Goal: Task Accomplishment & Management: Complete application form

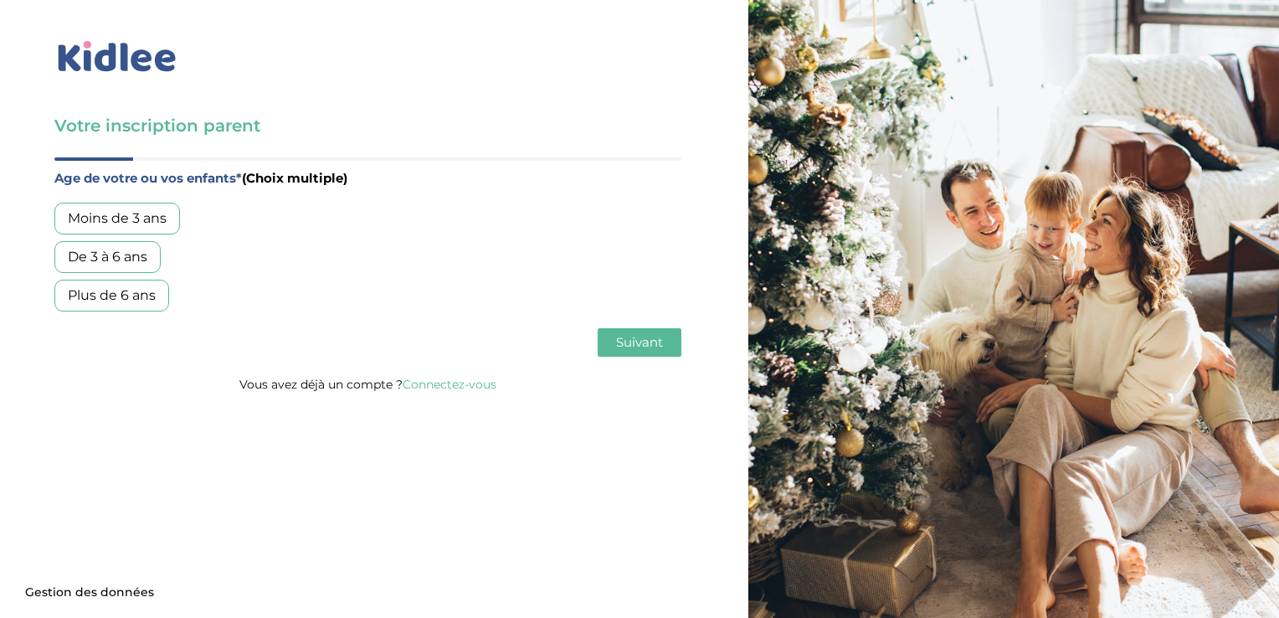
click at [104, 290] on div "Plus de 6 ans" at bounding box center [111, 296] width 115 height 32
click at [644, 336] on span "Suivant" at bounding box center [639, 342] width 47 height 16
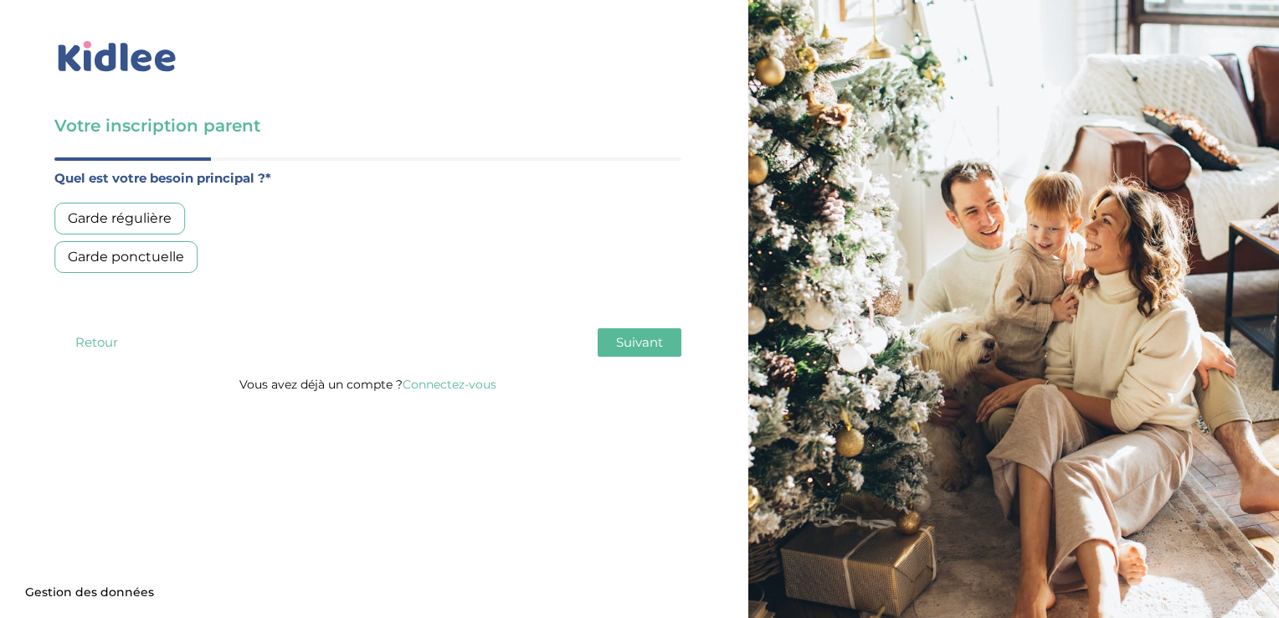
click at [112, 219] on div "Garde régulière" at bounding box center [119, 219] width 131 height 32
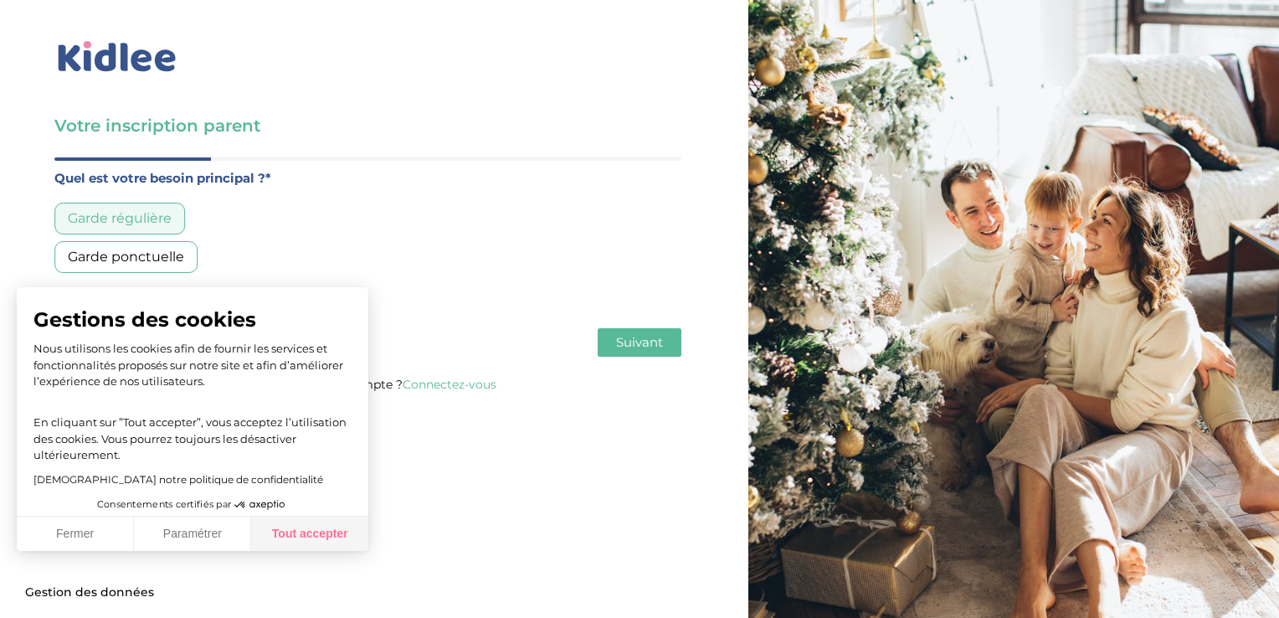
click at [305, 531] on button "Tout accepter" at bounding box center [309, 533] width 117 height 35
checkbox input "true"
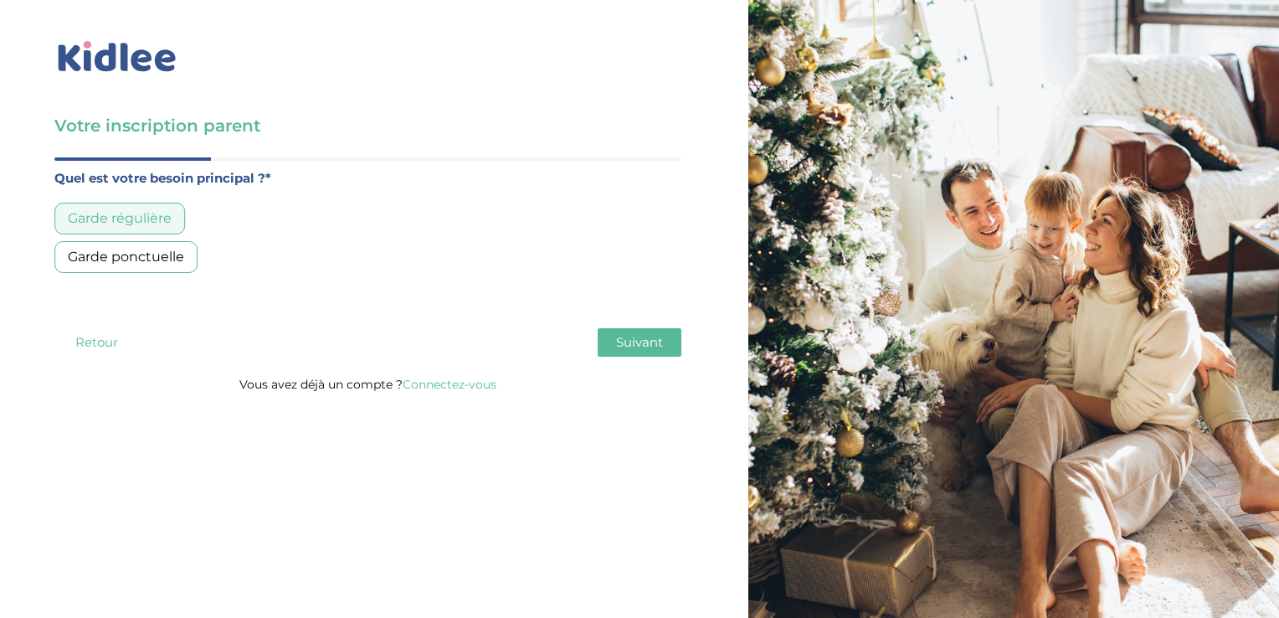
click at [629, 331] on button "Suivant" at bounding box center [640, 342] width 84 height 28
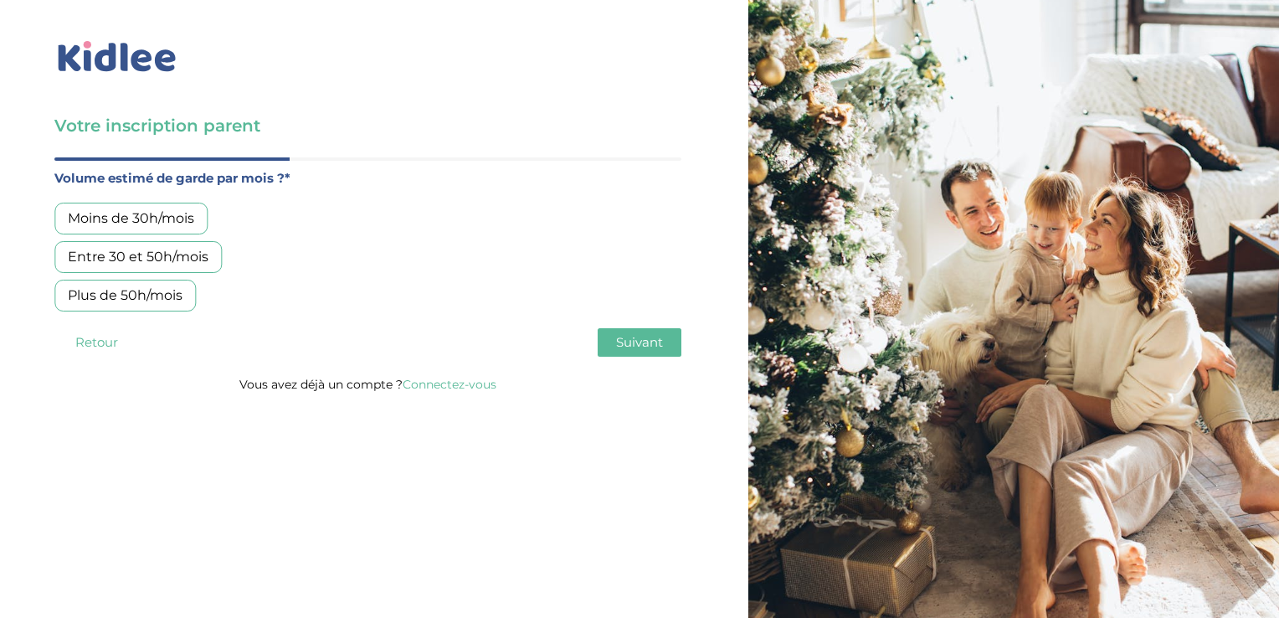
click at [147, 224] on div "Moins de 30h/mois" at bounding box center [130, 219] width 153 height 32
click at [636, 341] on span "Suivant" at bounding box center [639, 342] width 47 height 16
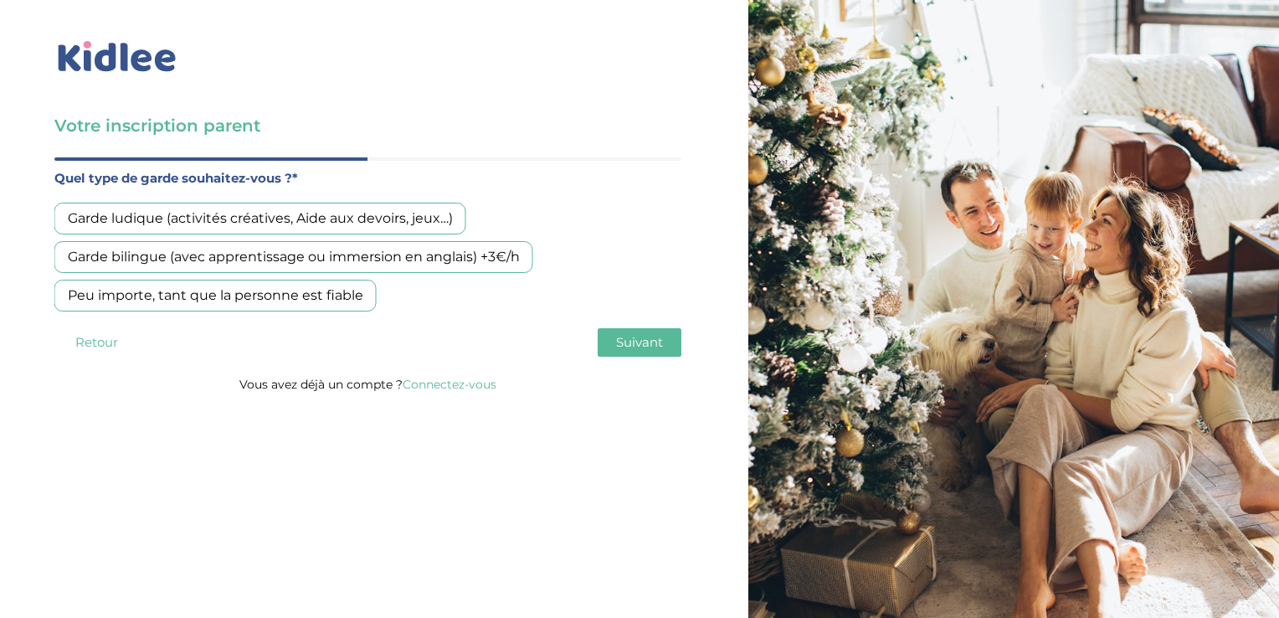
click at [301, 296] on div "Peu importe, tant que la personne est fiable" at bounding box center [215, 296] width 322 height 32
click at [646, 347] on span "Suivant" at bounding box center [639, 342] width 47 height 16
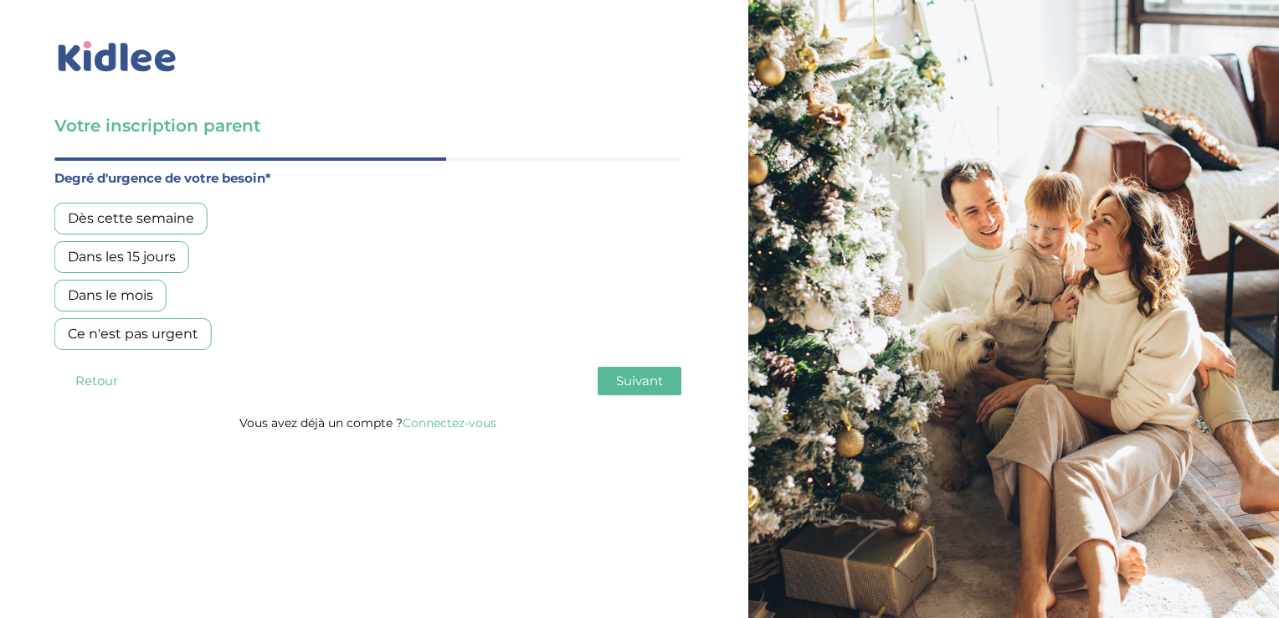
click at [123, 254] on div "Dans les 15 jours" at bounding box center [121, 257] width 135 height 32
click at [669, 377] on button "Suivant" at bounding box center [640, 381] width 84 height 28
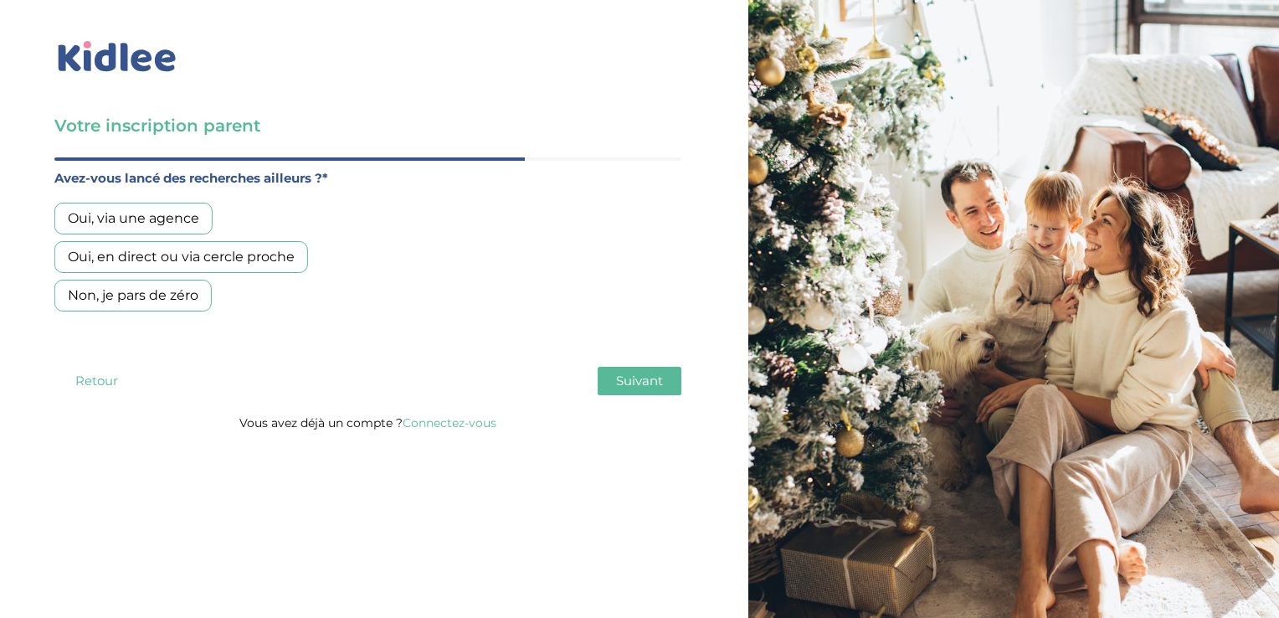
click at [83, 380] on button "Retour" at bounding box center [96, 381] width 84 height 28
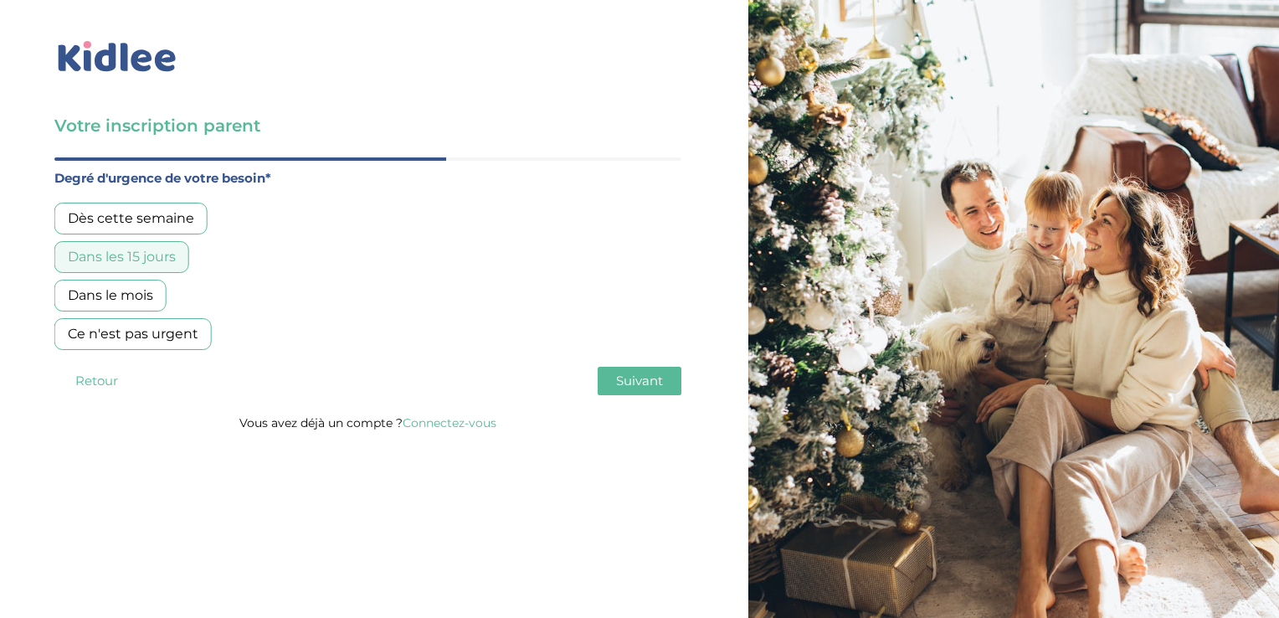
click at [147, 218] on div "Dès cette semaine" at bounding box center [130, 219] width 153 height 32
click at [622, 372] on span "Suivant" at bounding box center [639, 380] width 47 height 16
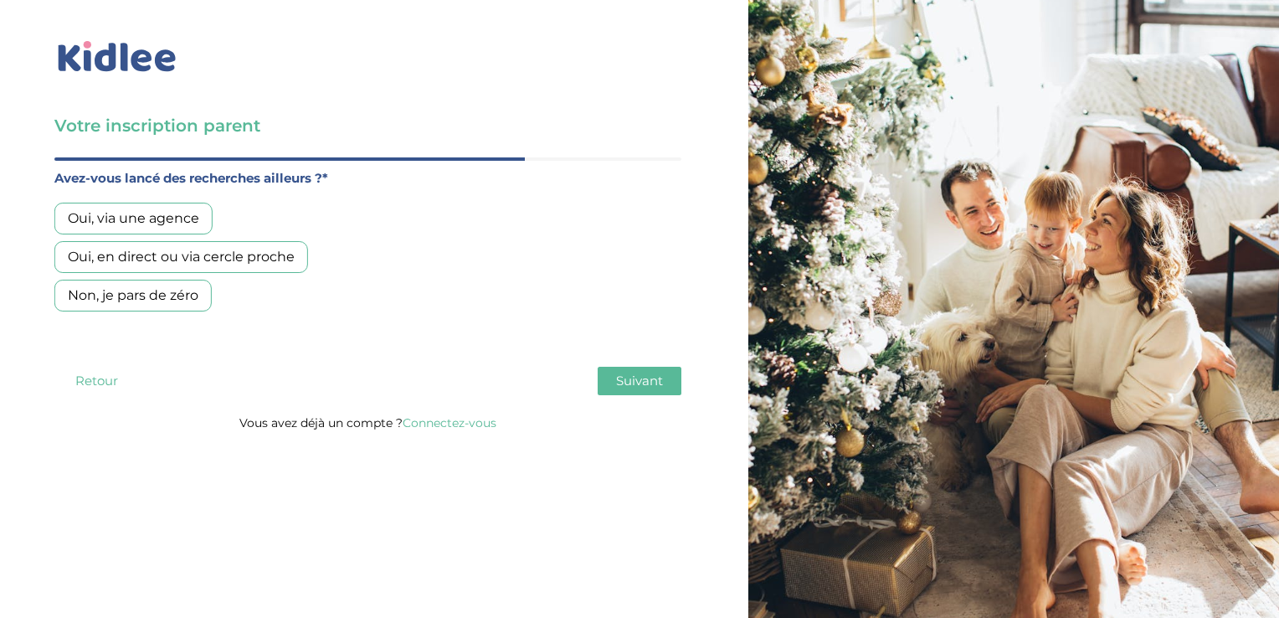
click at [178, 257] on div "Oui, en direct ou via cercle proche" at bounding box center [181, 257] width 254 height 32
click at [659, 382] on span "Suivant" at bounding box center [639, 380] width 47 height 16
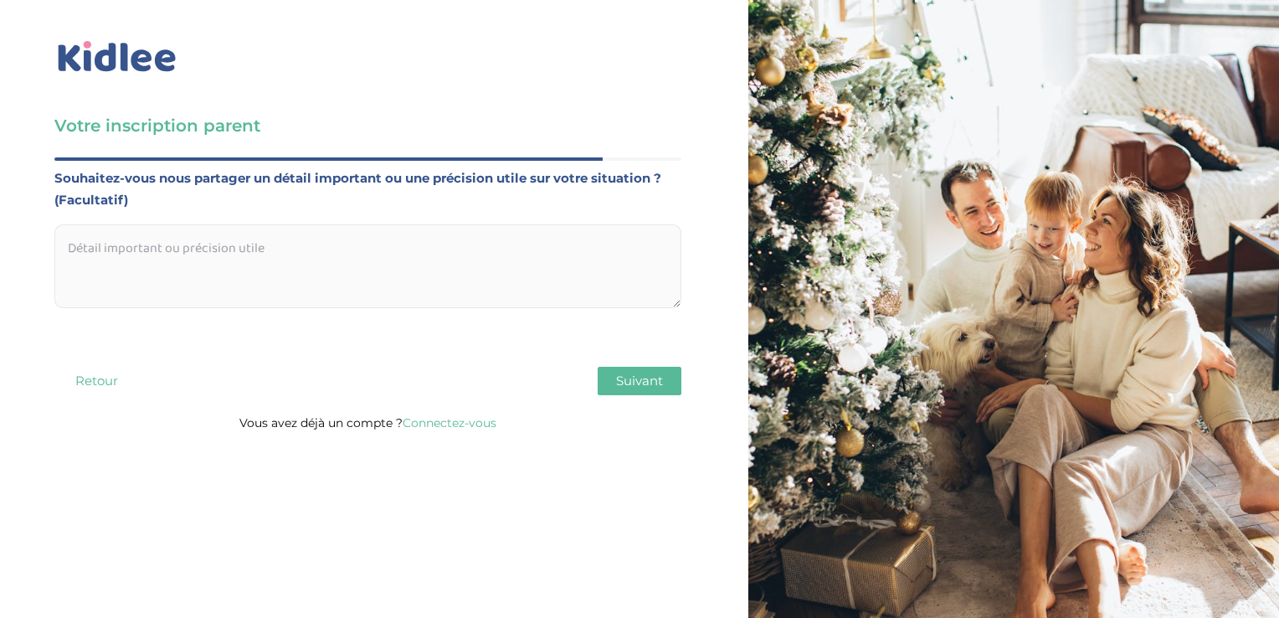
click at [207, 239] on textarea at bounding box center [367, 266] width 627 height 84
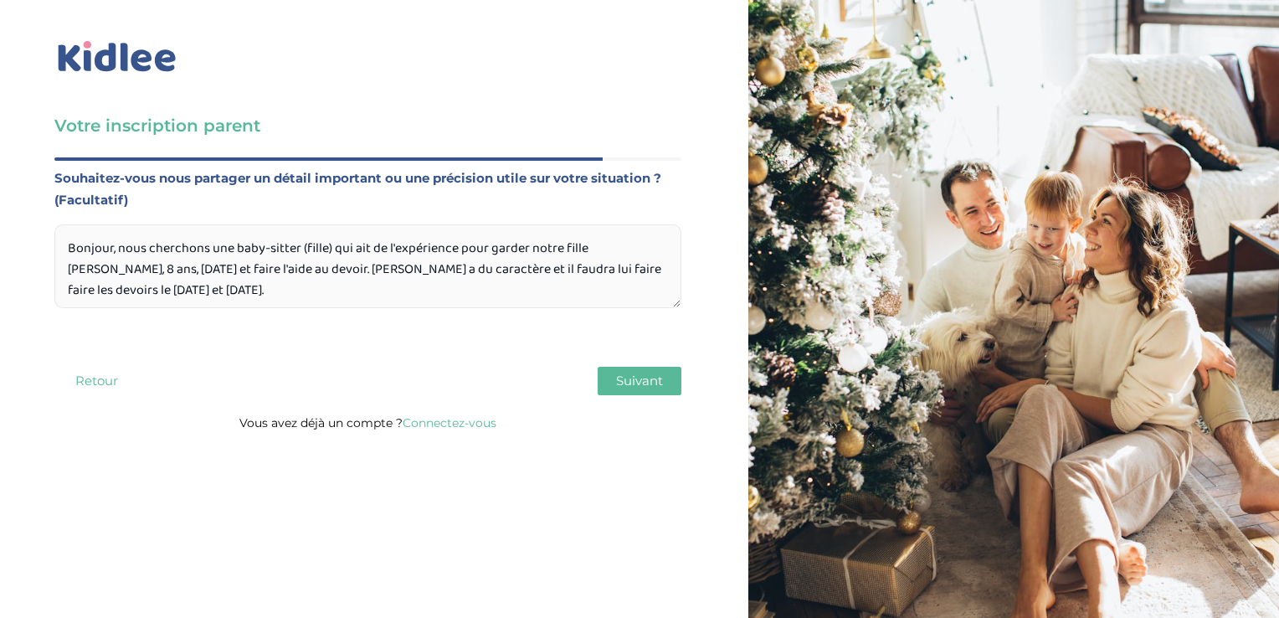
scroll to position [17, 0]
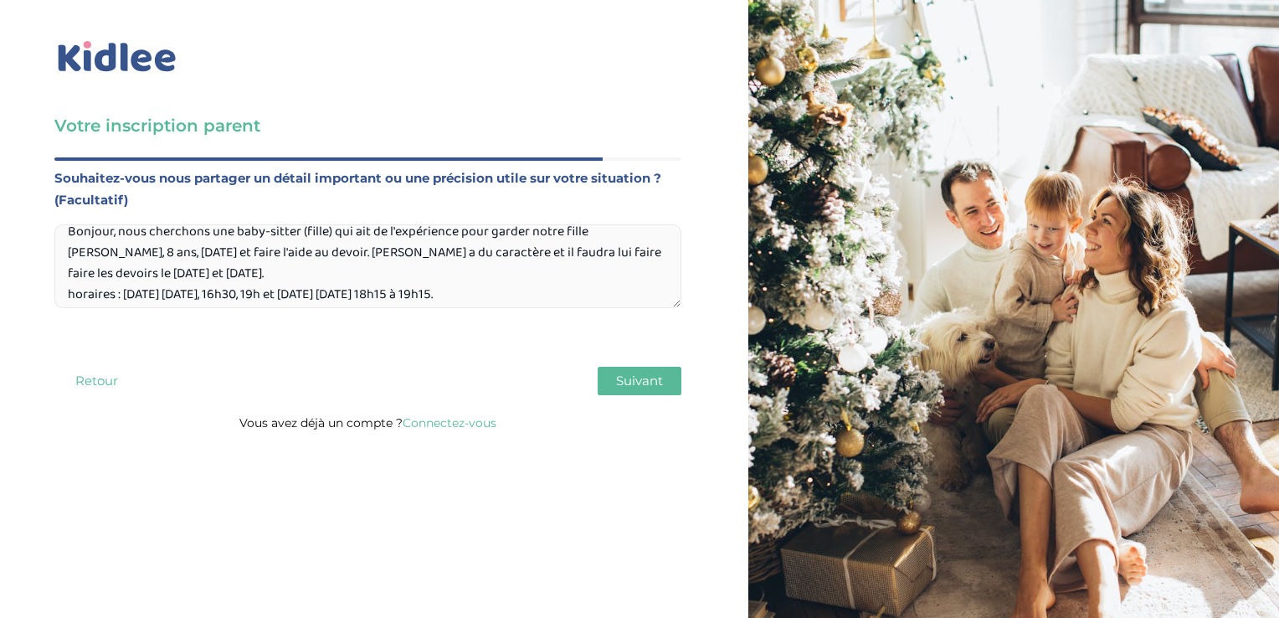
click at [115, 253] on textarea "Bonjour, nous cherchons une baby-sitter (fille) qui ait de l'expérience pour ga…" at bounding box center [367, 266] width 627 height 84
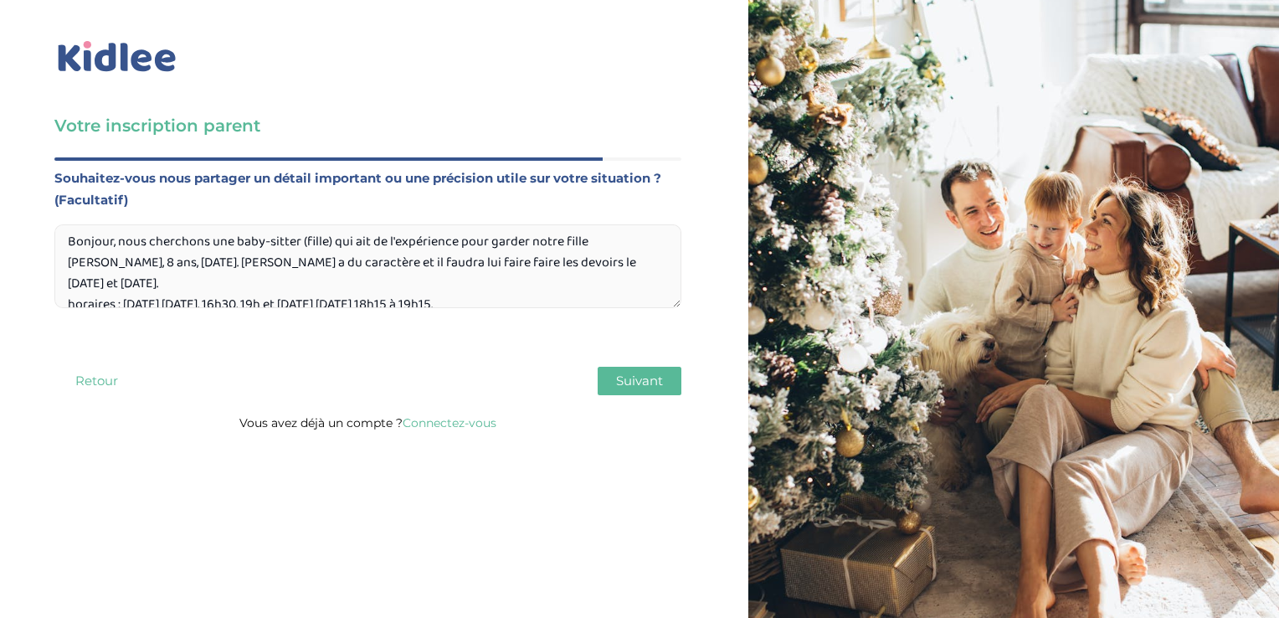
click at [472, 290] on textarea "Bonjour, nous cherchons une baby-sitter (fille) qui ait de l'expérience pour ga…" at bounding box center [367, 266] width 627 height 84
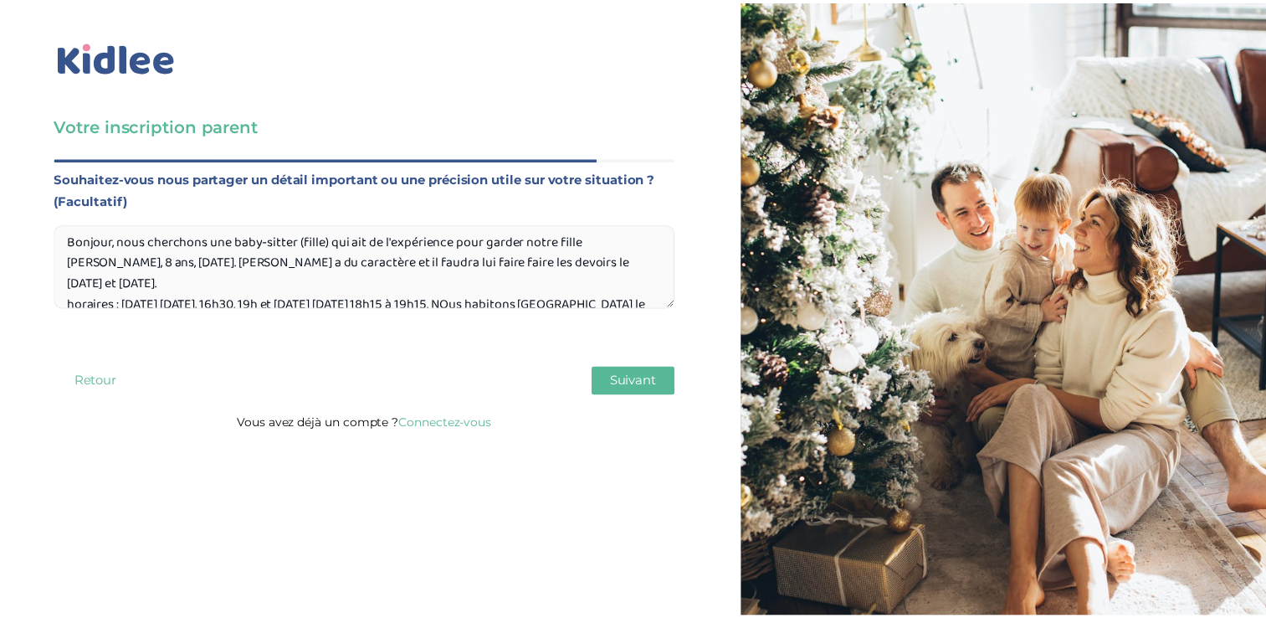
scroll to position [17, 0]
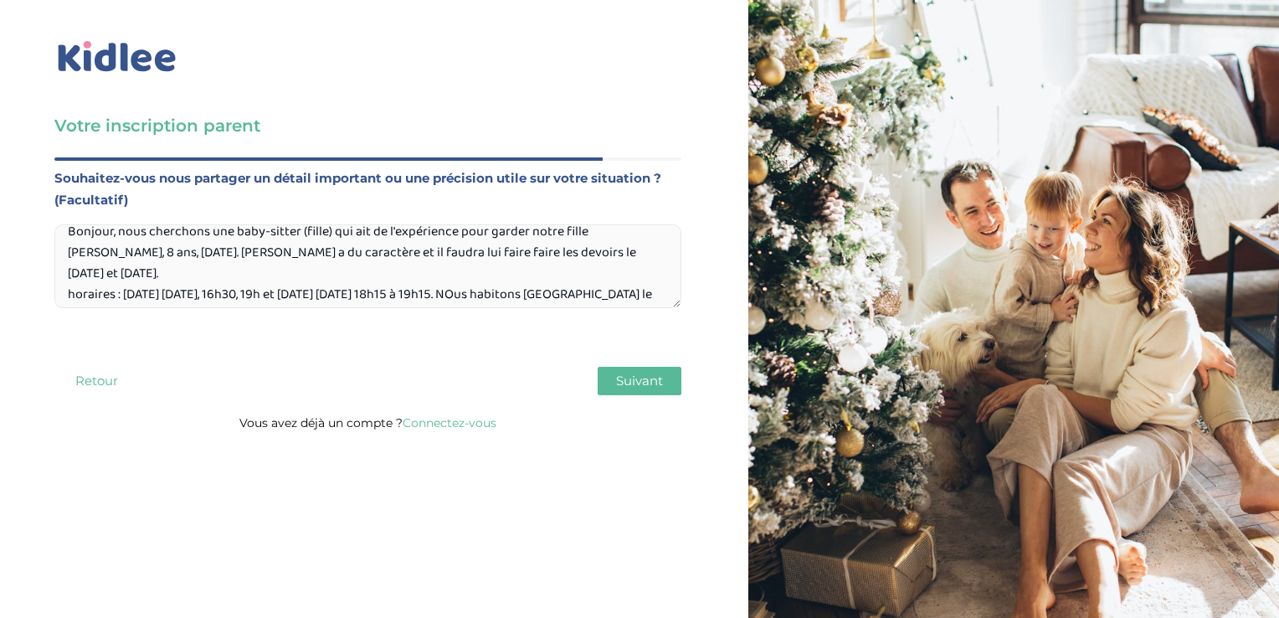
type textarea "Bonjour, nous cherchons une baby-sitter (fille) qui ait de l'expérience pour ga…"
click at [616, 380] on span "Suivant" at bounding box center [639, 380] width 47 height 16
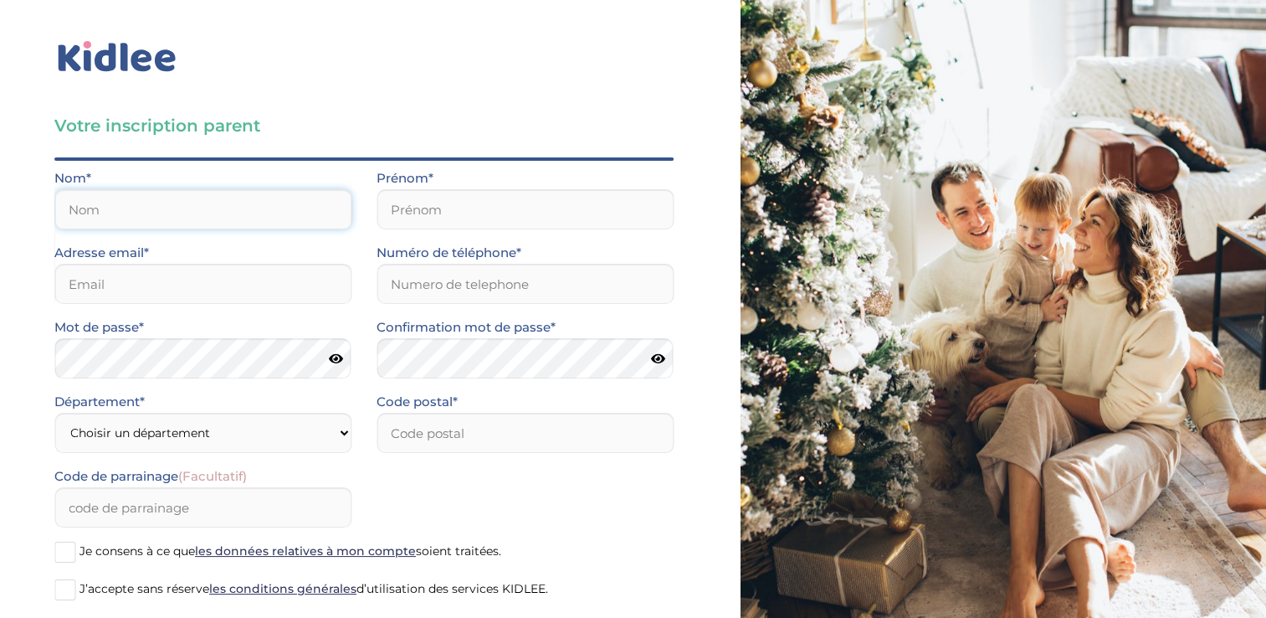
click at [129, 206] on input "text" at bounding box center [202, 209] width 297 height 40
type input "QUIDET"
type input "Laurence"
type input "[PERSON_NAME][EMAIL_ADDRESS][DOMAIN_NAME]"
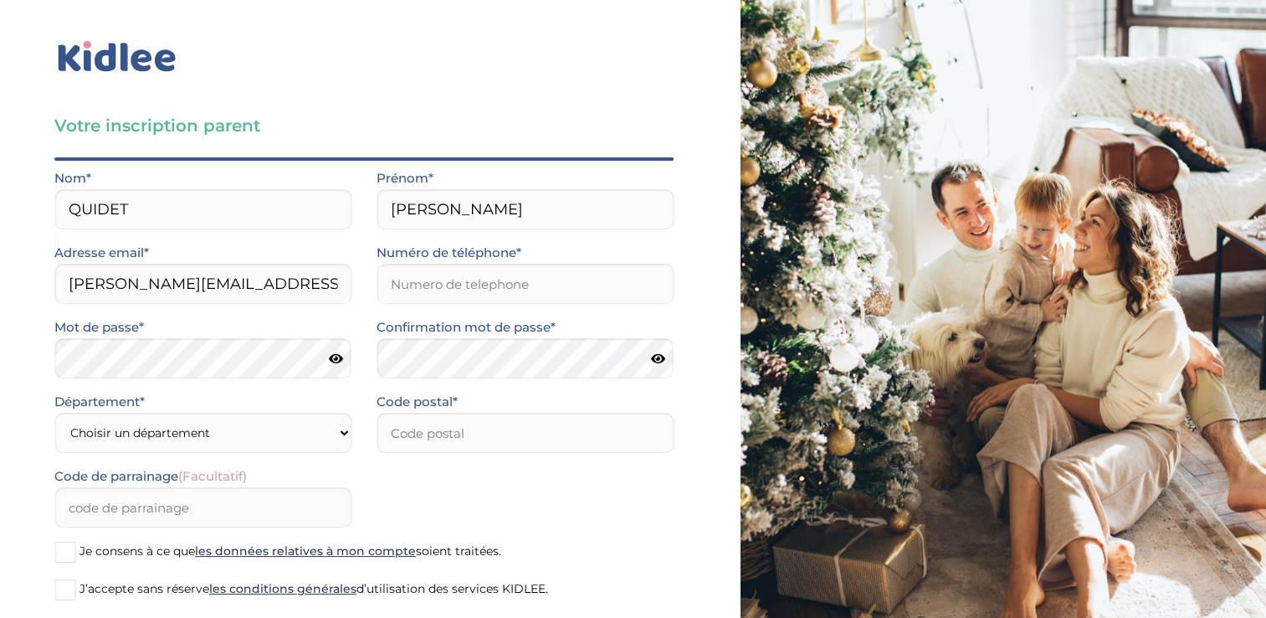
type input "0661562614"
type input "94220"
click at [240, 439] on select "Choisir un département Paris (75) Hauts-de-Seine (92) Yvelines (78) Val-de-Marn…" at bounding box center [202, 433] width 297 height 40
select select "94"
click at [54, 413] on select "Choisir un département Paris (75) Hauts-de-Seine (92) Yvelines (78) Val-de-Marn…" at bounding box center [202, 433] width 297 height 40
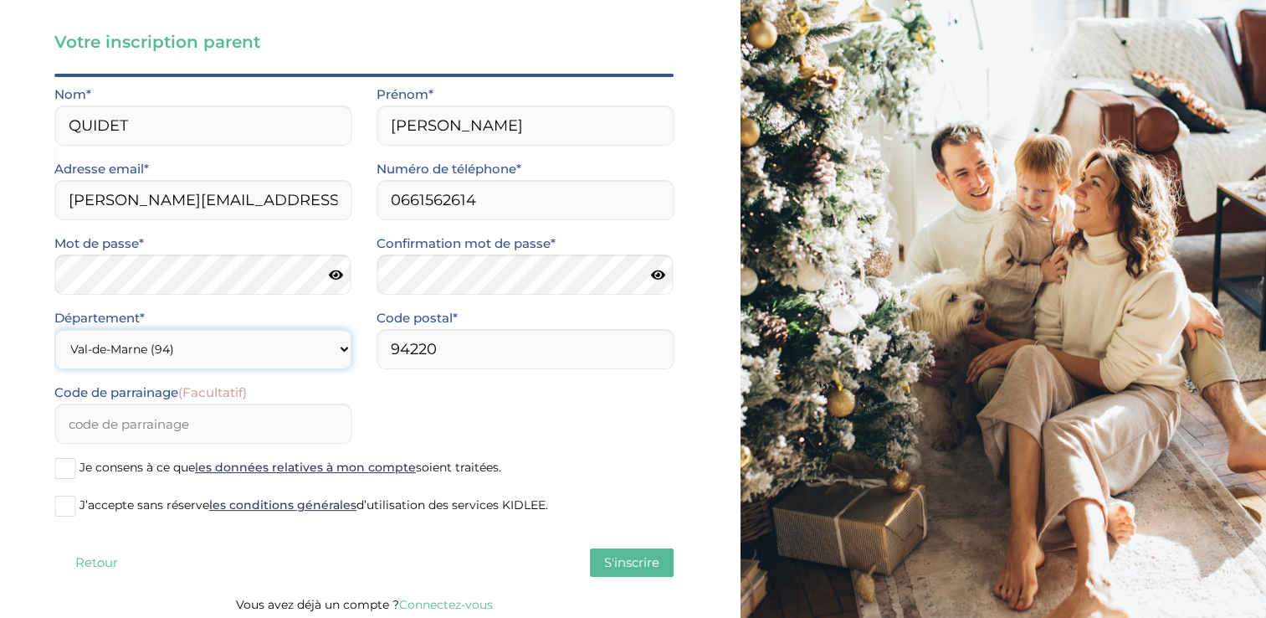
scroll to position [90, 0]
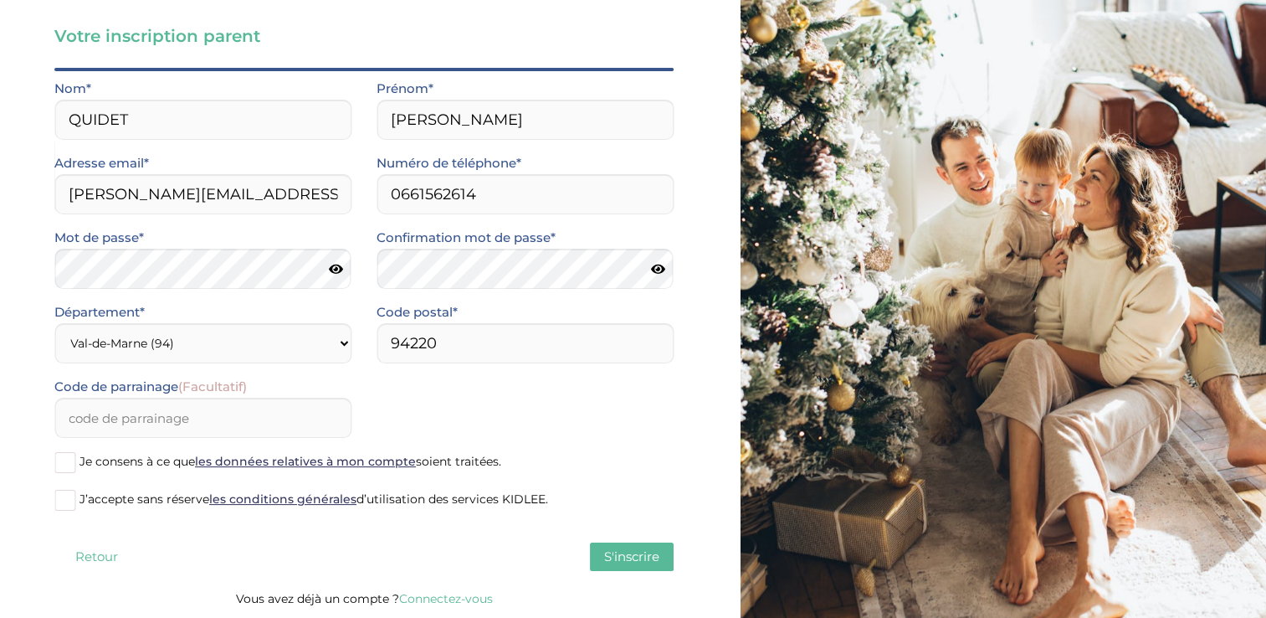
click at [71, 454] on span at bounding box center [64, 462] width 21 height 21
click at [0, 0] on input "Je consens à ce que les données relatives à mon compte soient traitées." at bounding box center [0, 0] width 0 height 0
click at [69, 494] on span at bounding box center [64, 500] width 21 height 21
click at [0, 0] on input "J’accepte sans réserve les conditions générales d’utilisation des services KIDL…" at bounding box center [0, 0] width 0 height 0
click at [658, 561] on span "S'inscrire" at bounding box center [631, 556] width 55 height 16
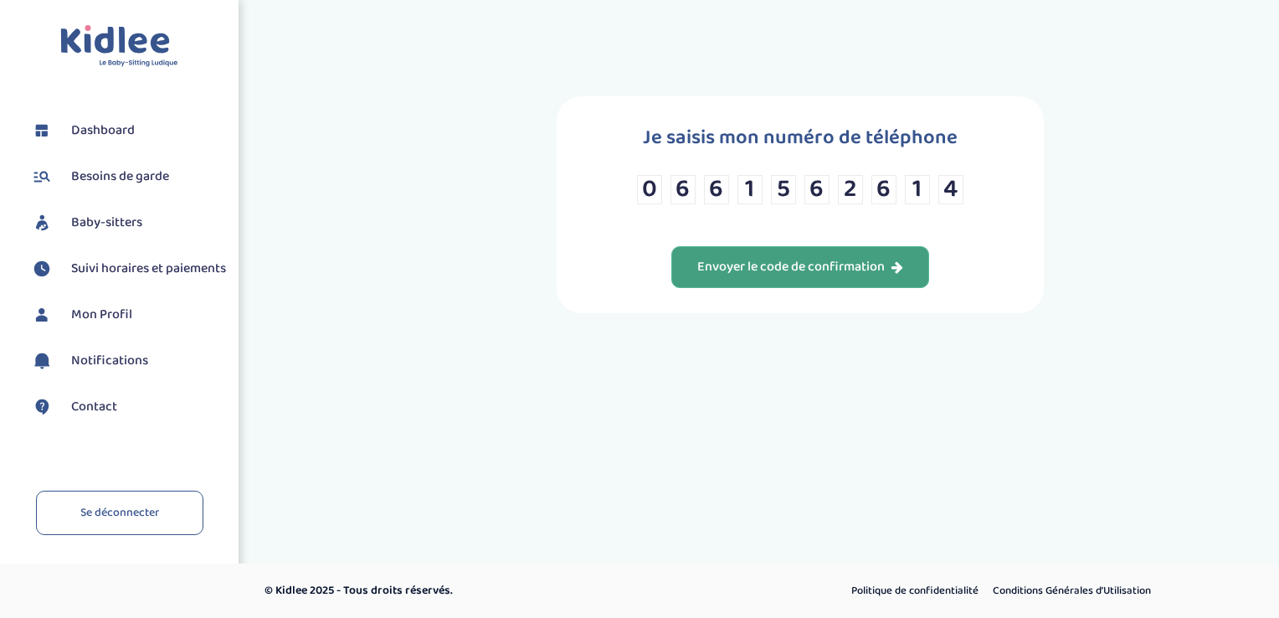
click at [787, 269] on div "Envoyer le code de confirmation" at bounding box center [800, 267] width 206 height 19
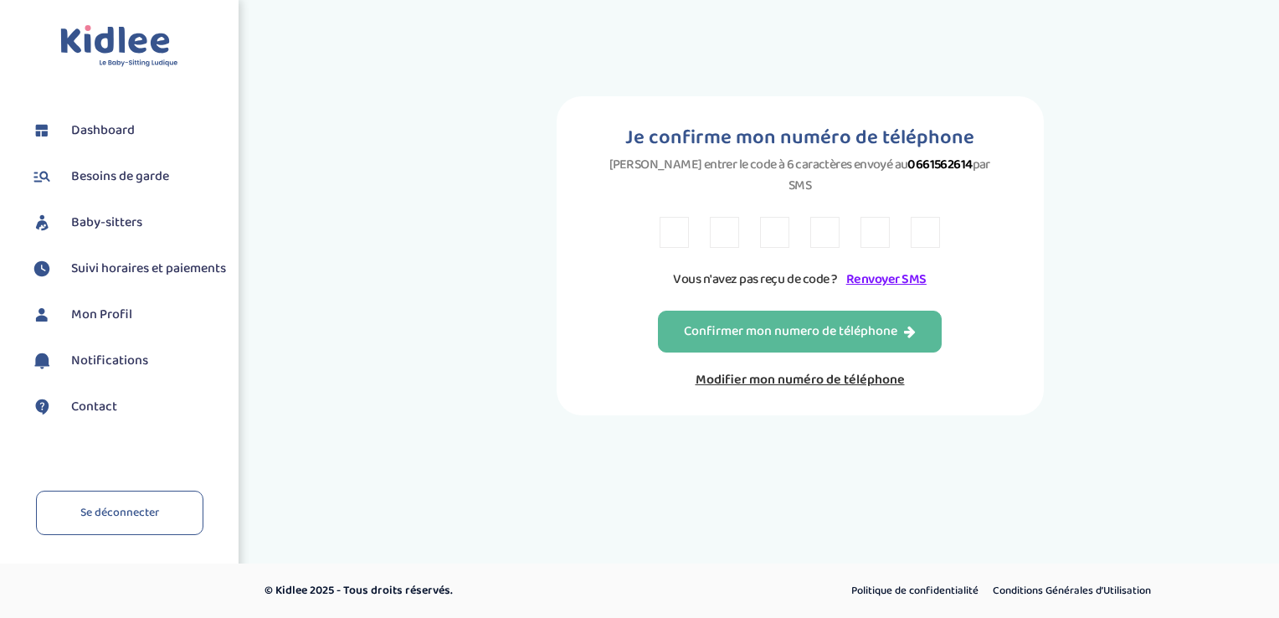
click at [676, 217] on input "text" at bounding box center [673, 232] width 29 height 31
type input "E"
type input "C"
type input "W"
type input "9"
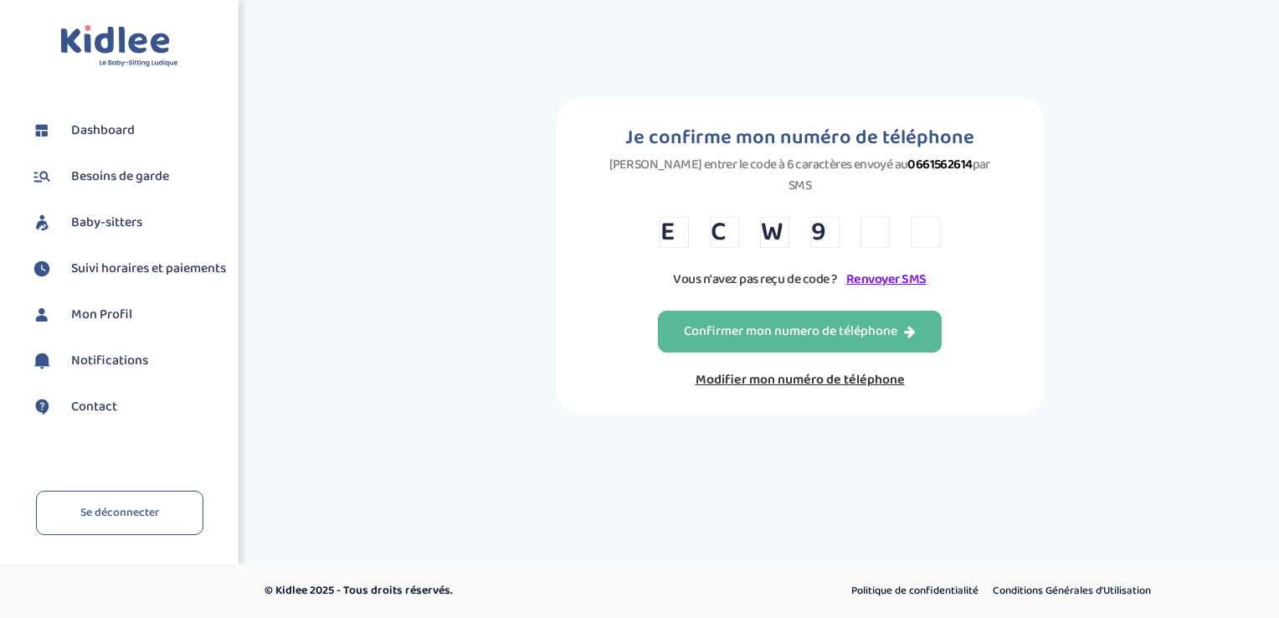
type input "9"
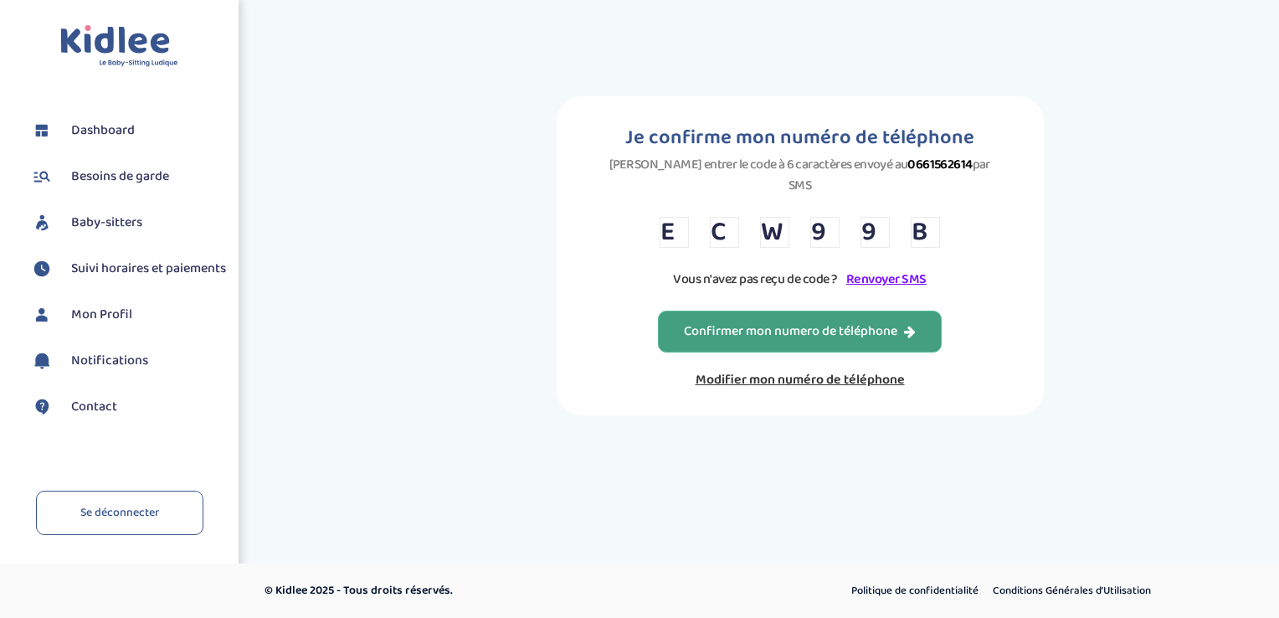
type input "B"
click at [765, 322] on div "Confirmer mon numero de téléphone" at bounding box center [800, 331] width 232 height 19
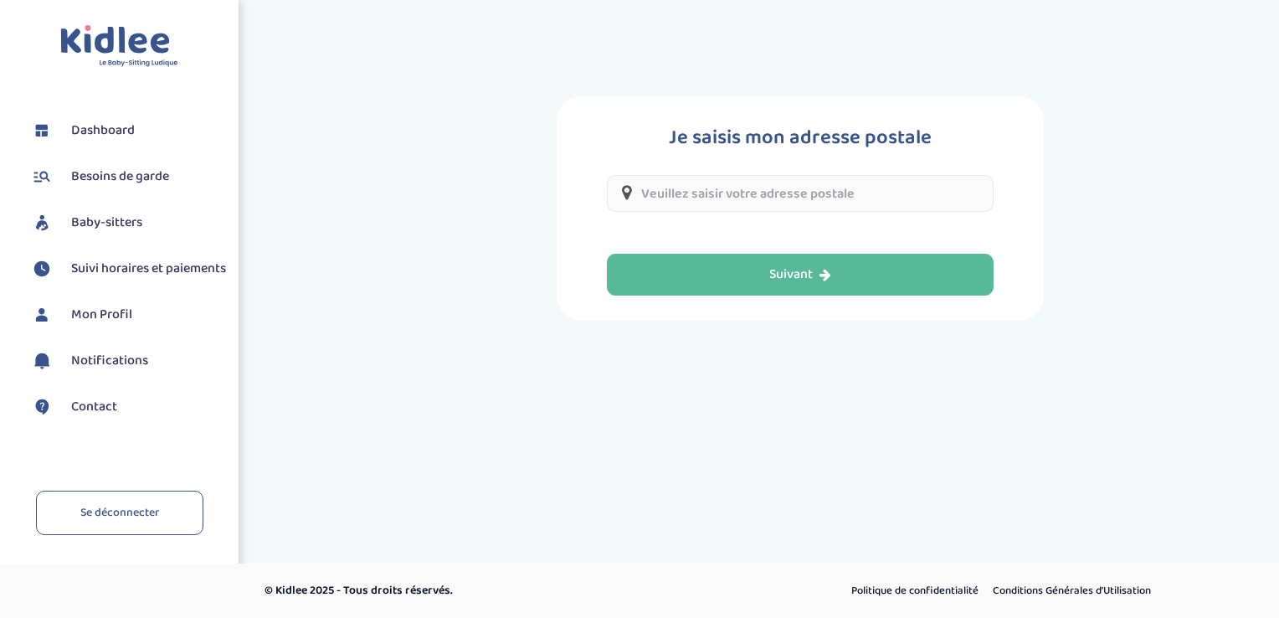
click at [784, 199] on input "text" at bounding box center [800, 193] width 387 height 37
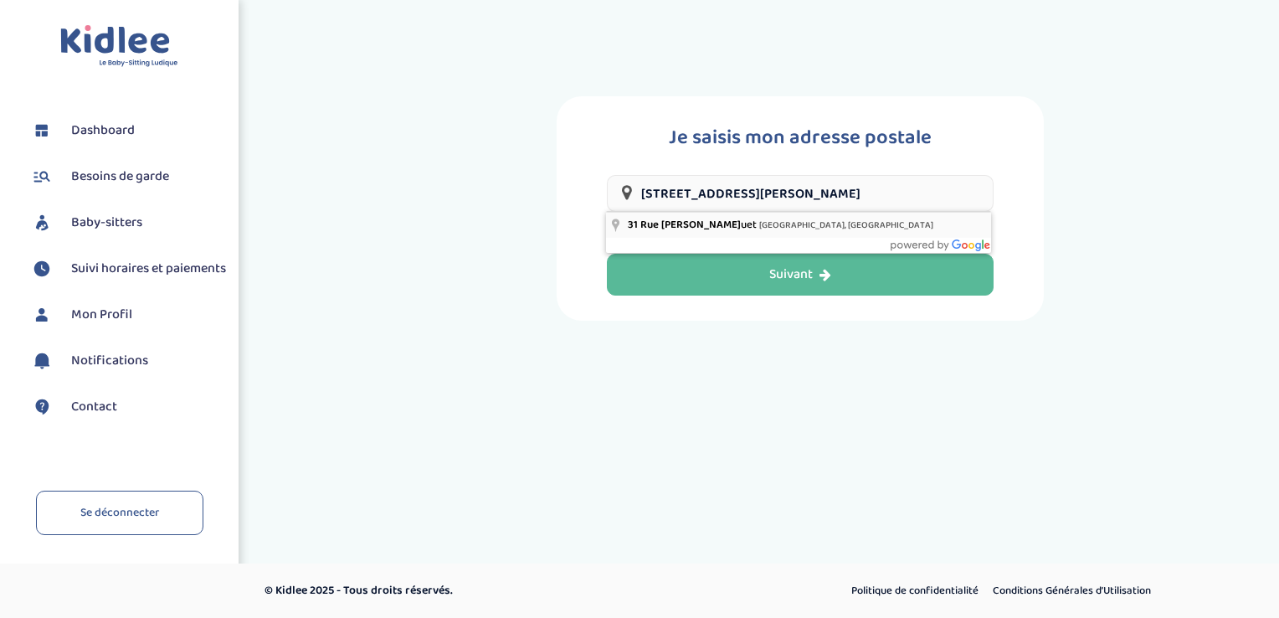
type input "31 Rue Camille Mouquet, Charenton-le-Pont, France"
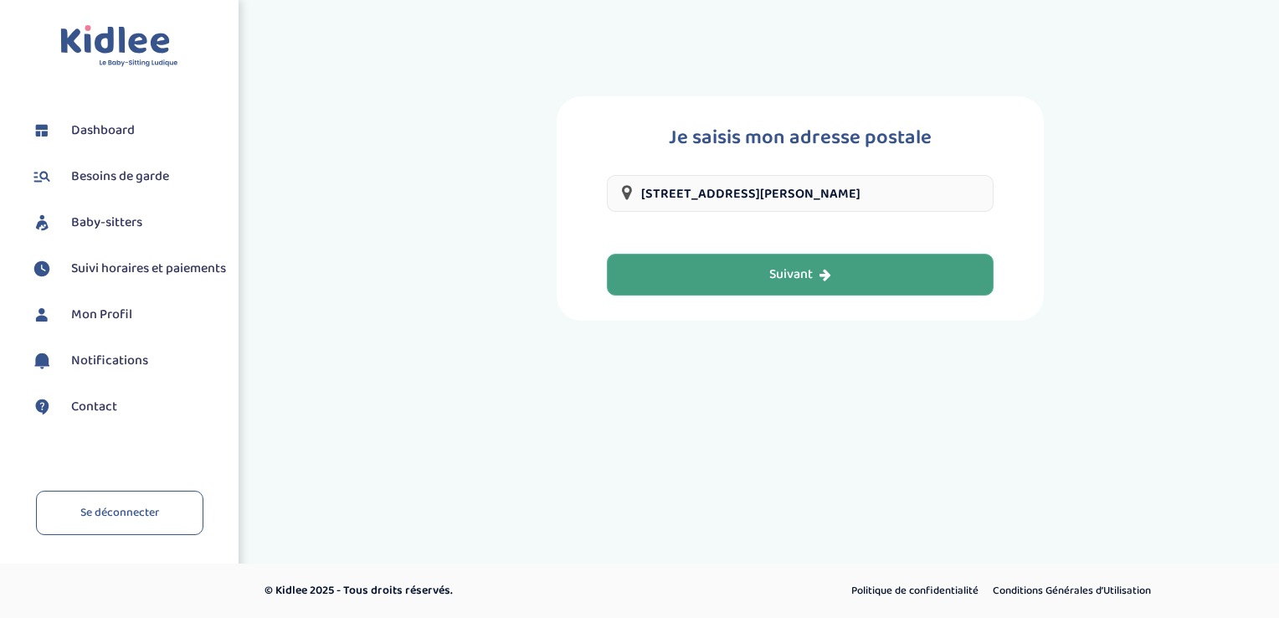
click at [779, 268] on div "Suivant" at bounding box center [800, 274] width 62 height 19
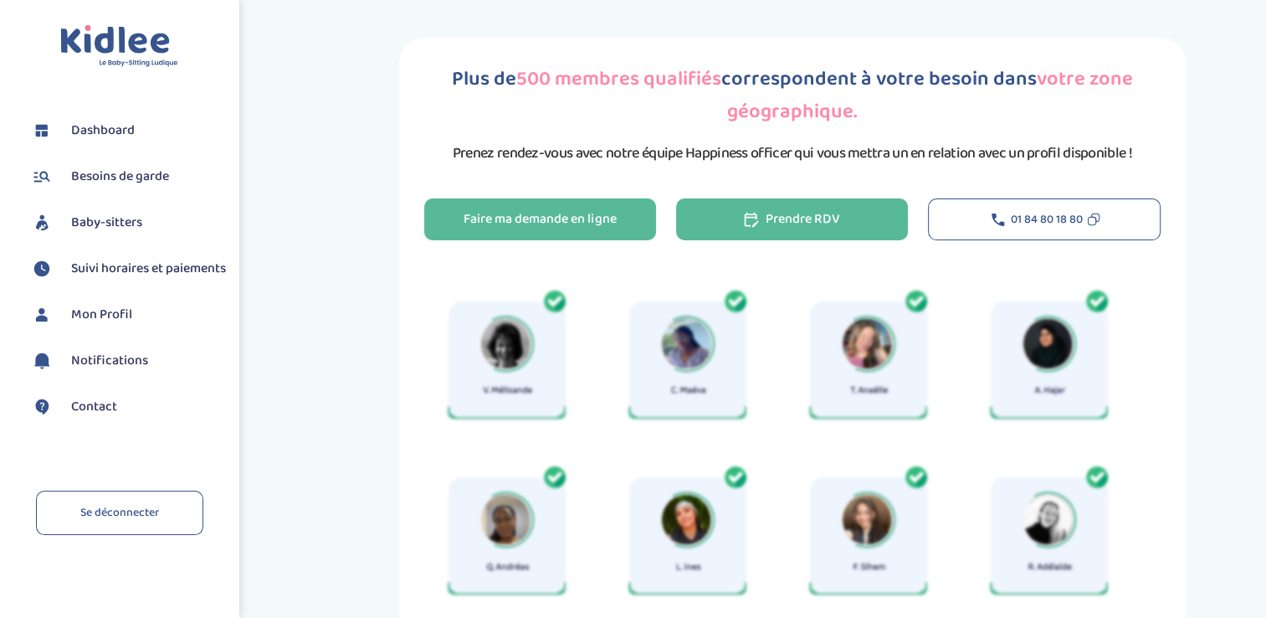
click at [775, 225] on div "Prendre RDV" at bounding box center [792, 219] width 96 height 19
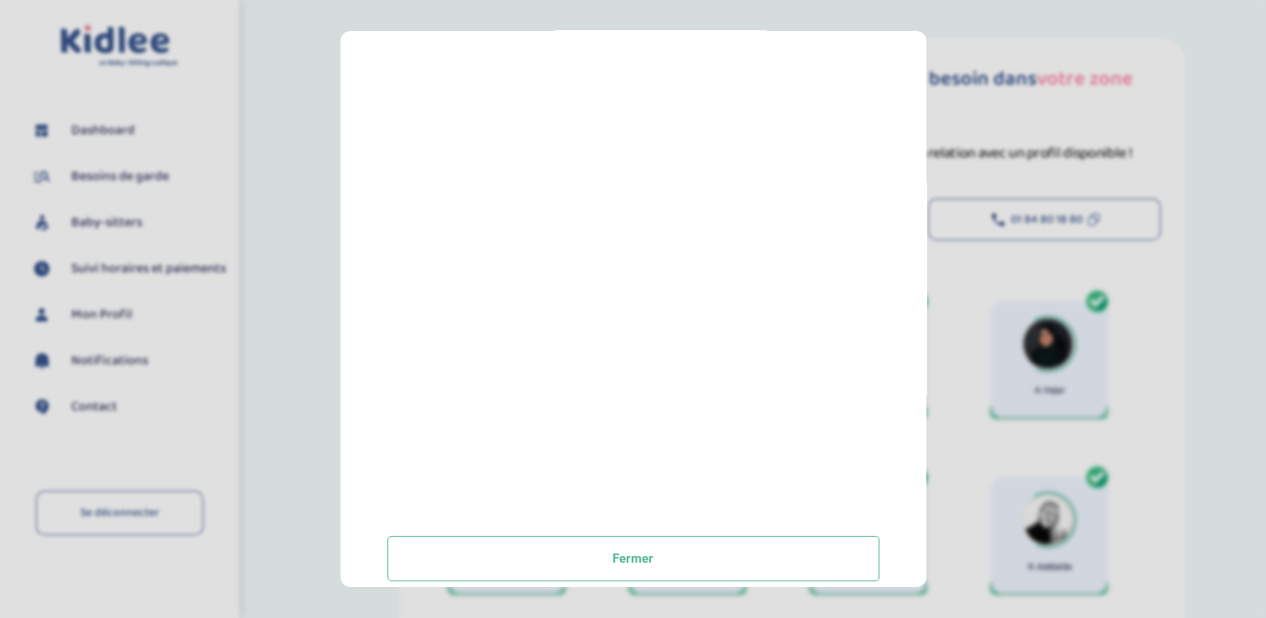
scroll to position [295, 0]
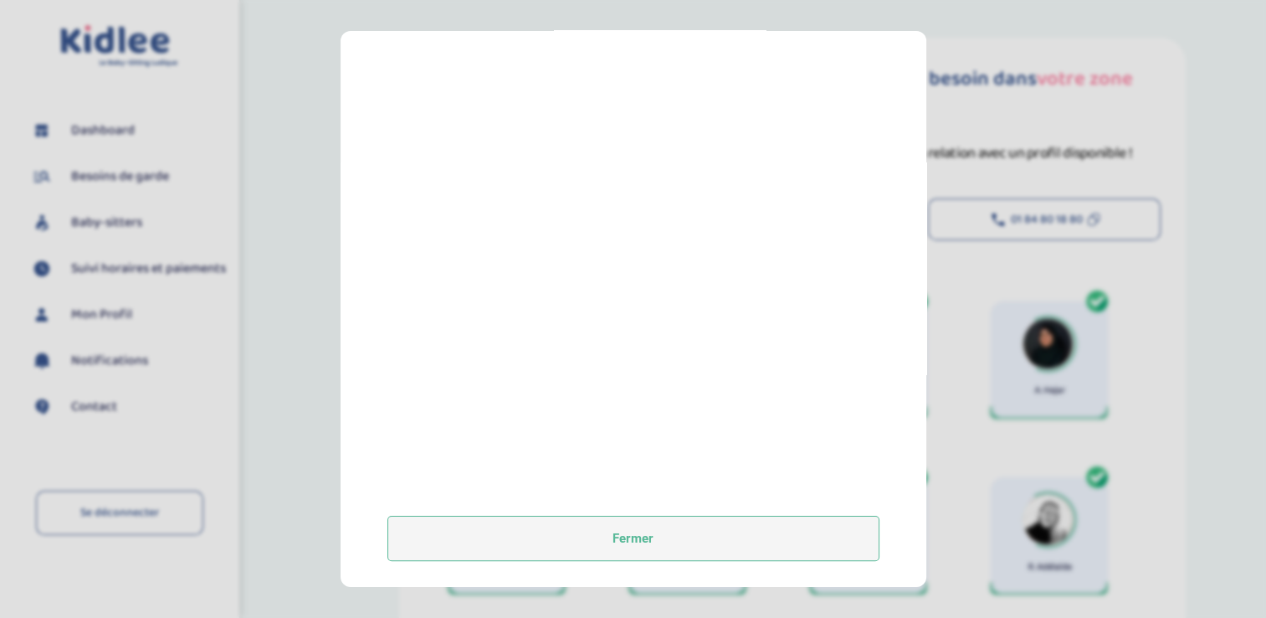
click at [631, 537] on button "Fermer" at bounding box center [633, 537] width 492 height 45
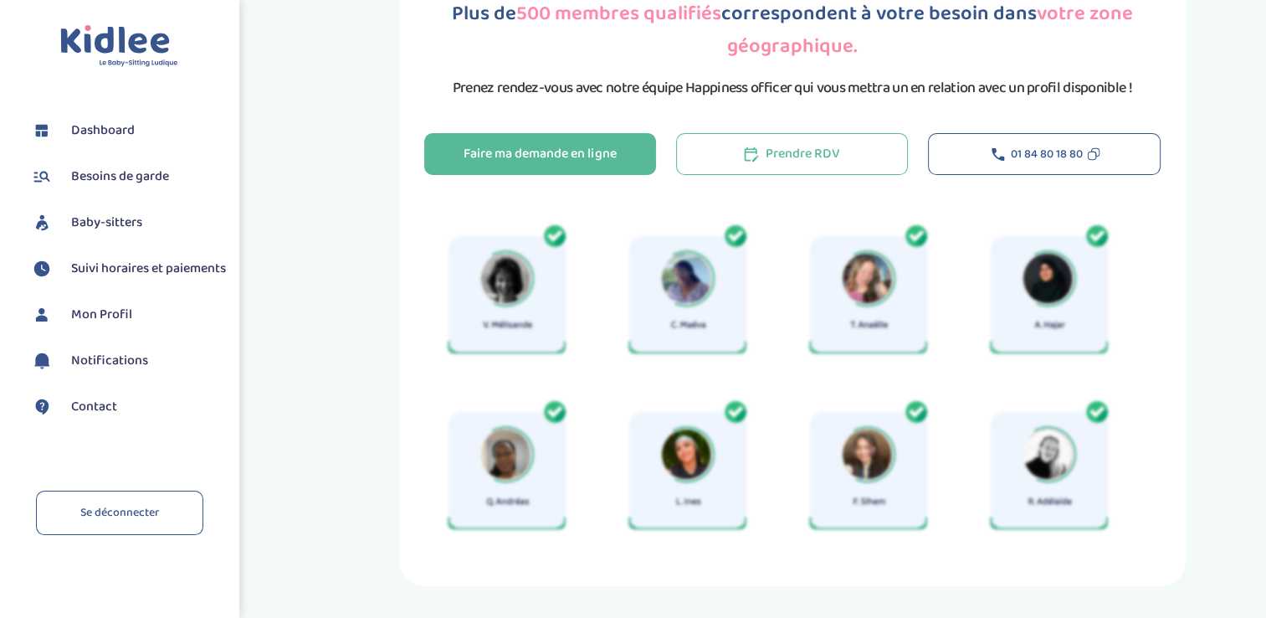
scroll to position [0, 0]
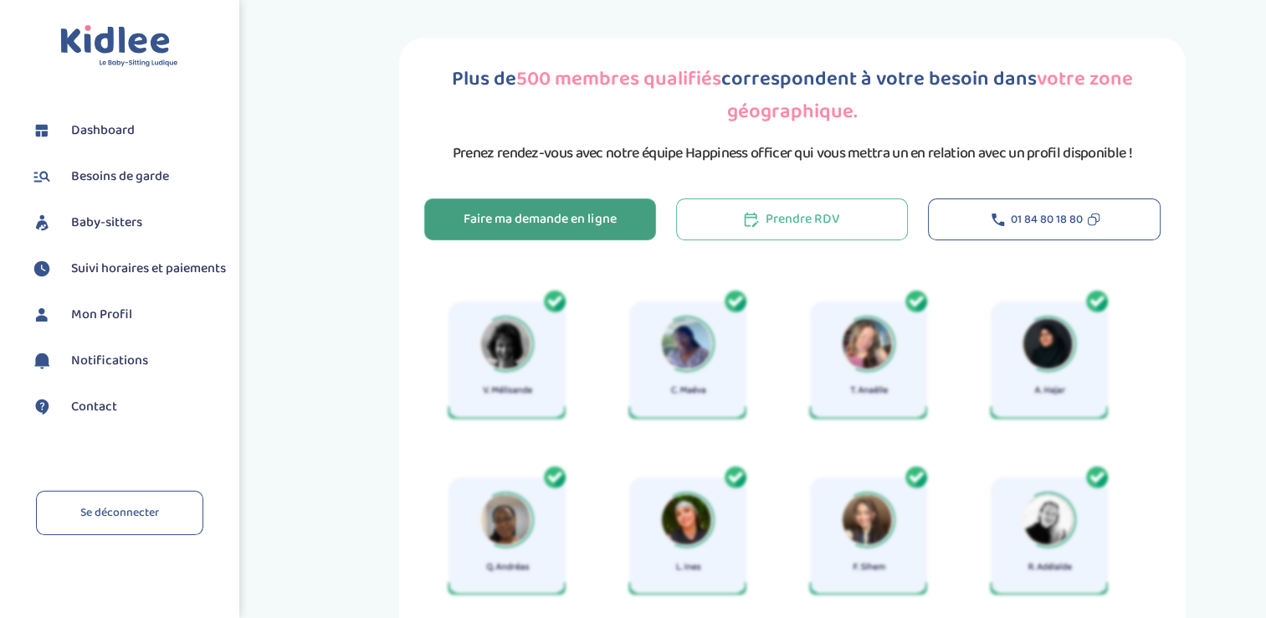
click at [498, 215] on div "Faire ma demande en ligne" at bounding box center [540, 219] width 152 height 19
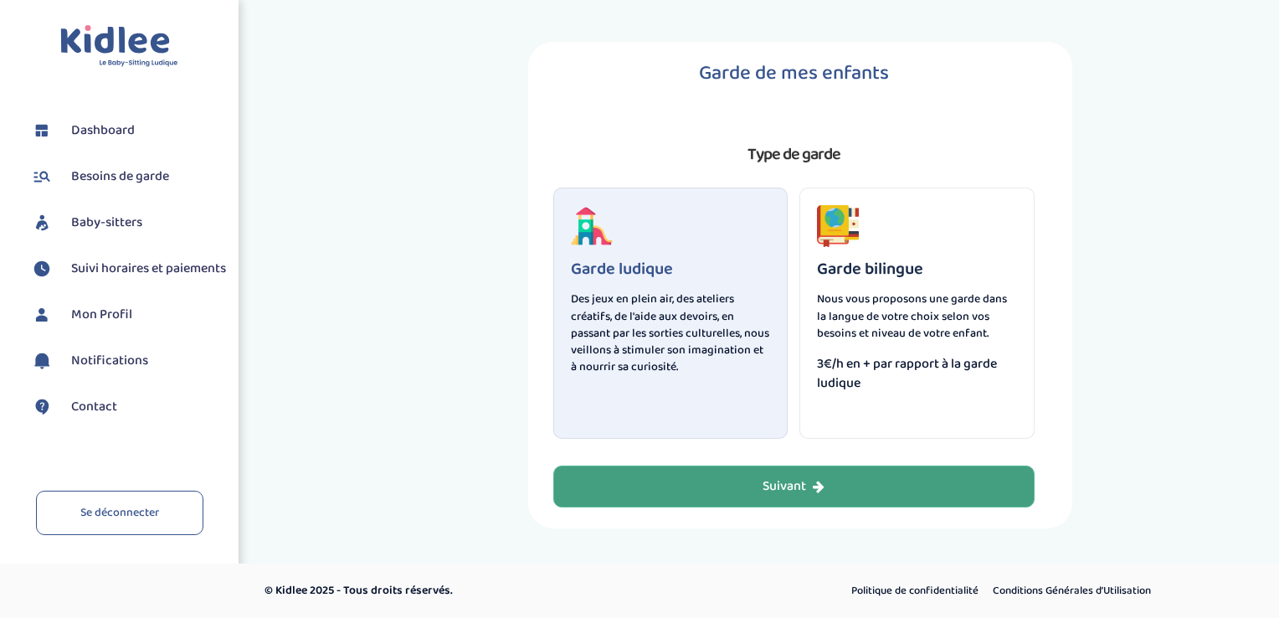
click at [798, 477] on div "Suivant" at bounding box center [793, 486] width 62 height 19
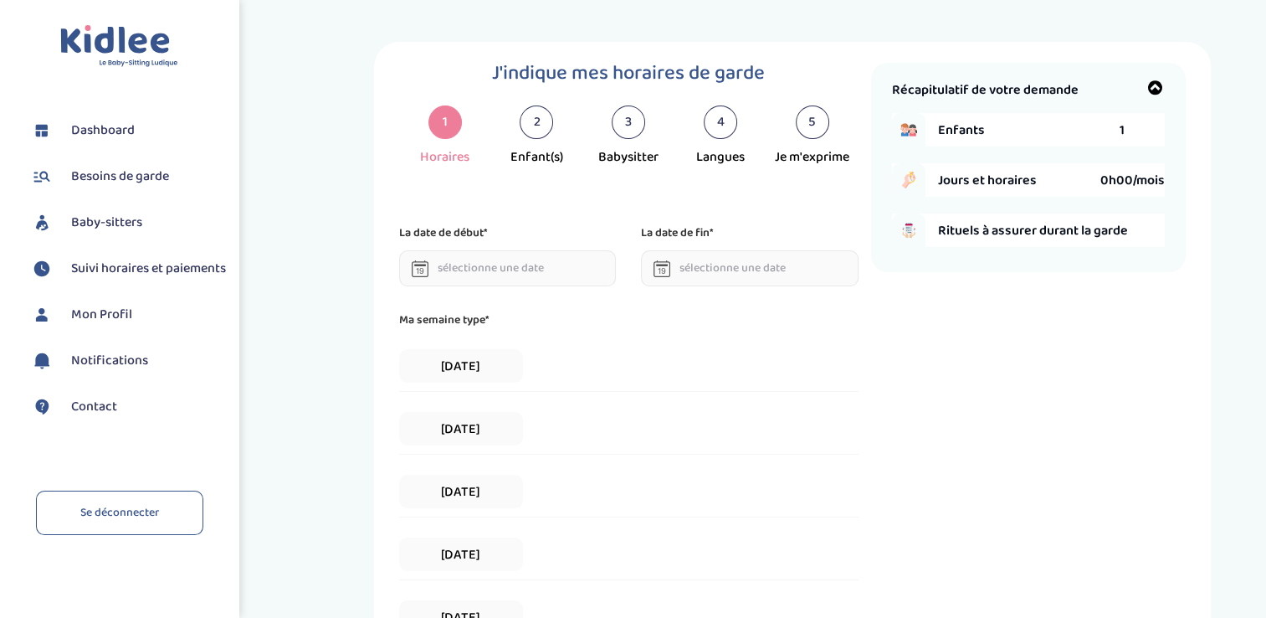
click at [490, 269] on input "text" at bounding box center [508, 268] width 218 height 36
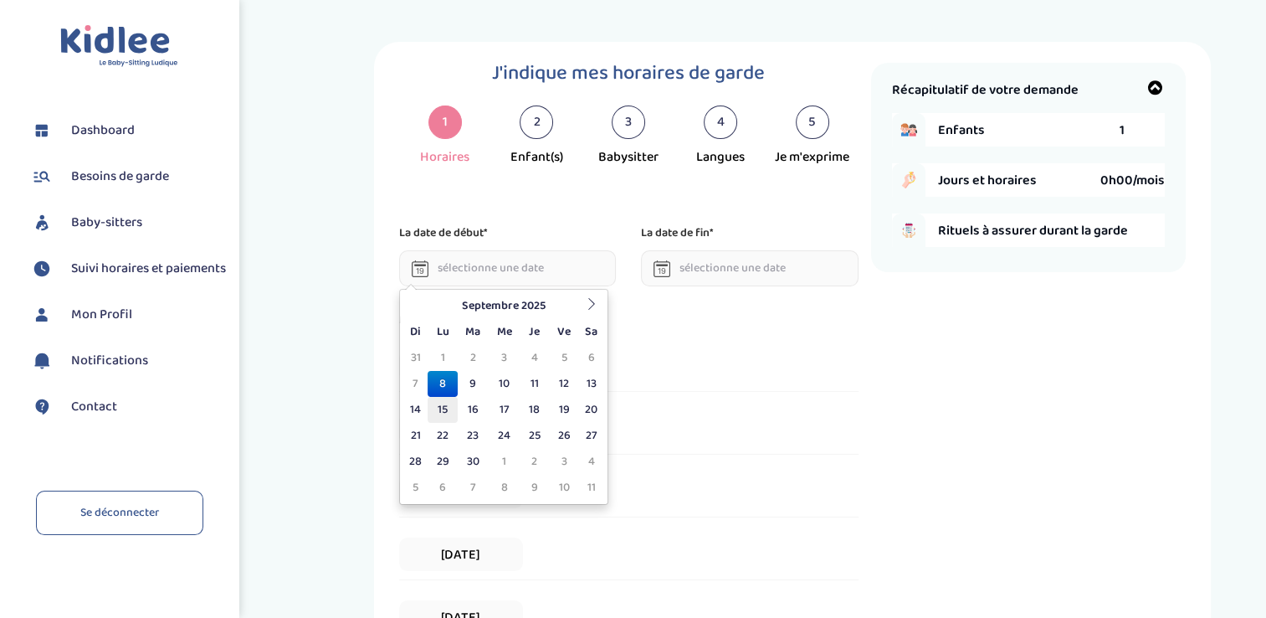
click at [446, 410] on td "15" at bounding box center [442, 410] width 29 height 26
type input "[DATE]"
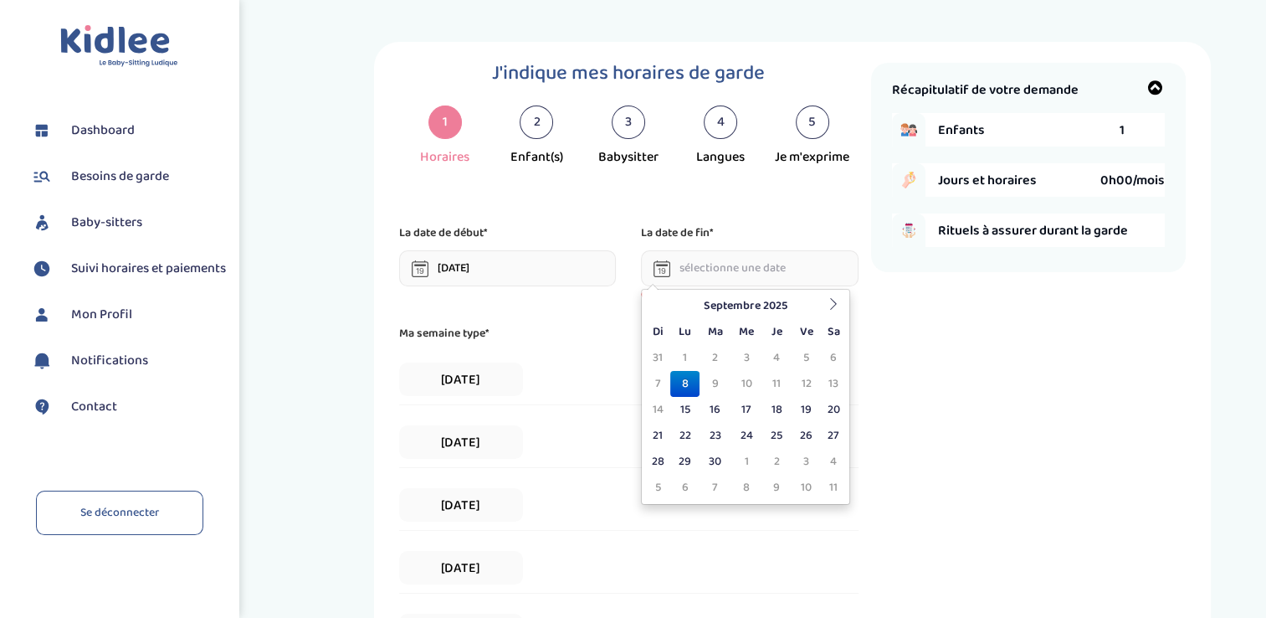
click at [792, 266] on input "text" at bounding box center [750, 268] width 218 height 36
click at [822, 296] on th at bounding box center [833, 306] width 25 height 26
click at [837, 303] on icon at bounding box center [834, 304] width 12 height 12
click at [686, 411] on td "15" at bounding box center [684, 410] width 29 height 26
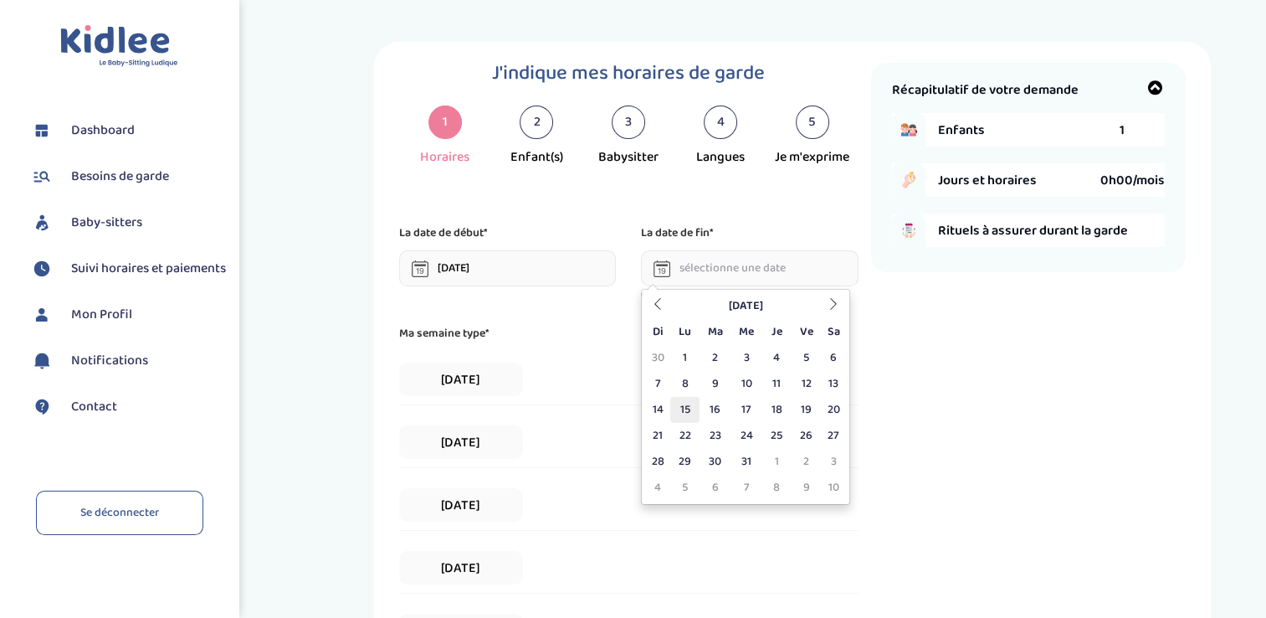
type input "15-12-2025"
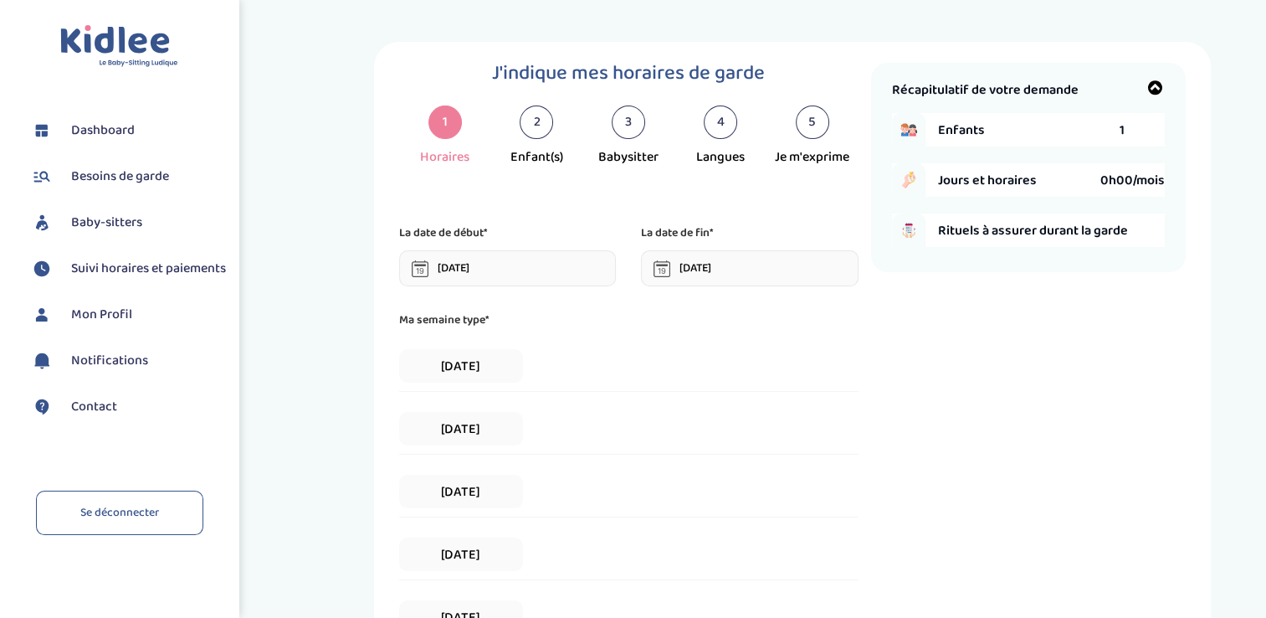
click at [593, 373] on div "Lundi" at bounding box center [628, 366] width 459 height 51
click at [459, 372] on span "Lundi" at bounding box center [461, 365] width 124 height 33
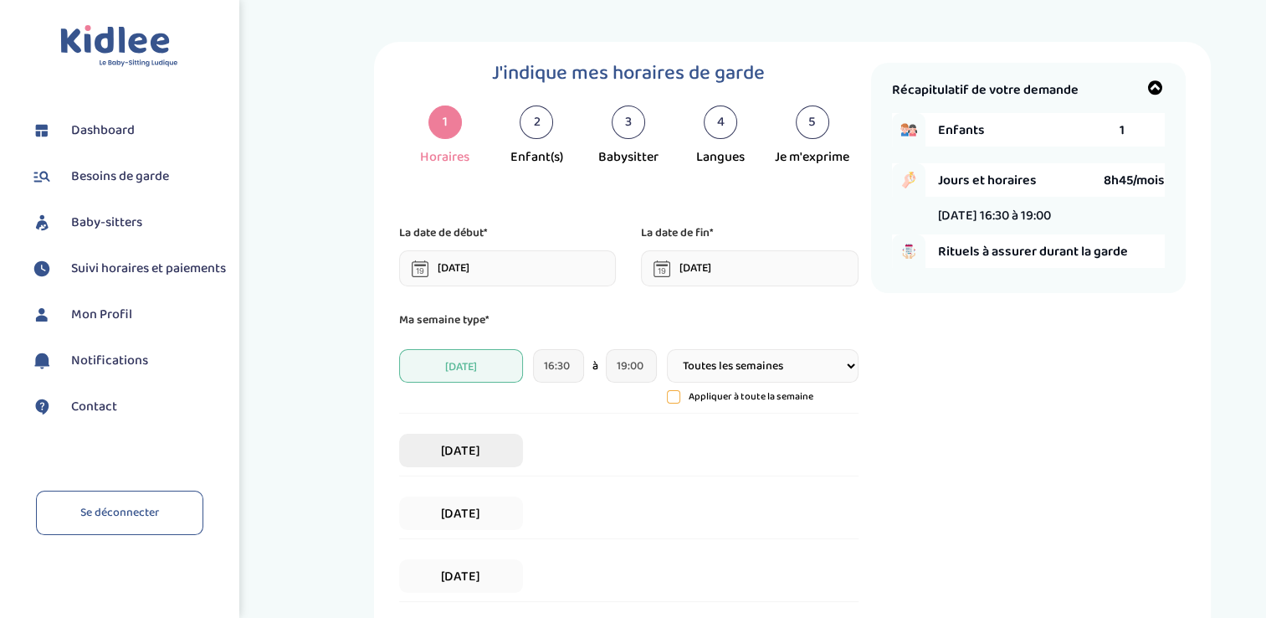
click at [458, 453] on span "Mardi" at bounding box center [461, 449] width 124 height 33
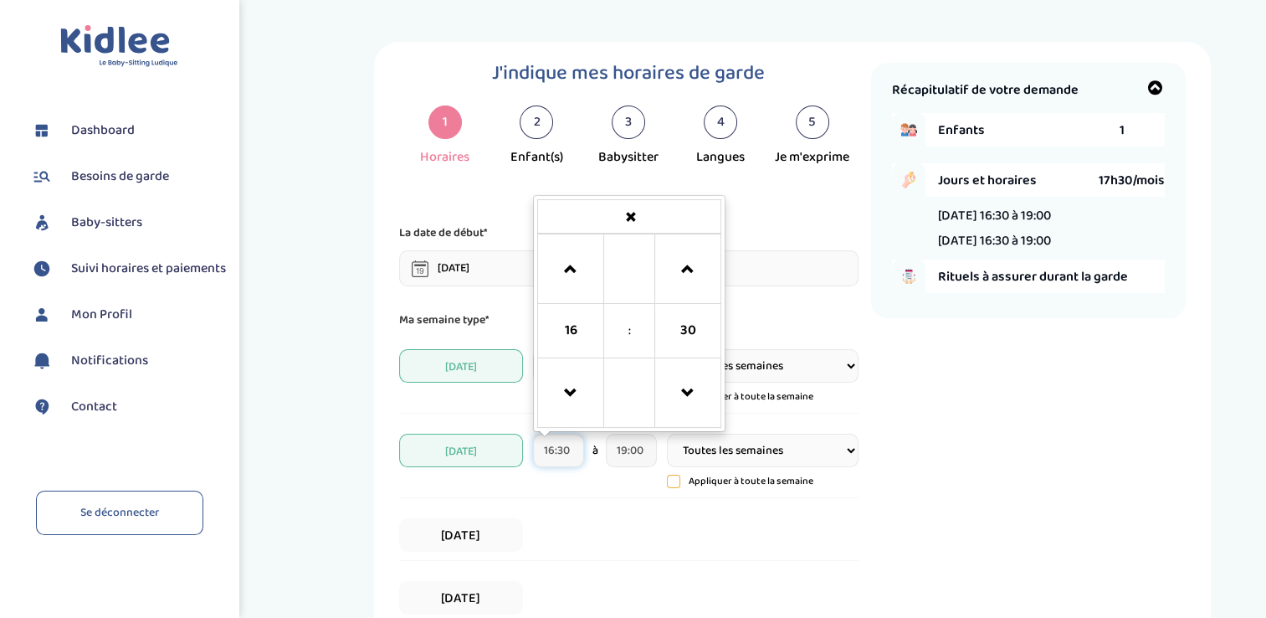
drag, startPoint x: 579, startPoint y: 448, endPoint x: 546, endPoint y: 446, distance: 33.5
click at [546, 446] on input "16:30" at bounding box center [558, 449] width 51 height 33
click at [562, 272] on span at bounding box center [570, 269] width 45 height 45
click at [685, 396] on span at bounding box center [687, 393] width 45 height 45
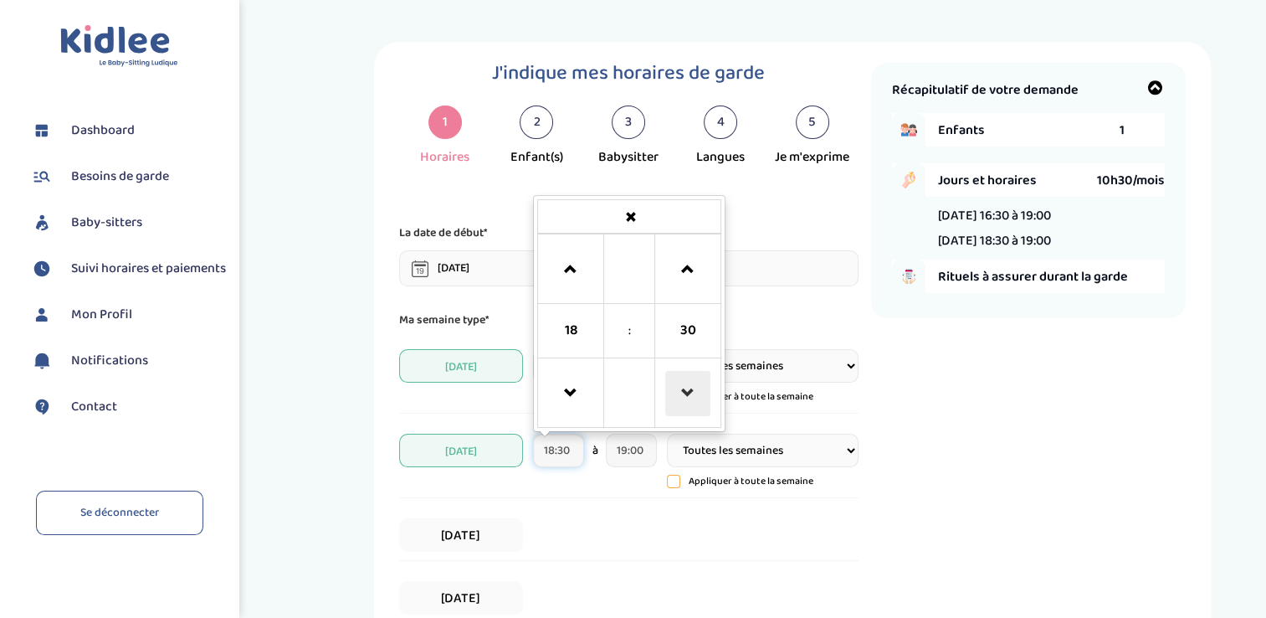
type input "18:15"
click at [637, 452] on input "19:00" at bounding box center [631, 449] width 51 height 33
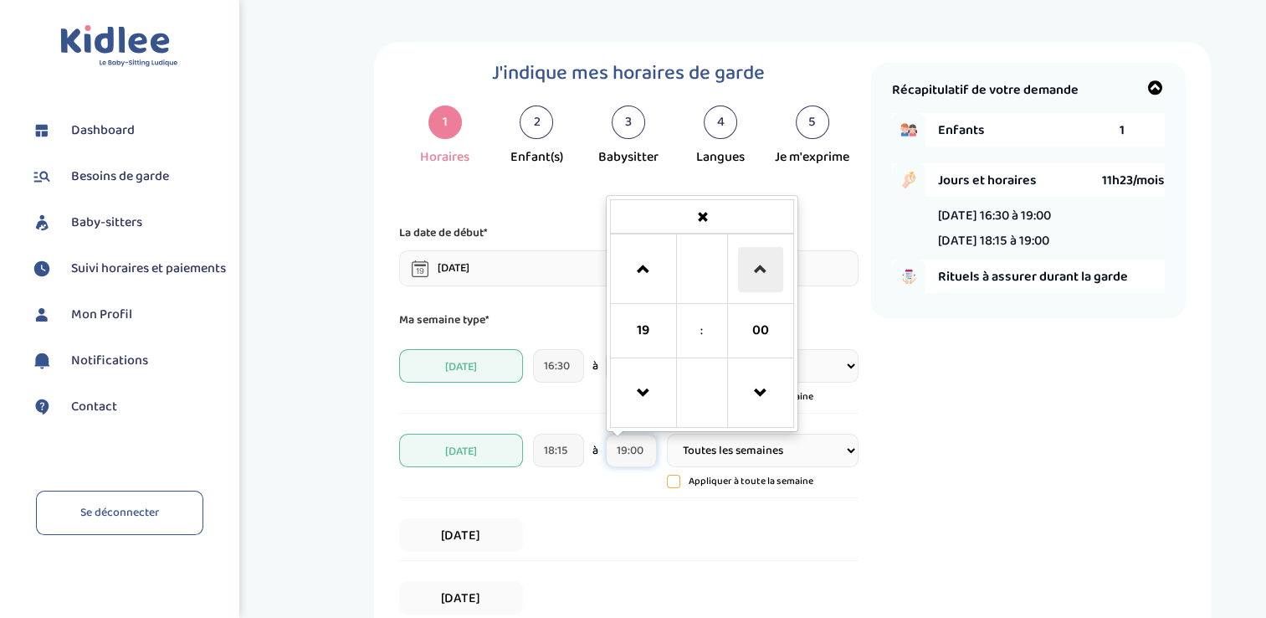
click at [759, 259] on span at bounding box center [760, 269] width 45 height 45
type input "19:15"
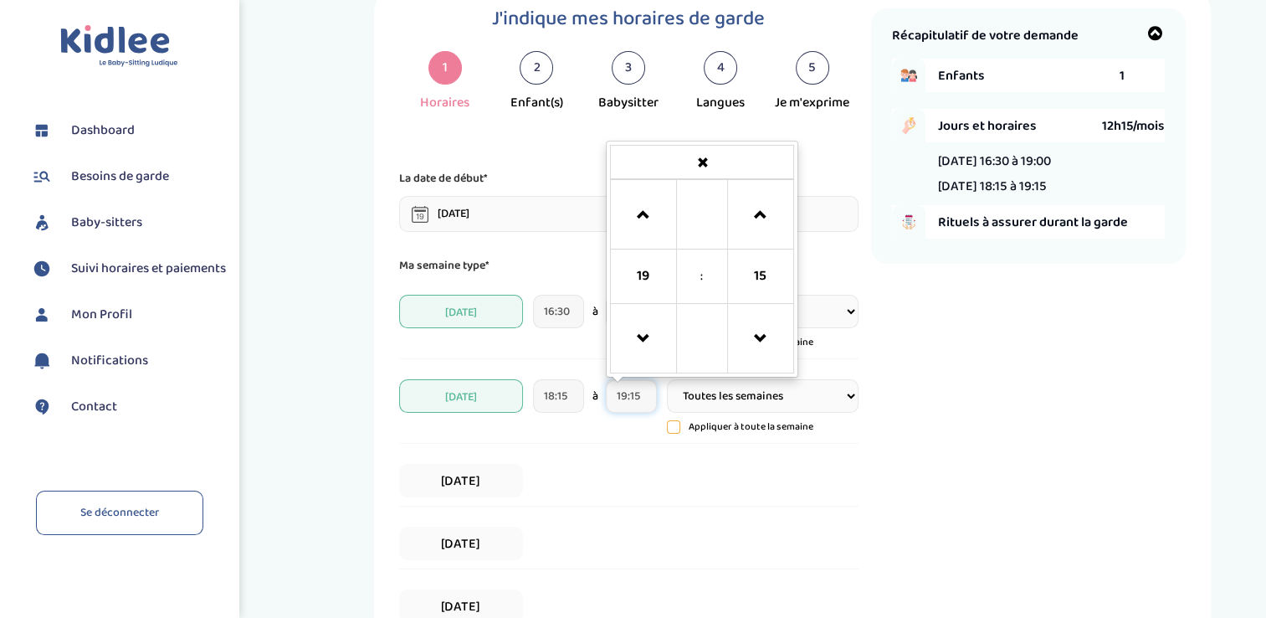
scroll to position [84, 0]
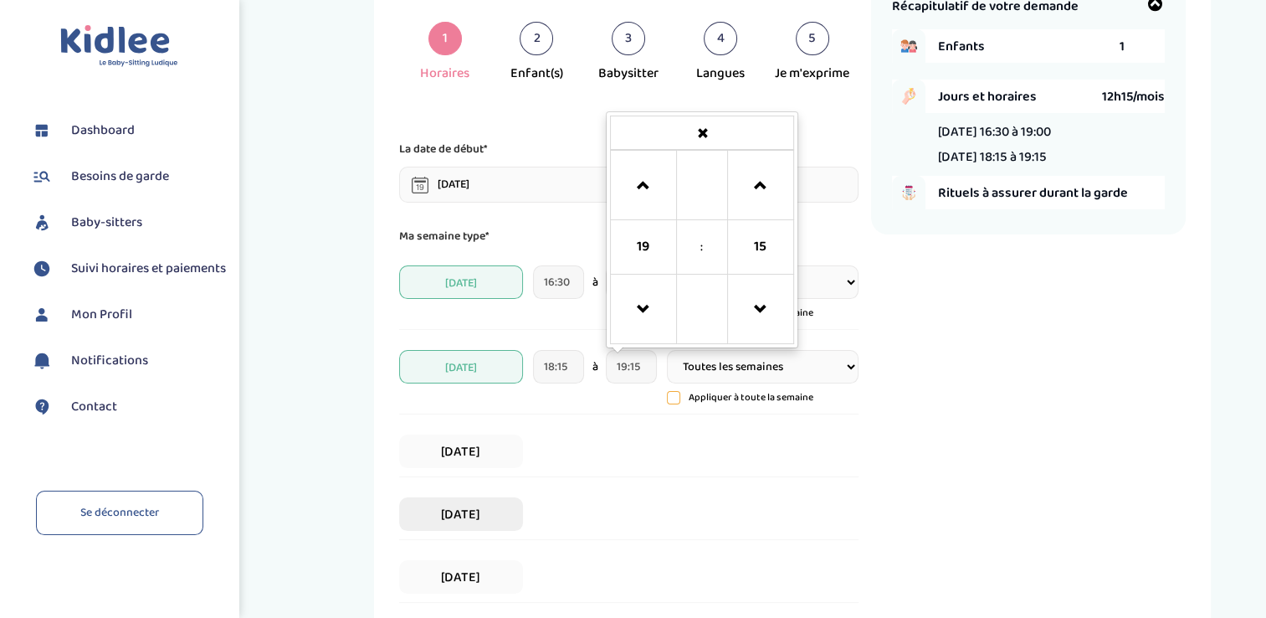
click at [482, 514] on span "Jeudi" at bounding box center [461, 513] width 124 height 33
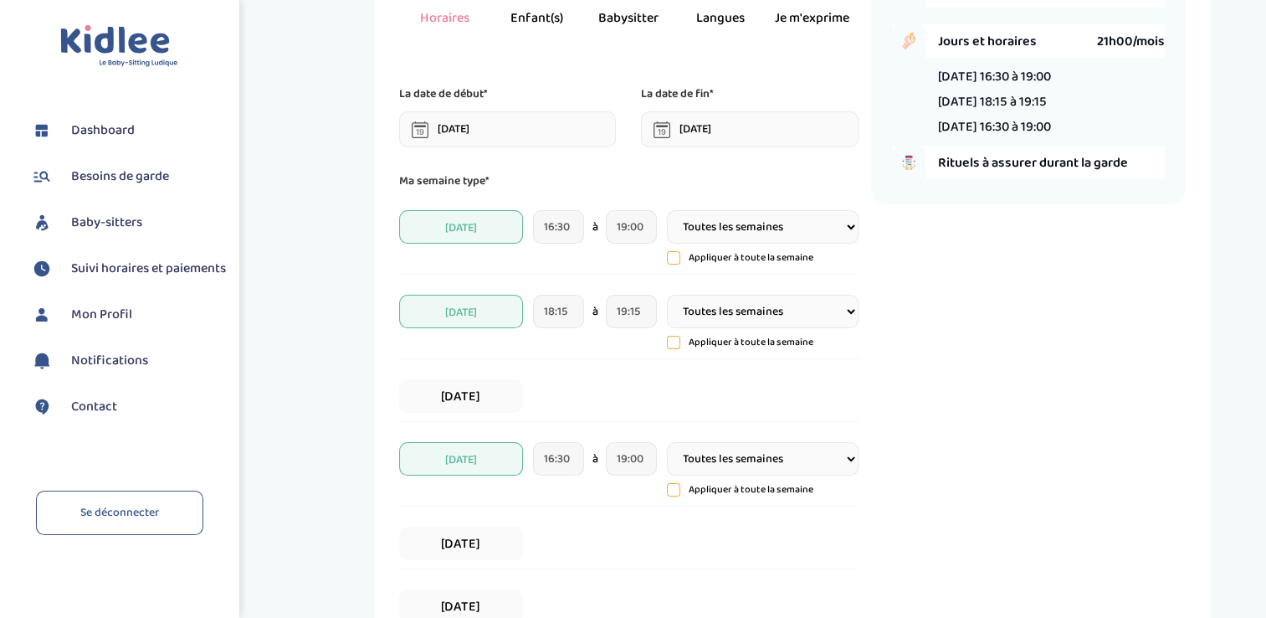
scroll to position [167, 0]
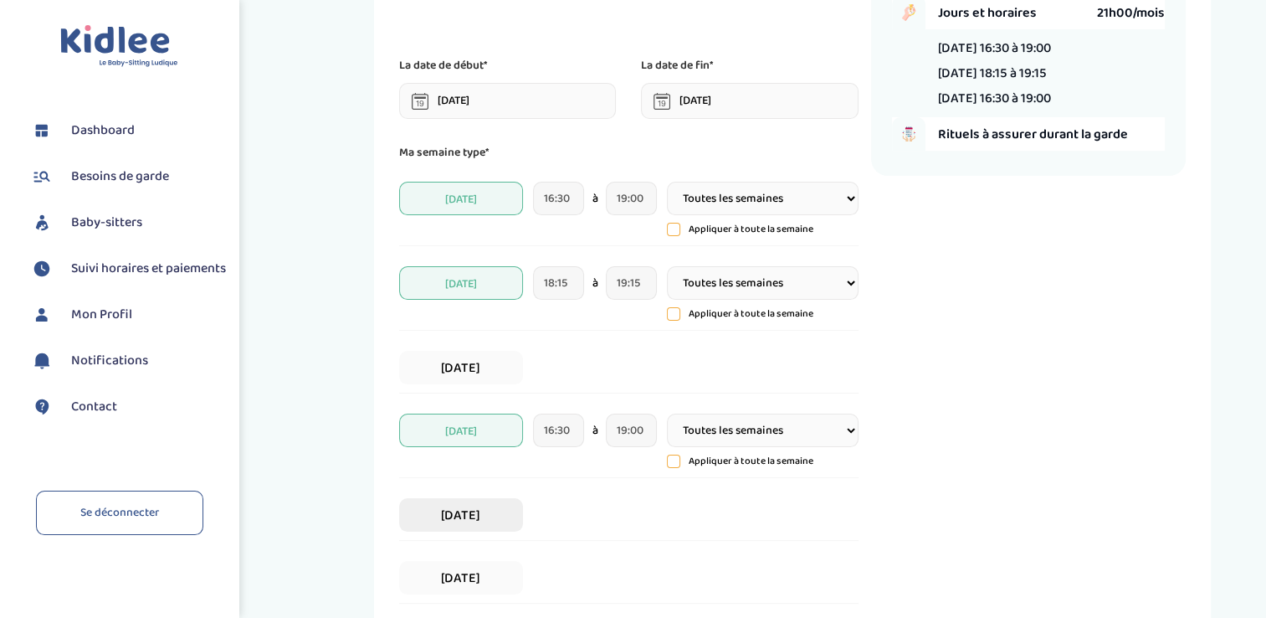
click at [475, 512] on span "Vendredi" at bounding box center [461, 514] width 124 height 33
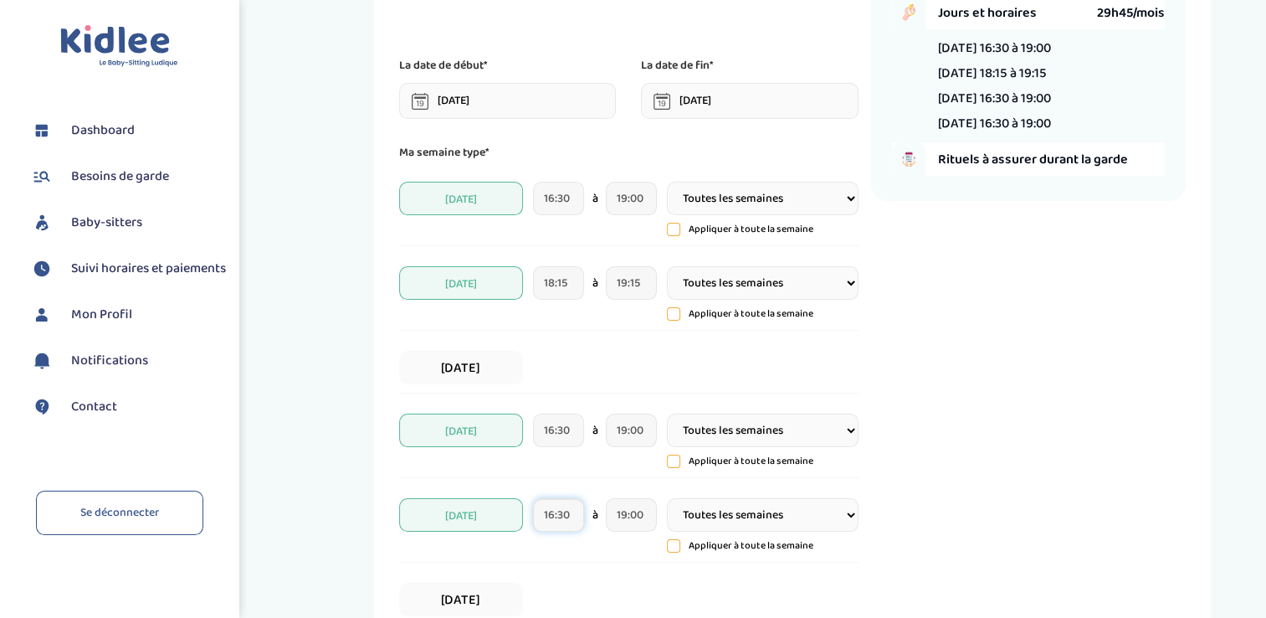
click at [560, 517] on input "16:30" at bounding box center [558, 514] width 51 height 33
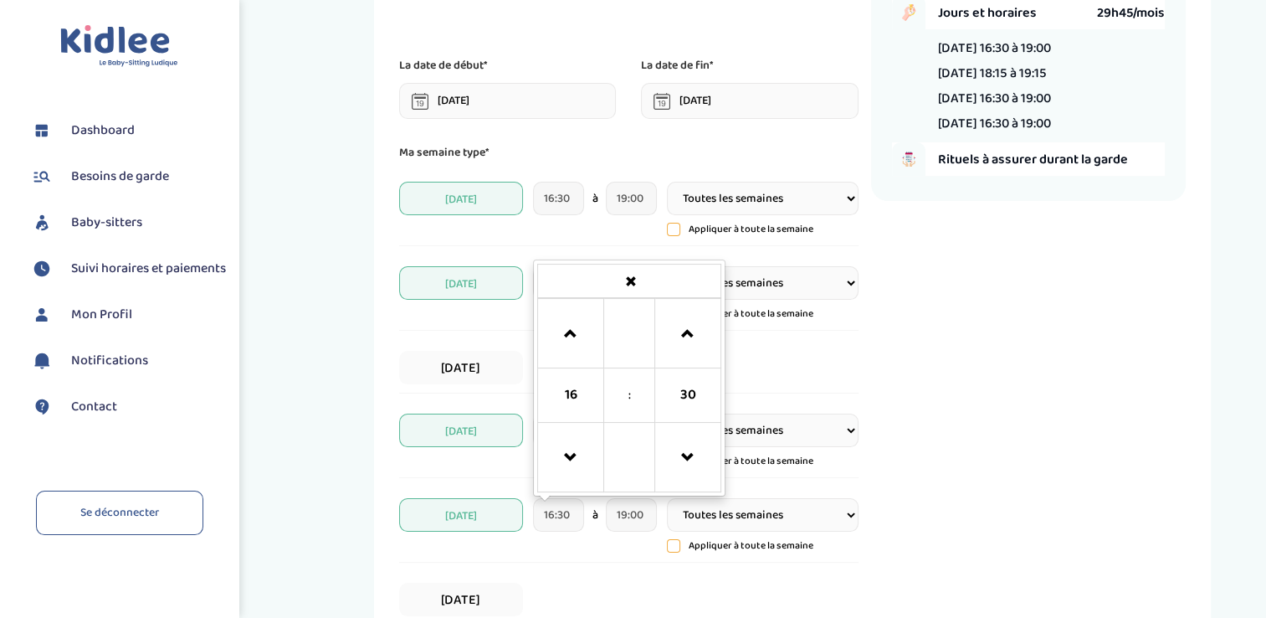
click at [482, 433] on span "Jeudi" at bounding box center [461, 429] width 124 height 33
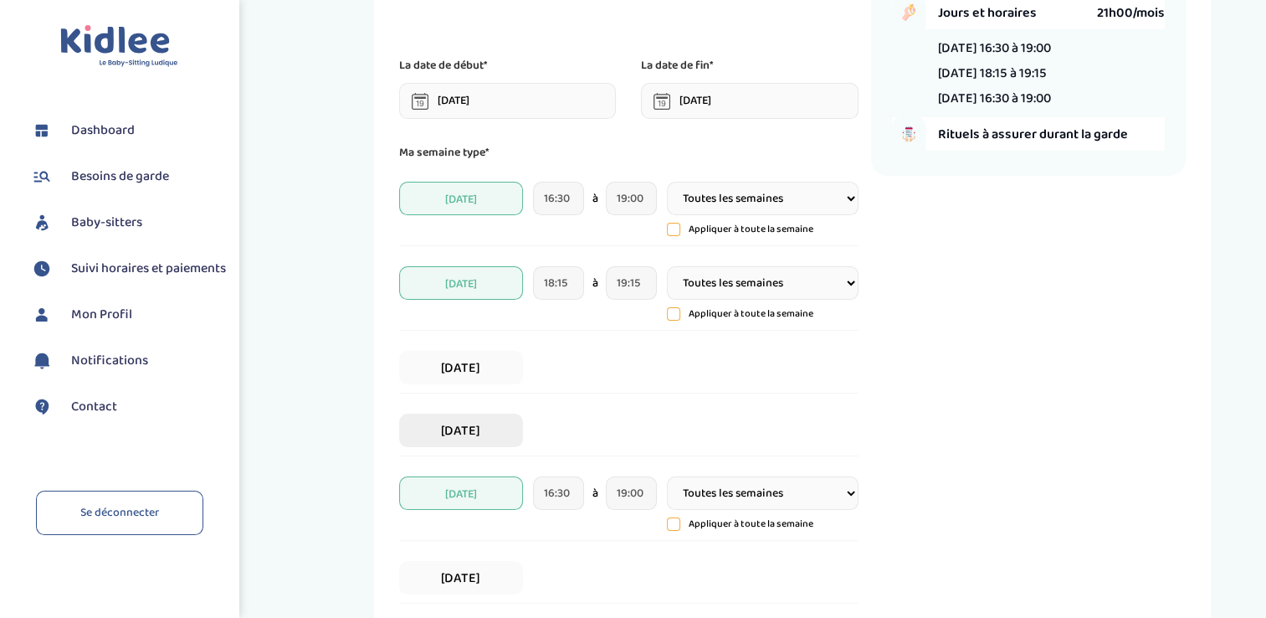
click at [482, 421] on span "Jeudi" at bounding box center [461, 429] width 124 height 33
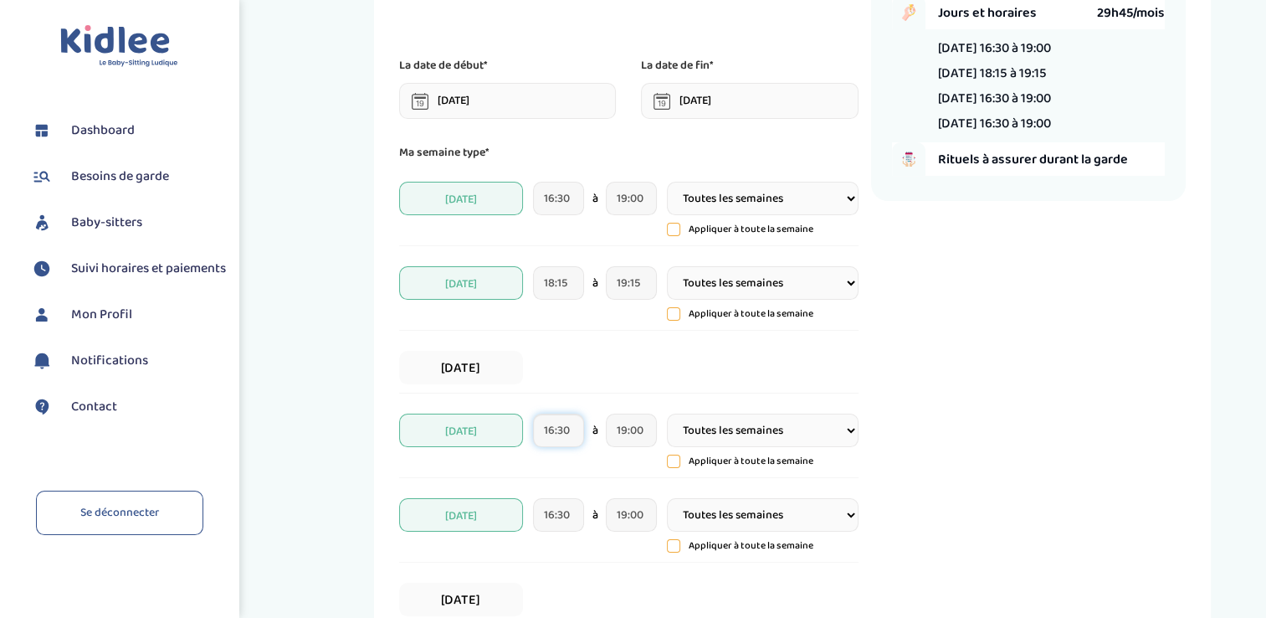
click at [555, 432] on input "16:30" at bounding box center [558, 429] width 51 height 33
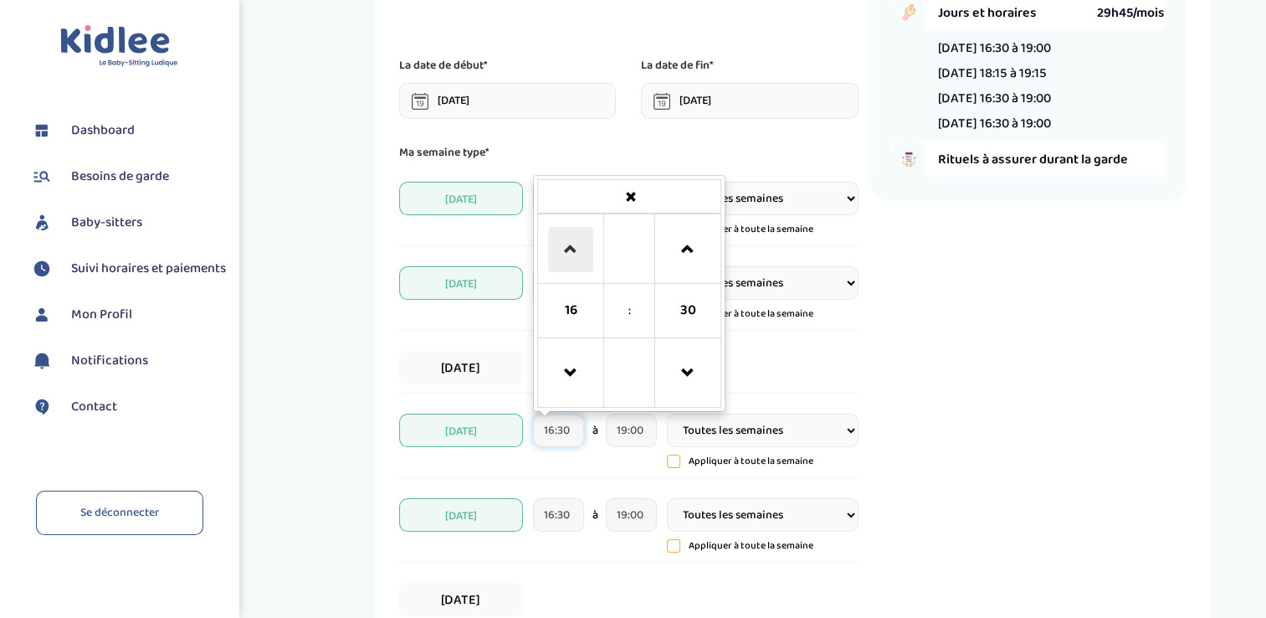
click at [572, 251] on span at bounding box center [570, 249] width 45 height 45
click at [679, 379] on span at bounding box center [687, 373] width 45 height 45
type input "18:15"
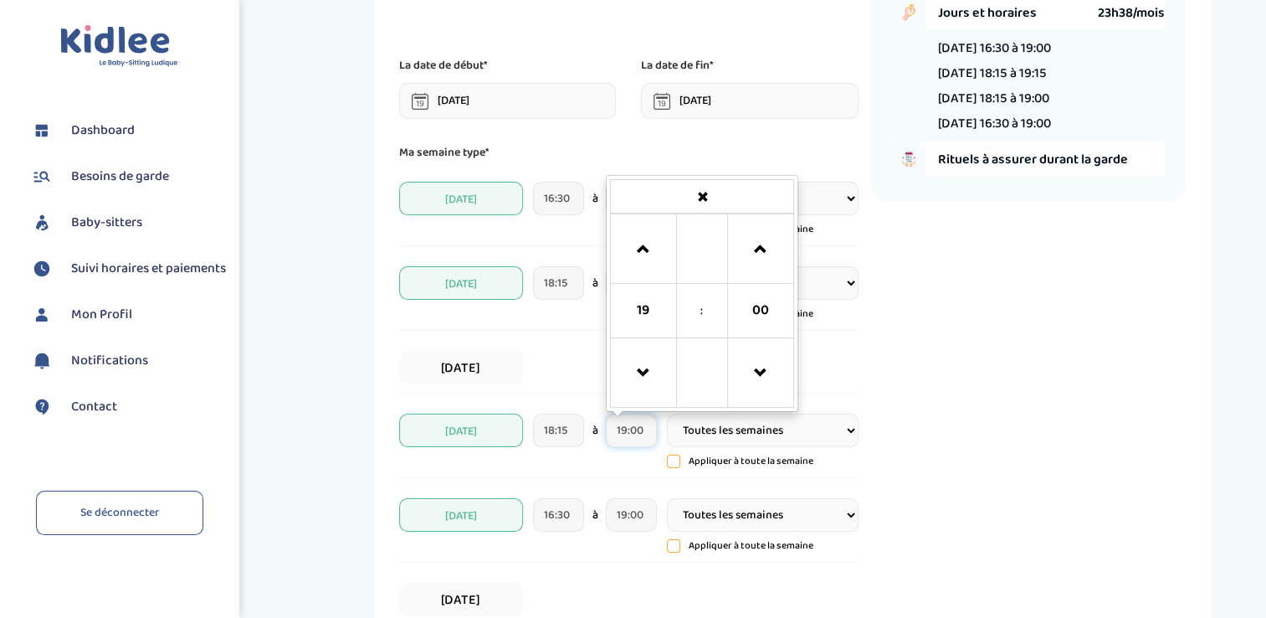
click at [639, 433] on input "19:00" at bounding box center [631, 429] width 51 height 33
click at [760, 246] on span at bounding box center [760, 249] width 45 height 45
type input "19:15"
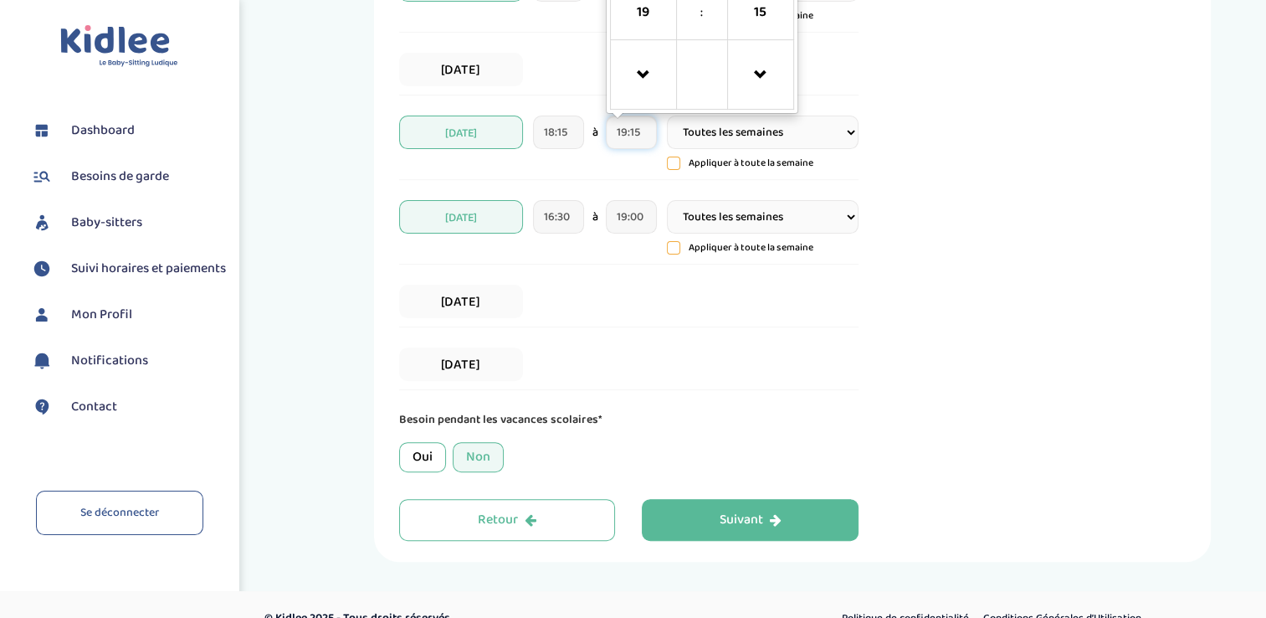
scroll to position [492, 0]
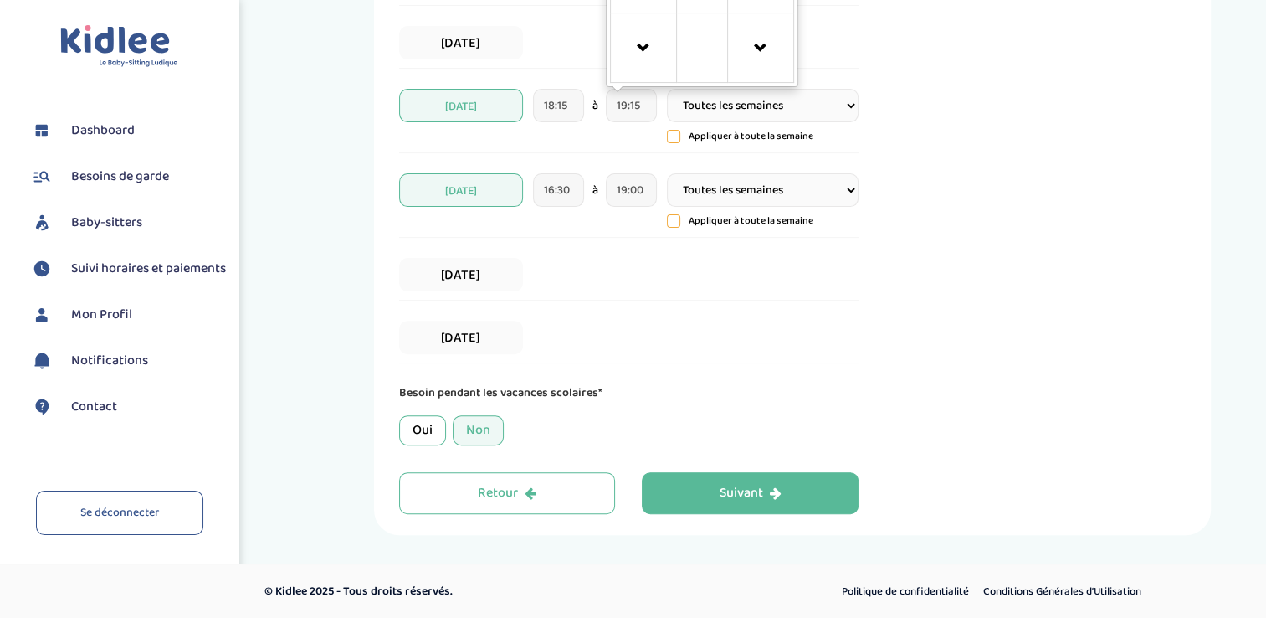
click at [415, 430] on div "Oui" at bounding box center [422, 430] width 47 height 30
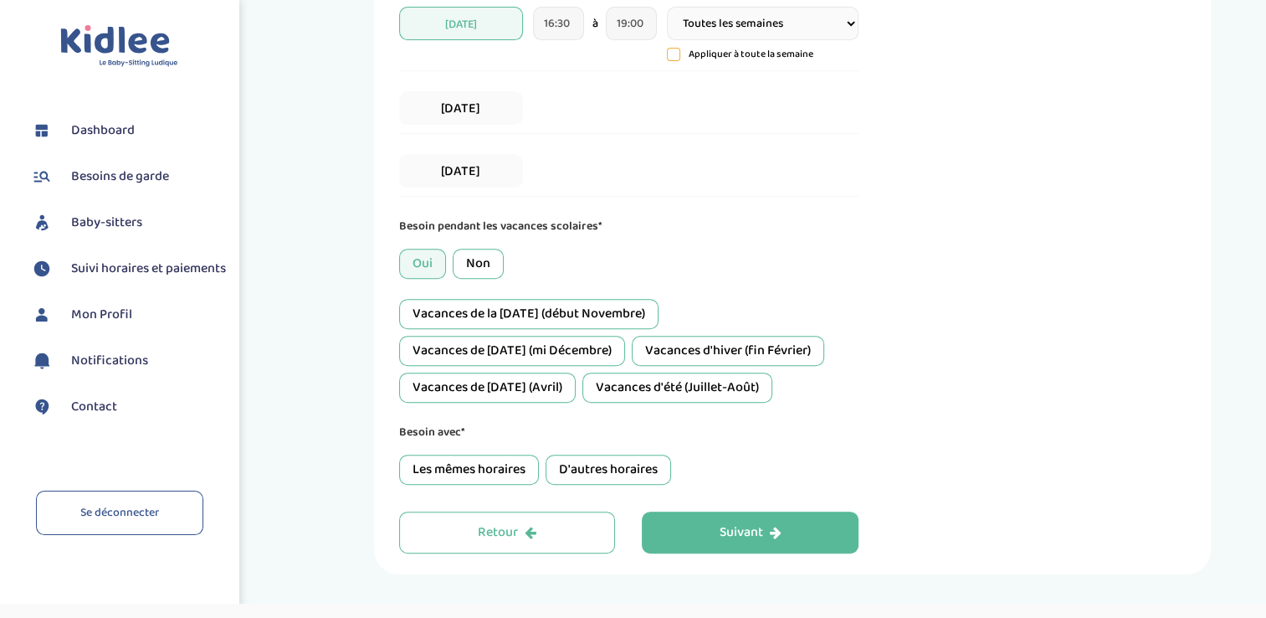
scroll to position [659, 0]
click at [598, 306] on div "Vacances de la Toussaint (début Novembre)" at bounding box center [528, 313] width 259 height 30
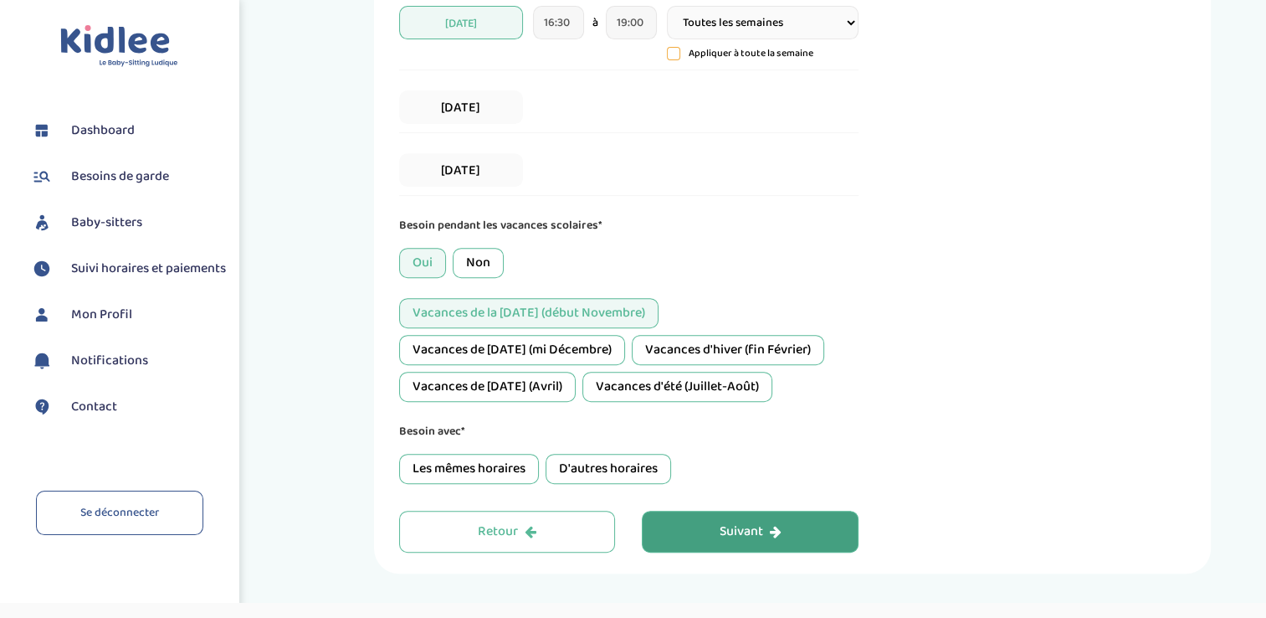
click at [751, 530] on div "Suivant" at bounding box center [751, 531] width 62 height 19
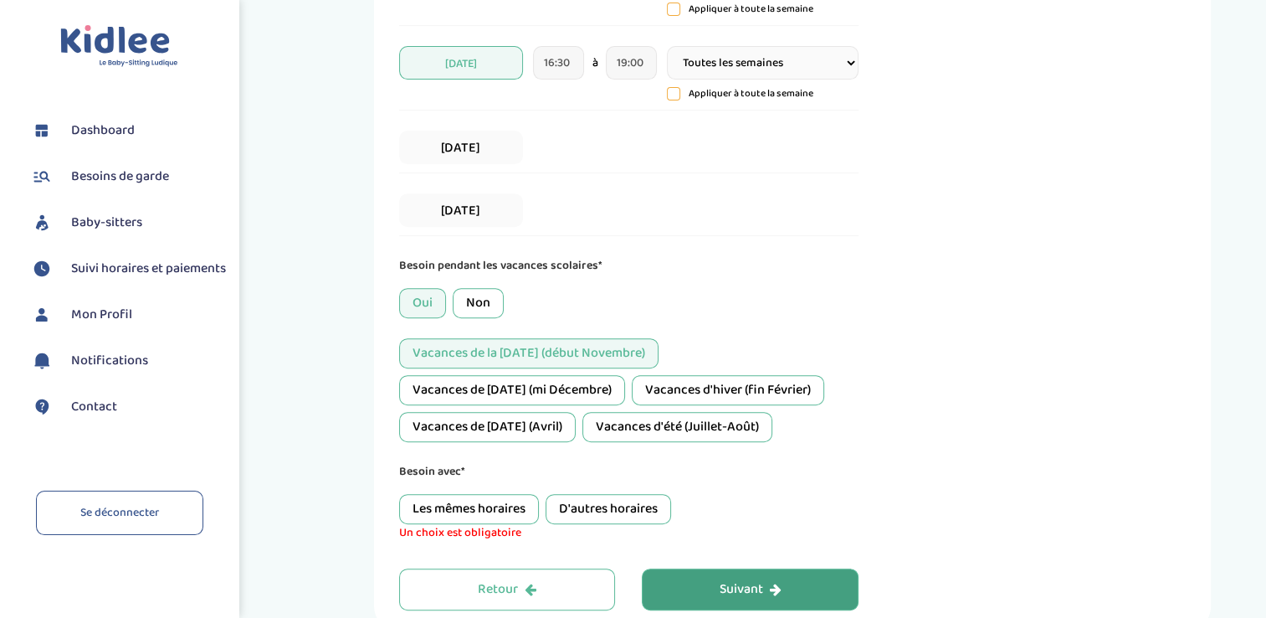
scroll to position [649, 0]
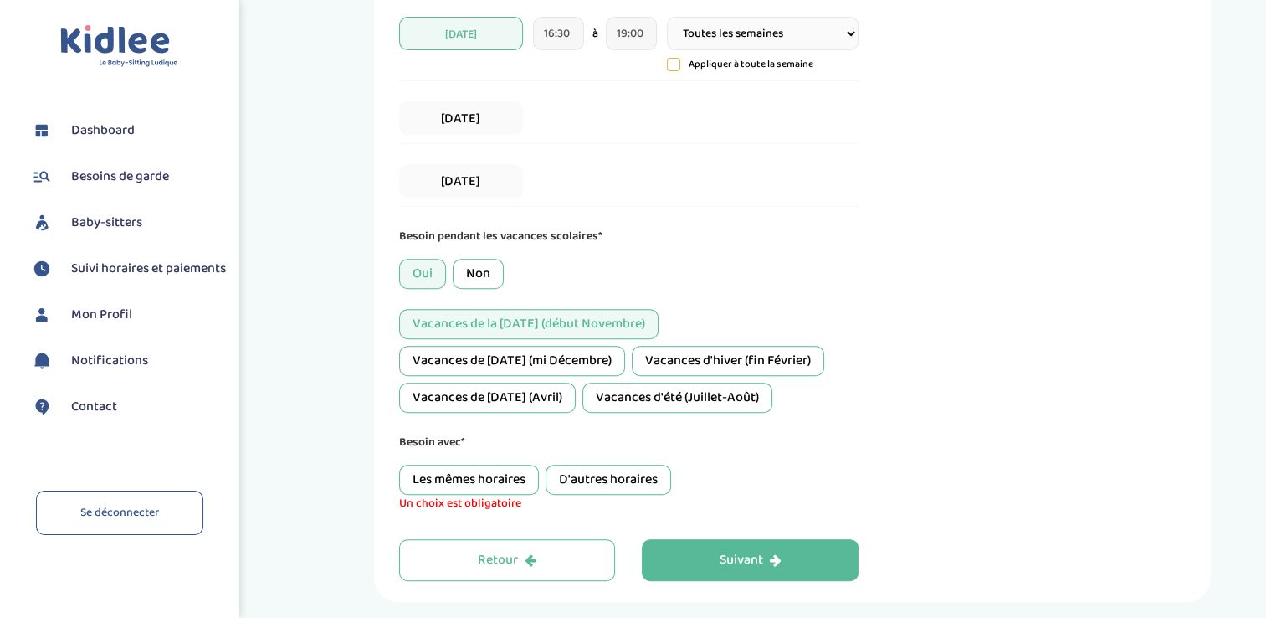
click at [613, 476] on div "D'autres horaires" at bounding box center [609, 479] width 126 height 30
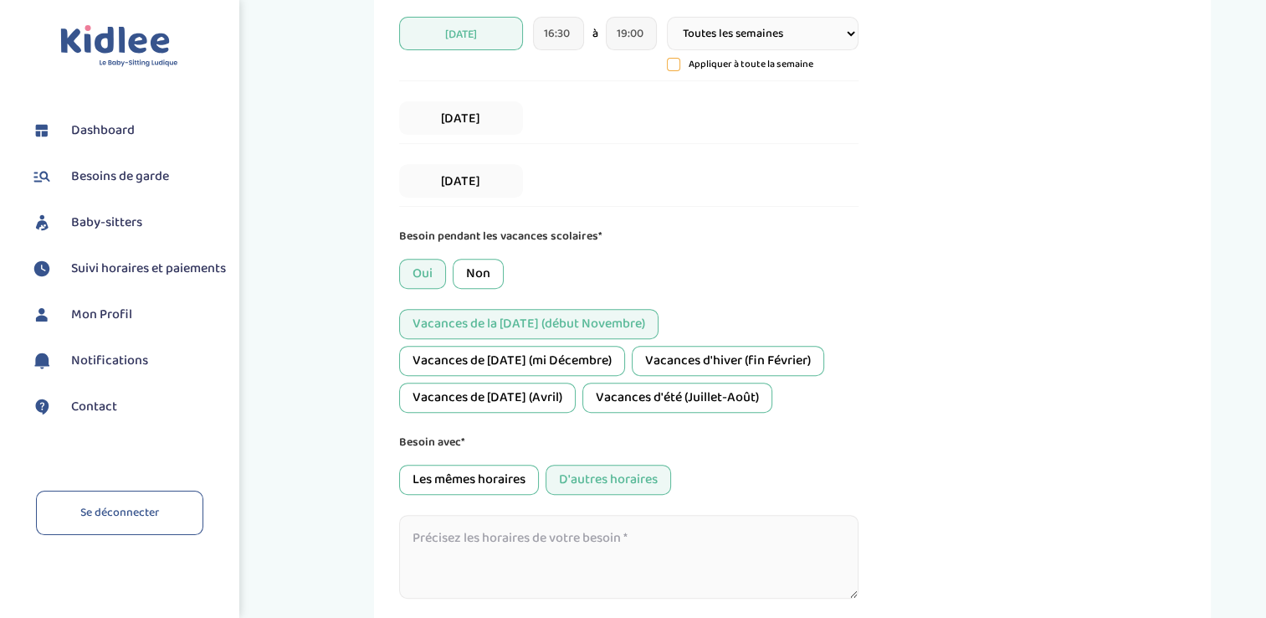
click at [736, 540] on textarea at bounding box center [628, 557] width 459 height 84
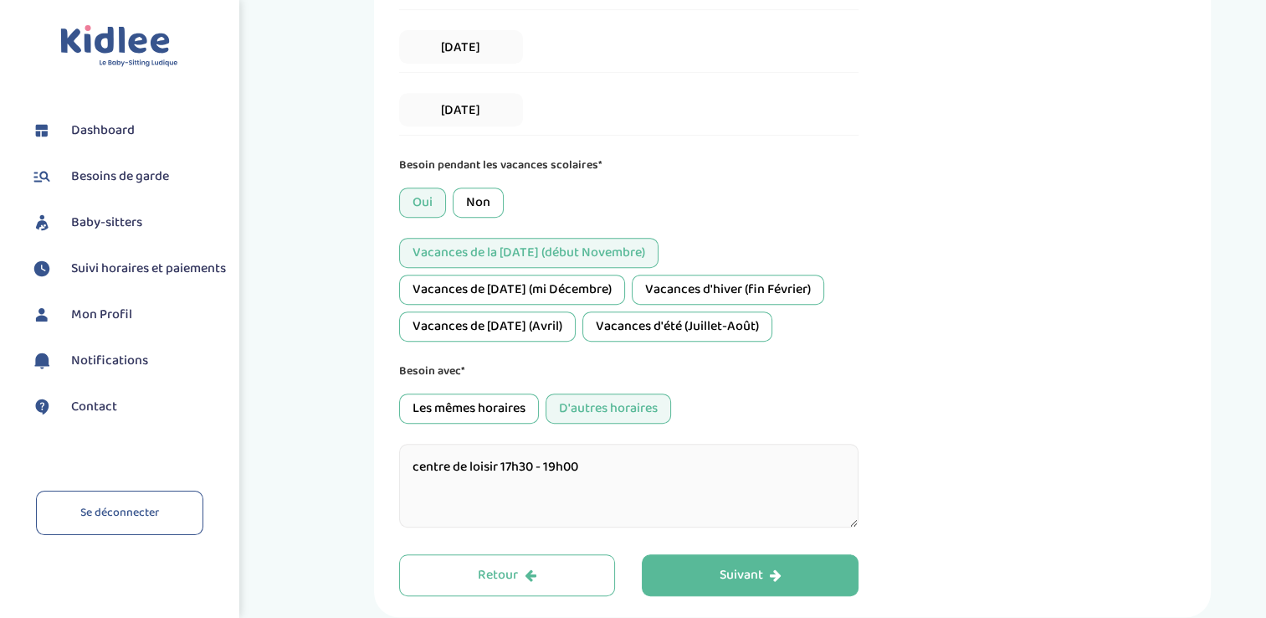
scroll to position [800, 0]
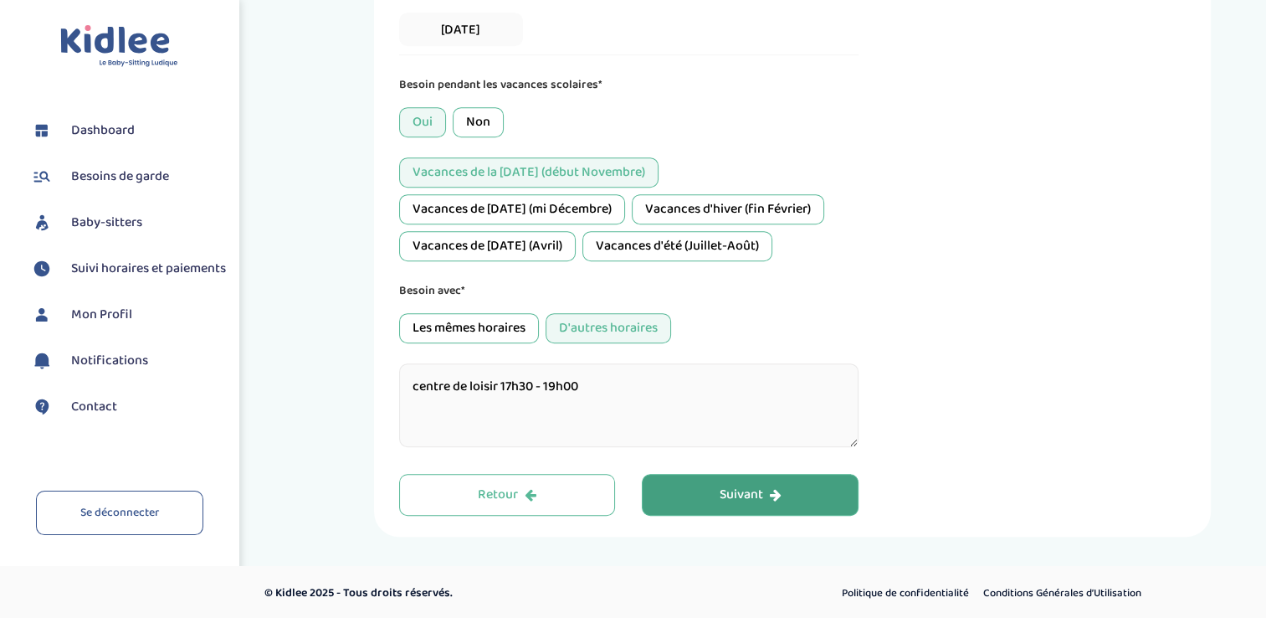
type textarea "centre de loisir 17h30 - 19h00"
click at [732, 492] on div "Suivant" at bounding box center [751, 494] width 62 height 19
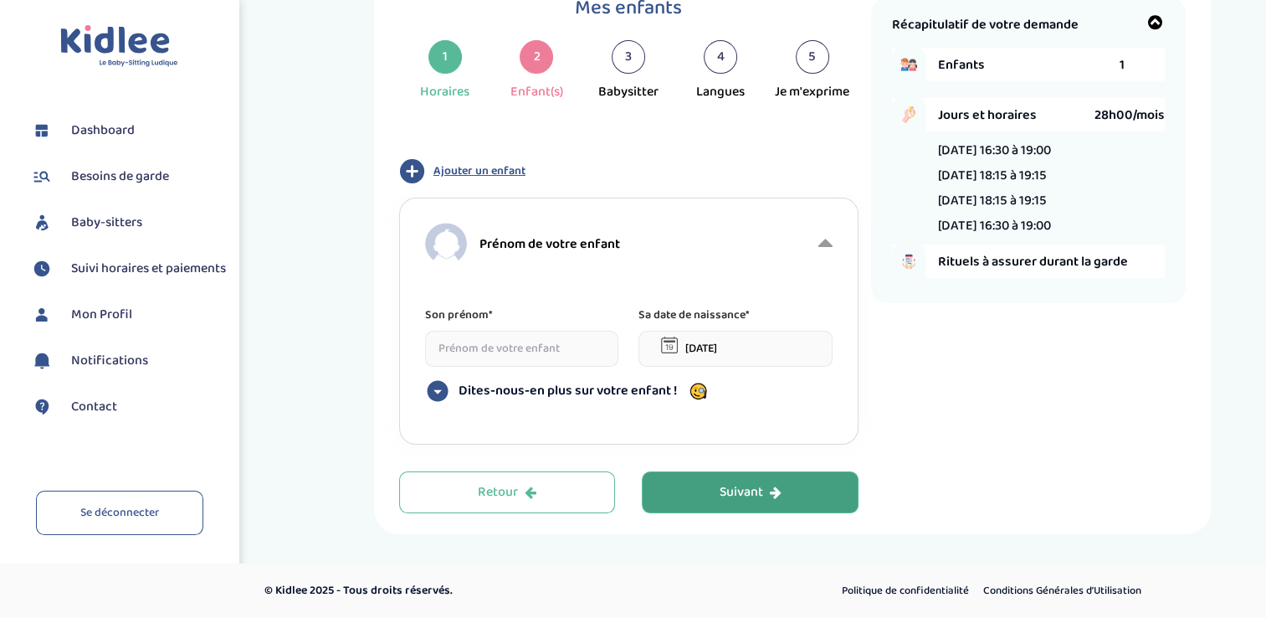
scroll to position [63, 0]
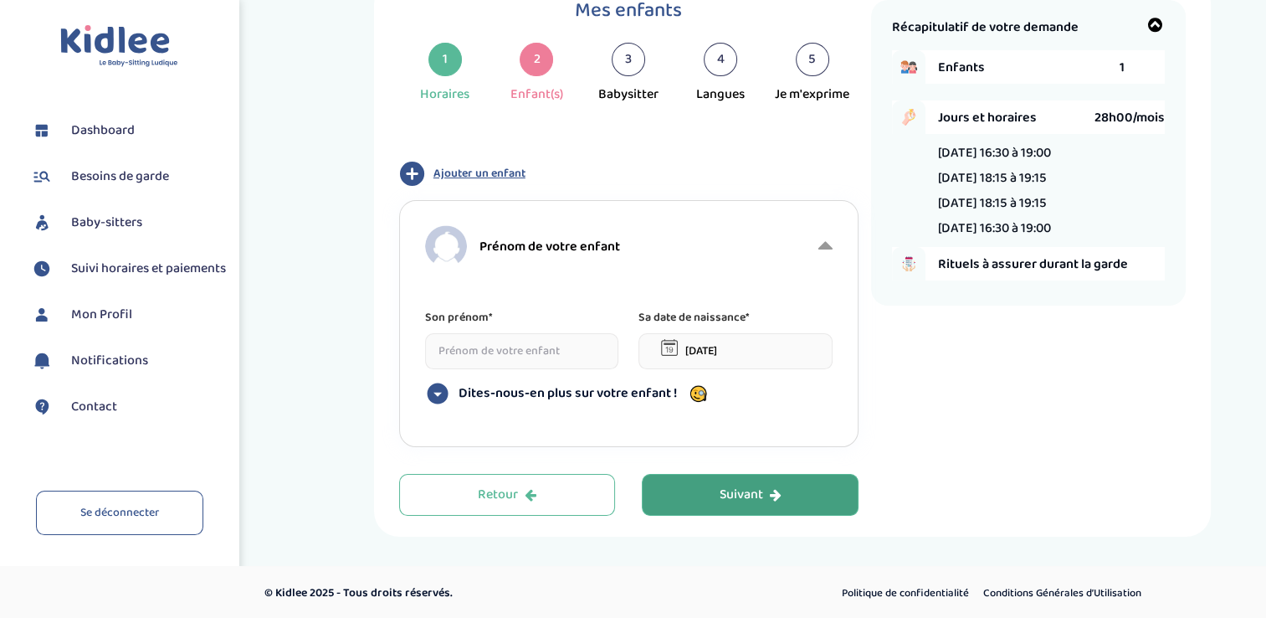
click at [547, 351] on input at bounding box center [522, 351] width 194 height 36
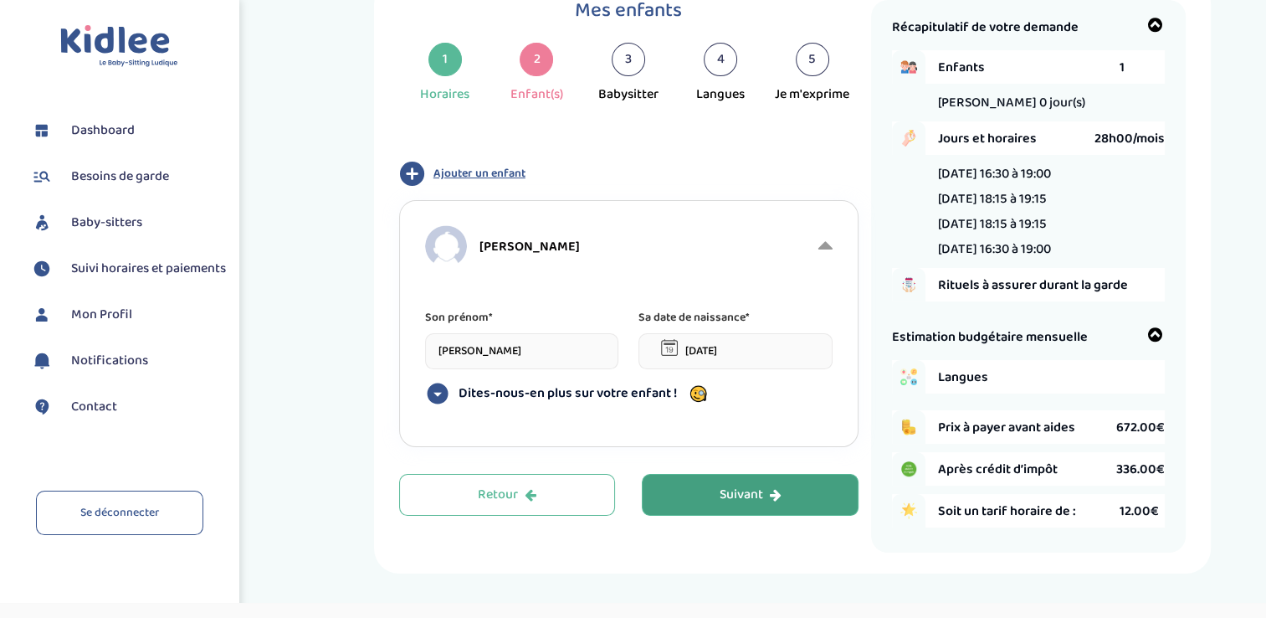
drag, startPoint x: 539, startPoint y: 348, endPoint x: 378, endPoint y: 350, distance: 160.7
click at [378, 350] on div "Mes enfants 1 Horaires 2 Enfant(s) 3 Babysitter 4 Langues 5 Je m'exprime Type d…" at bounding box center [792, 276] width 837 height 594
type input "Agathe"
click at [730, 350] on input "08-09-2025" at bounding box center [736, 351] width 194 height 36
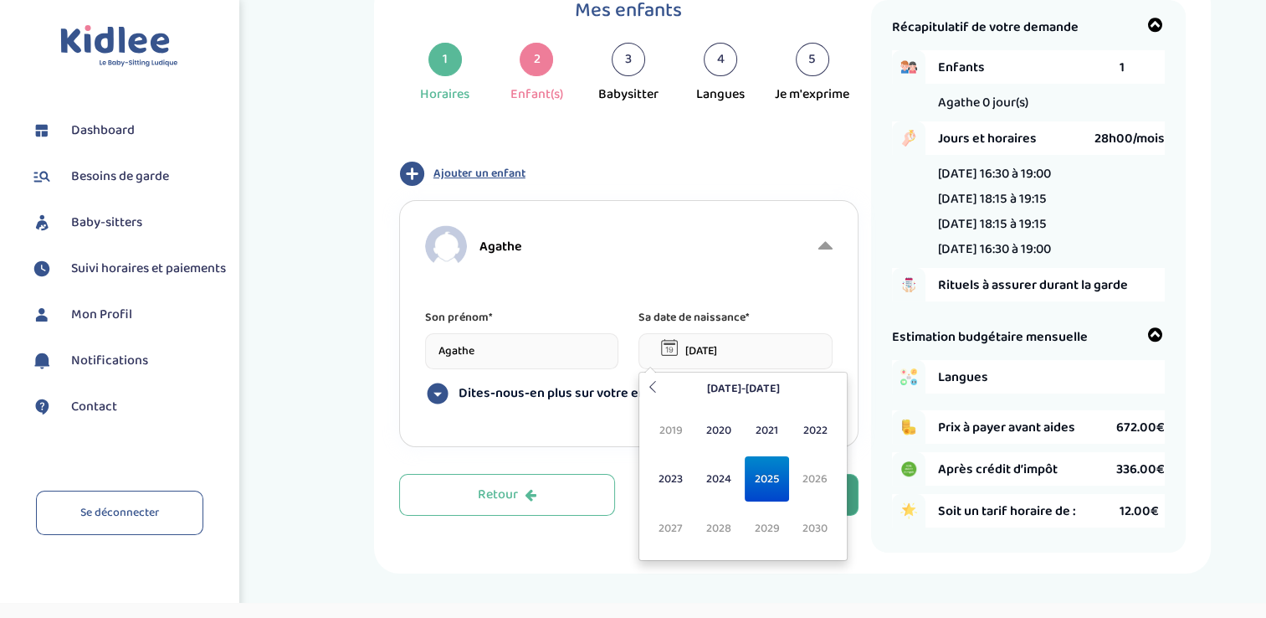
scroll to position [0, 0]
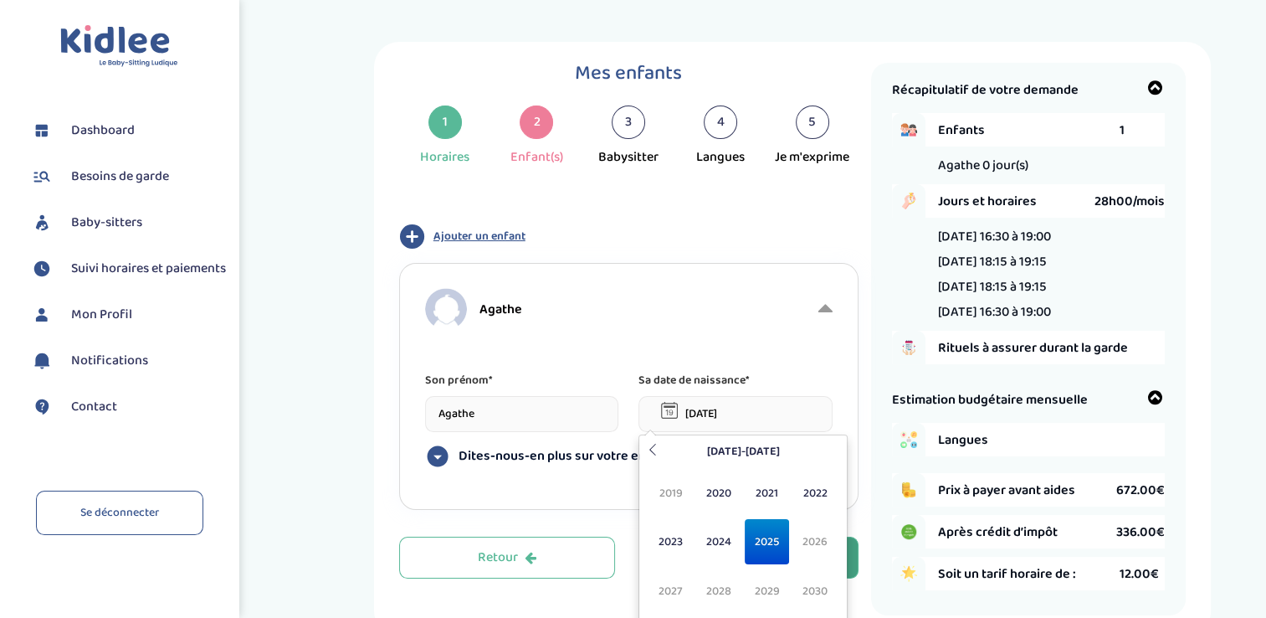
click at [755, 411] on input "08-09-2025" at bounding box center [736, 414] width 194 height 36
click at [698, 410] on input "08-09-2017" at bounding box center [736, 414] width 194 height 36
click at [714, 413] on input "03-09-2017" at bounding box center [736, 414] width 194 height 36
type input "03-11-2017"
click at [670, 581] on span "2017" at bounding box center [671, 590] width 44 height 45
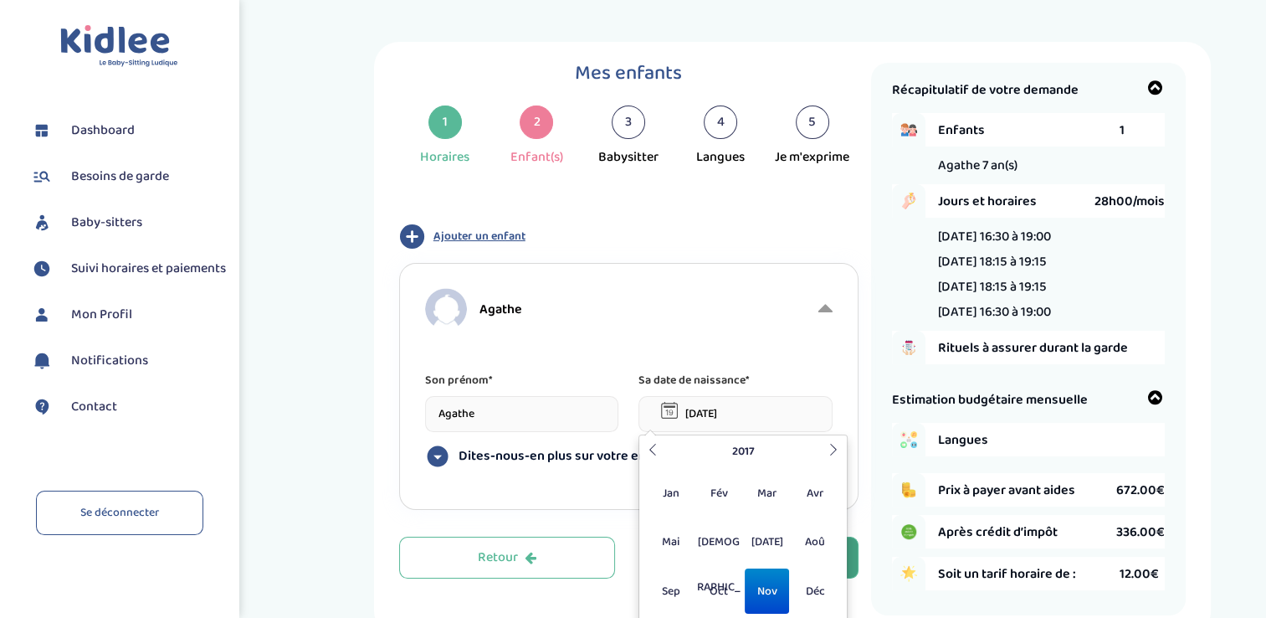
click at [540, 485] on div "Son prénom* Agathe Sa date de naissance* 03-11-2017 Dites-nous-en plus sur votr…" at bounding box center [629, 434] width 408 height 126
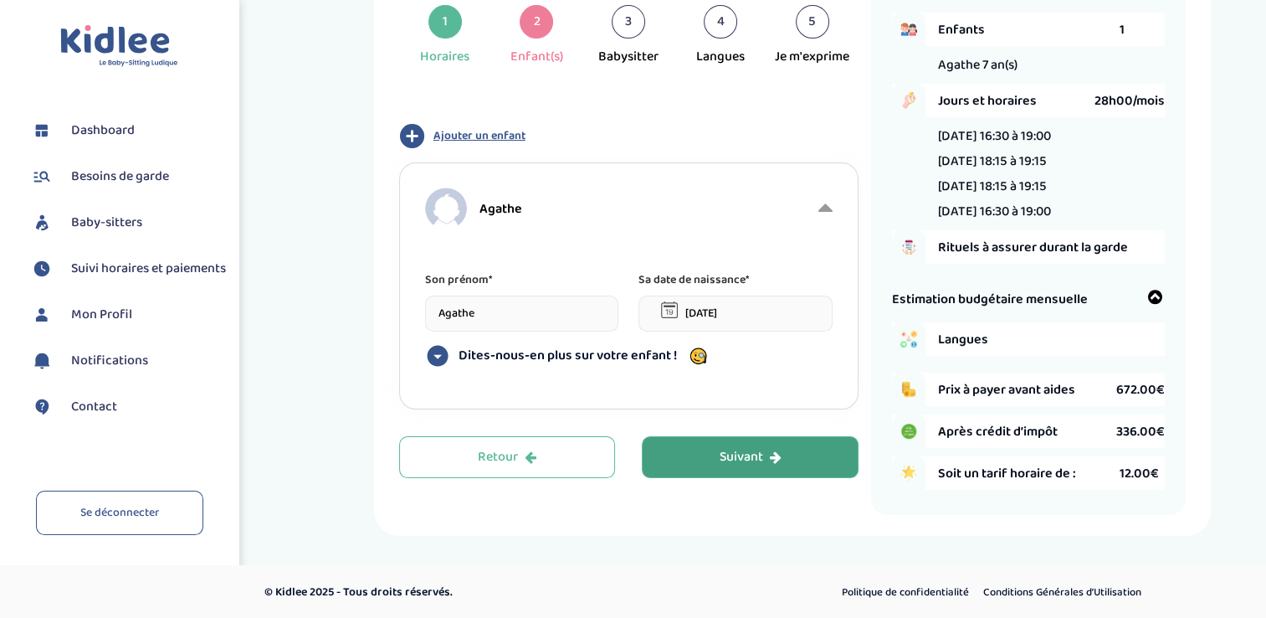
scroll to position [105, 0]
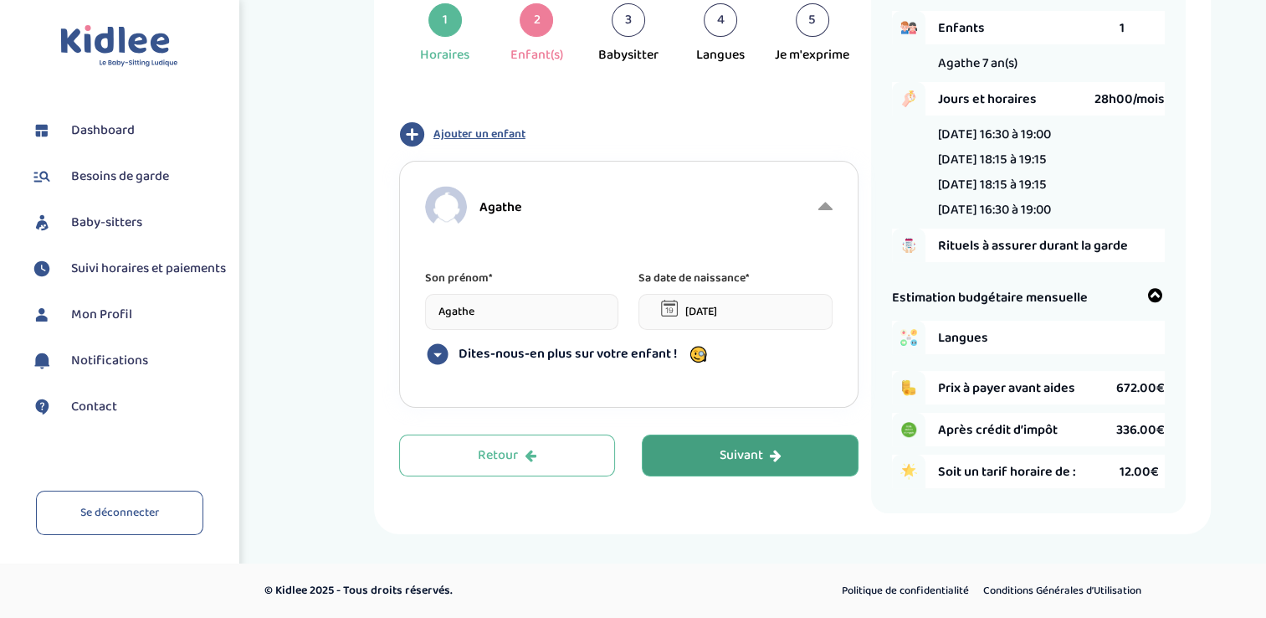
click at [442, 355] on icon at bounding box center [437, 354] width 21 height 21
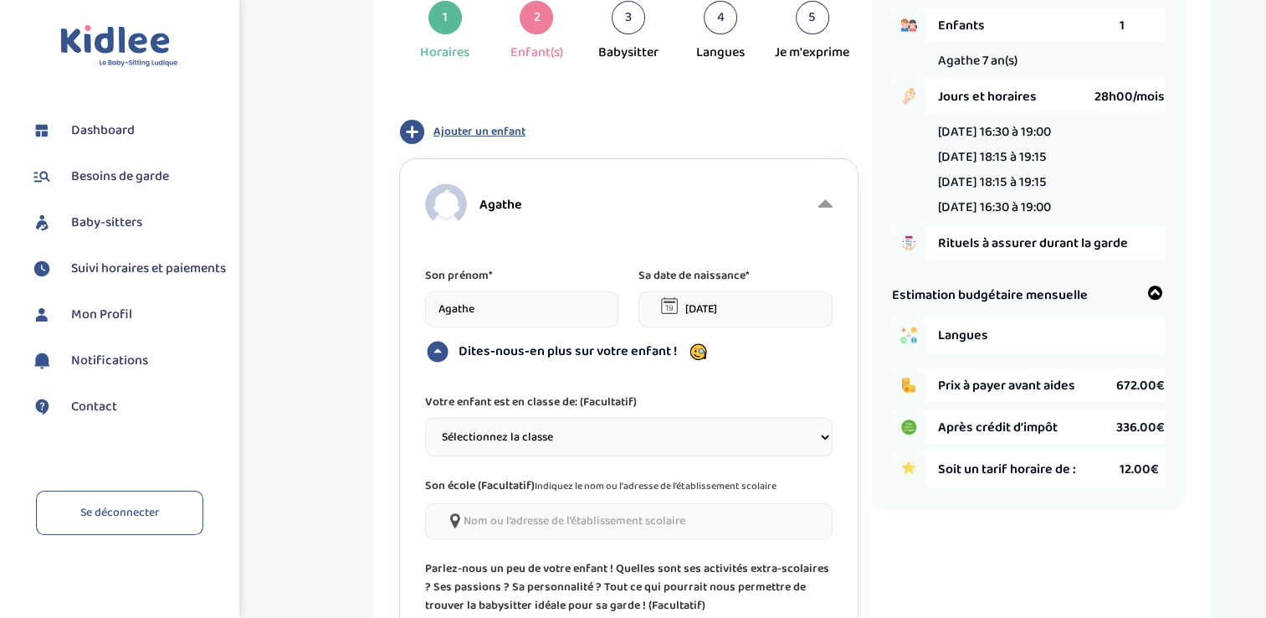
click at [526, 431] on select "Sélectionnez la classe Petite section (PS) Moyenne section (MS) Grande section …" at bounding box center [629, 437] width 408 height 38
select select "6"
click at [425, 418] on select "Sélectionnez la classe Petite section (PS) Moyenne section (MS) Grande section …" at bounding box center [629, 437] width 408 height 38
click at [541, 521] on input"] at bounding box center [629, 521] width 408 height 36
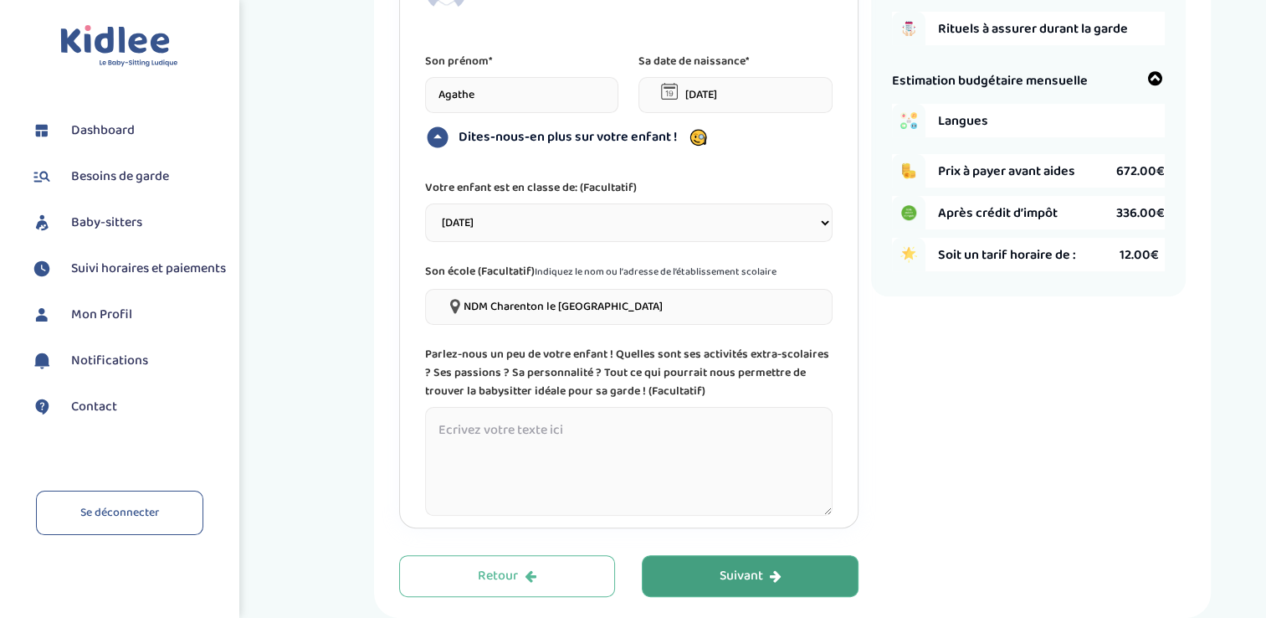
scroll to position [356, 0]
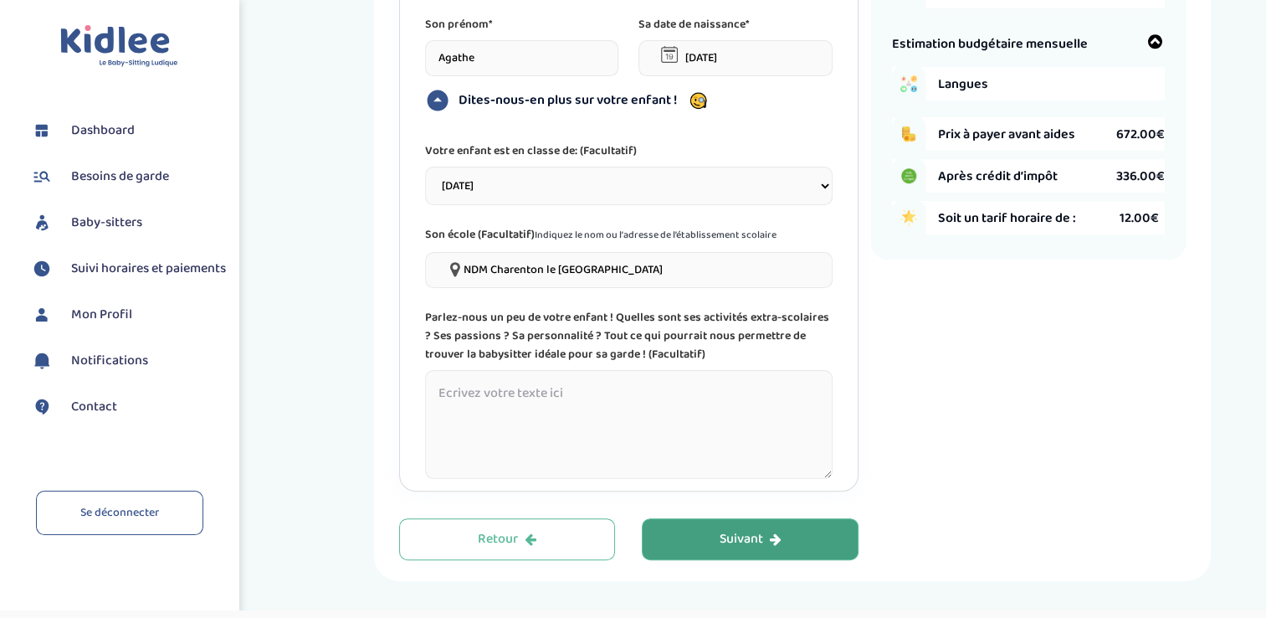
type input"] "NDM Charenton le pont rue de paris"
click at [640, 394] on textarea at bounding box center [629, 424] width 408 height 109
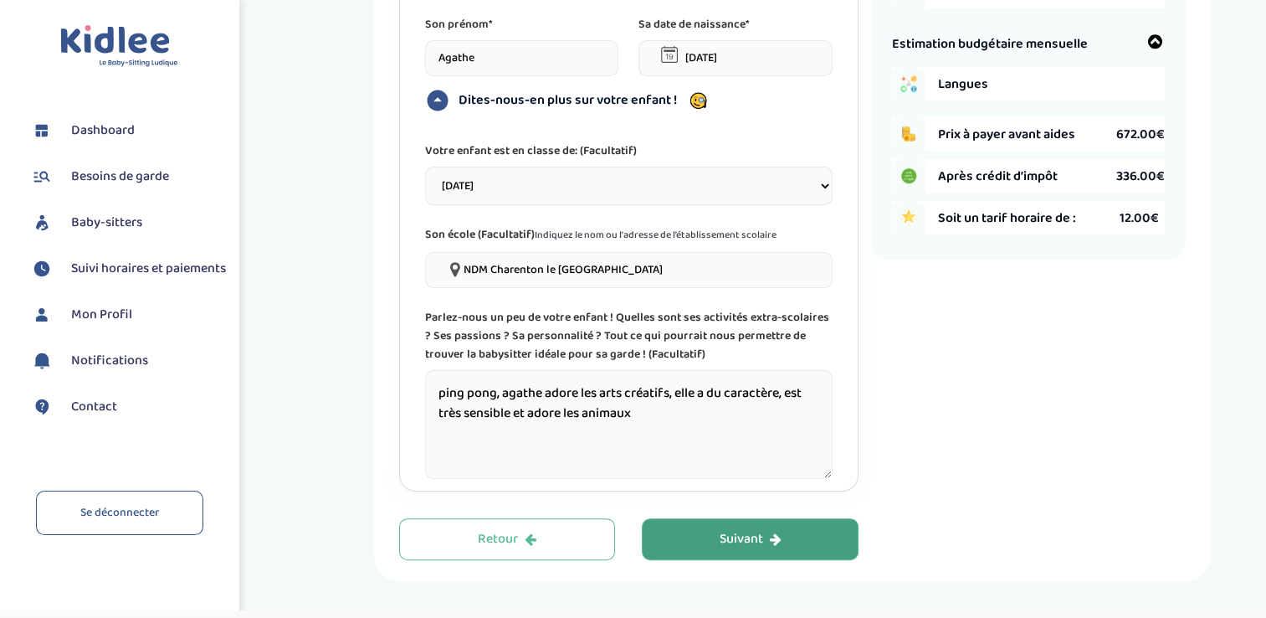
type textarea "ping pong, agathe adore les arts créatifs, elle a du caractère, est très sensib…"
click at [701, 541] on button "Suivant" at bounding box center [750, 539] width 217 height 42
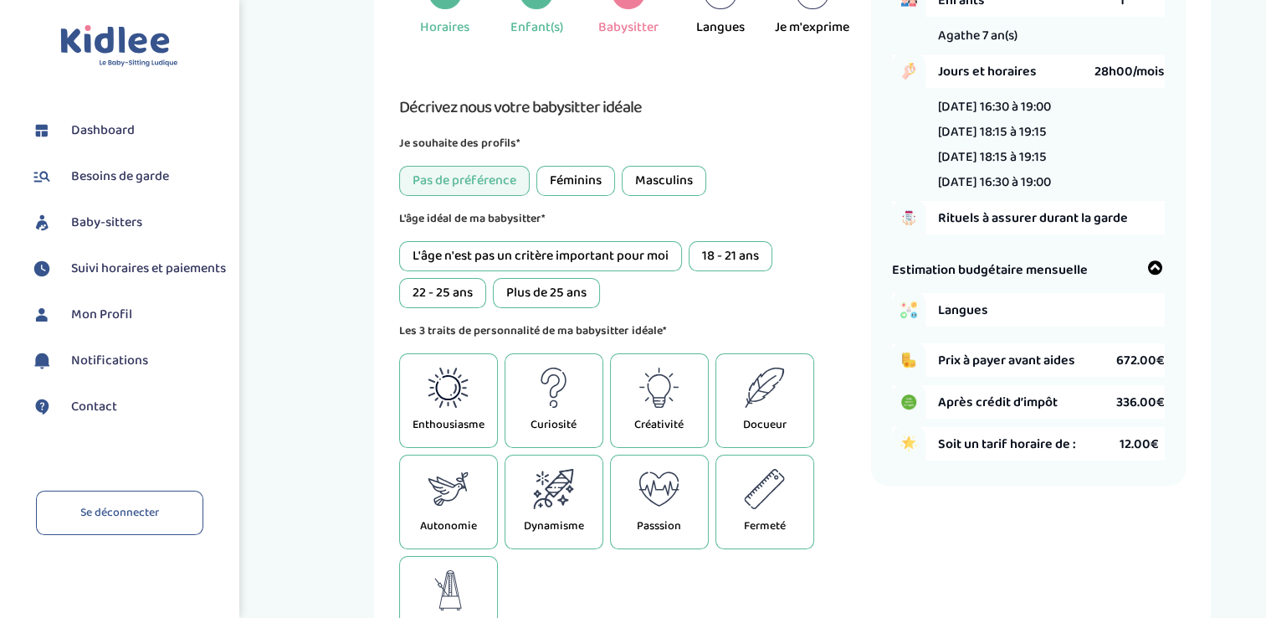
scroll to position [63, 0]
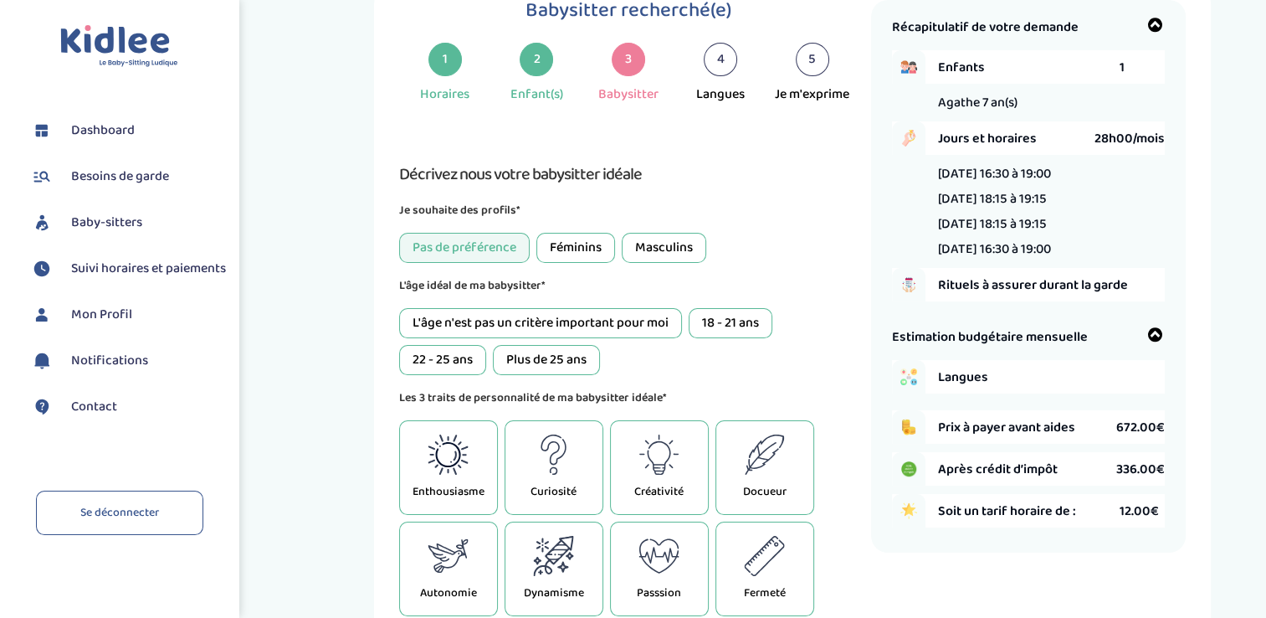
click at [591, 249] on div "Féminins" at bounding box center [575, 248] width 79 height 30
click at [551, 364] on div "Plus de 25 ans" at bounding box center [546, 360] width 107 height 30
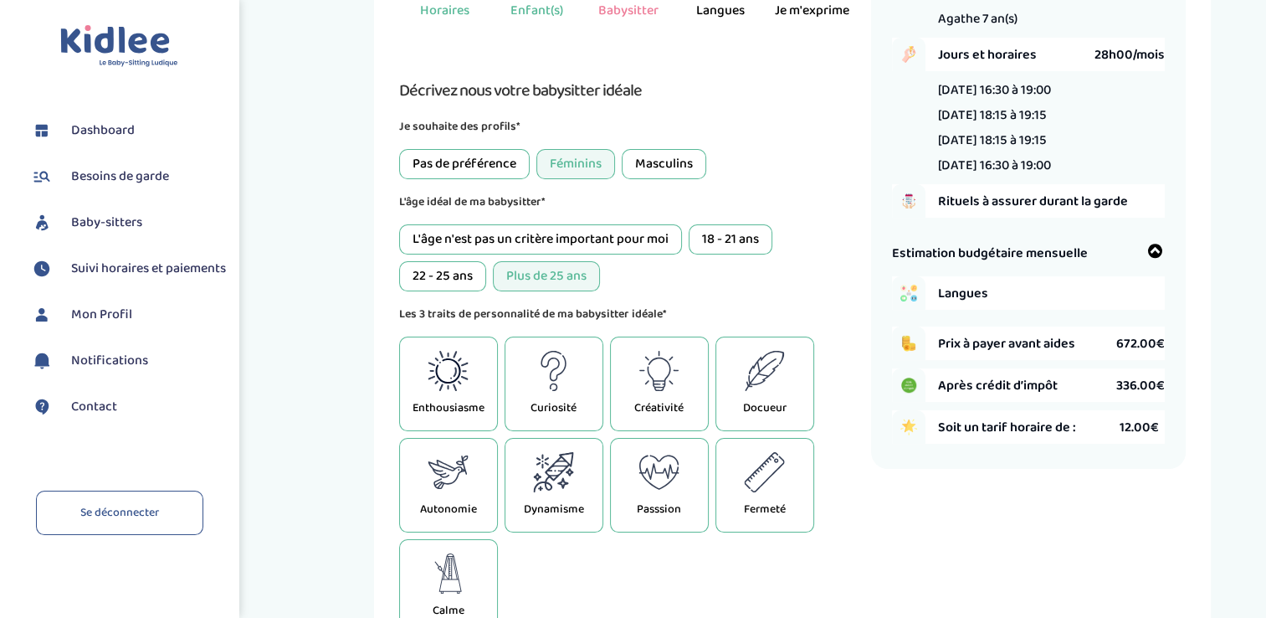
click at [649, 373] on icon at bounding box center [659, 371] width 41 height 40
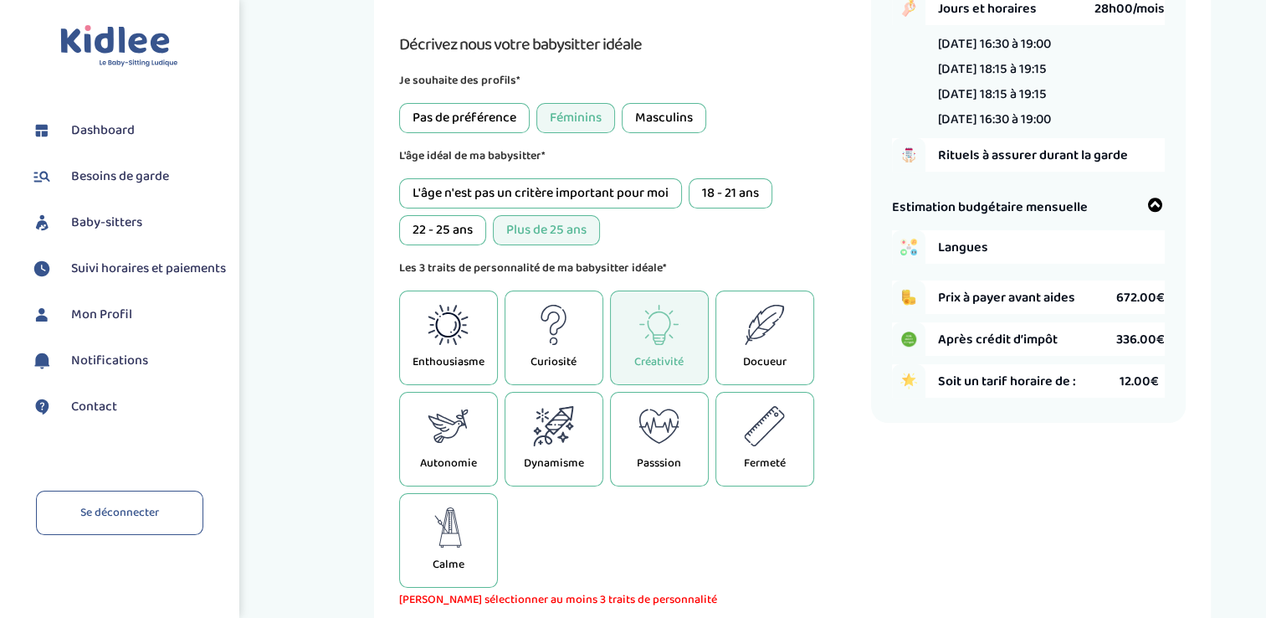
scroll to position [230, 0]
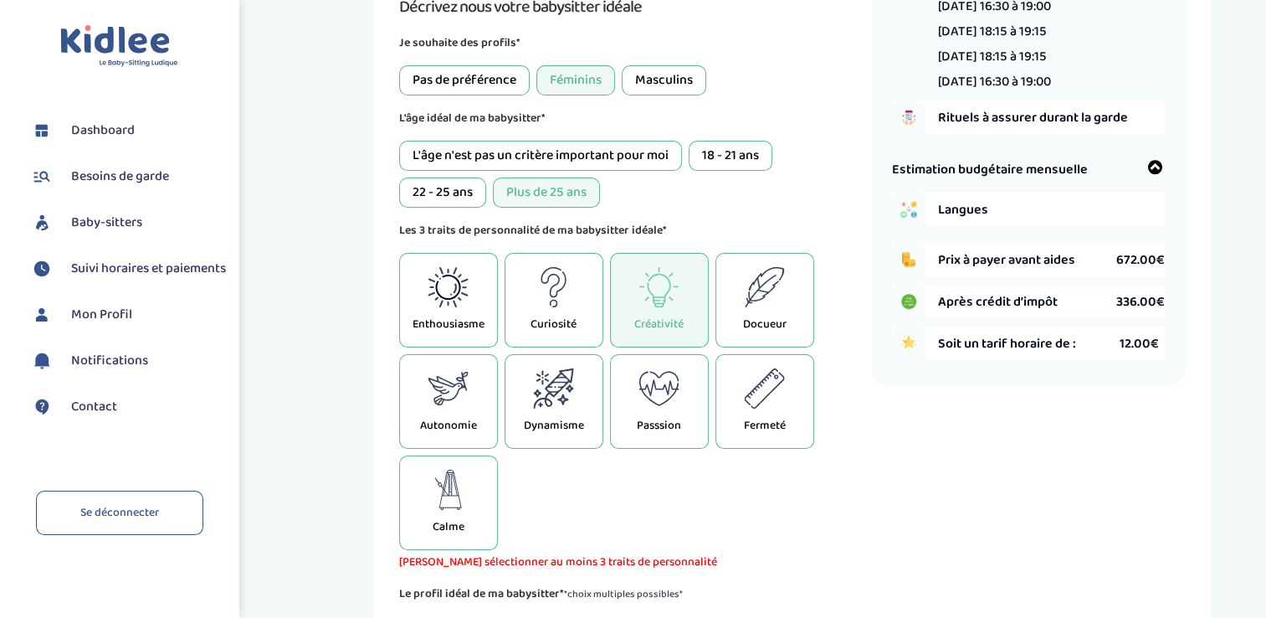
click at [444, 402] on icon at bounding box center [448, 388] width 41 height 40
click at [428, 283] on icon at bounding box center [448, 287] width 41 height 40
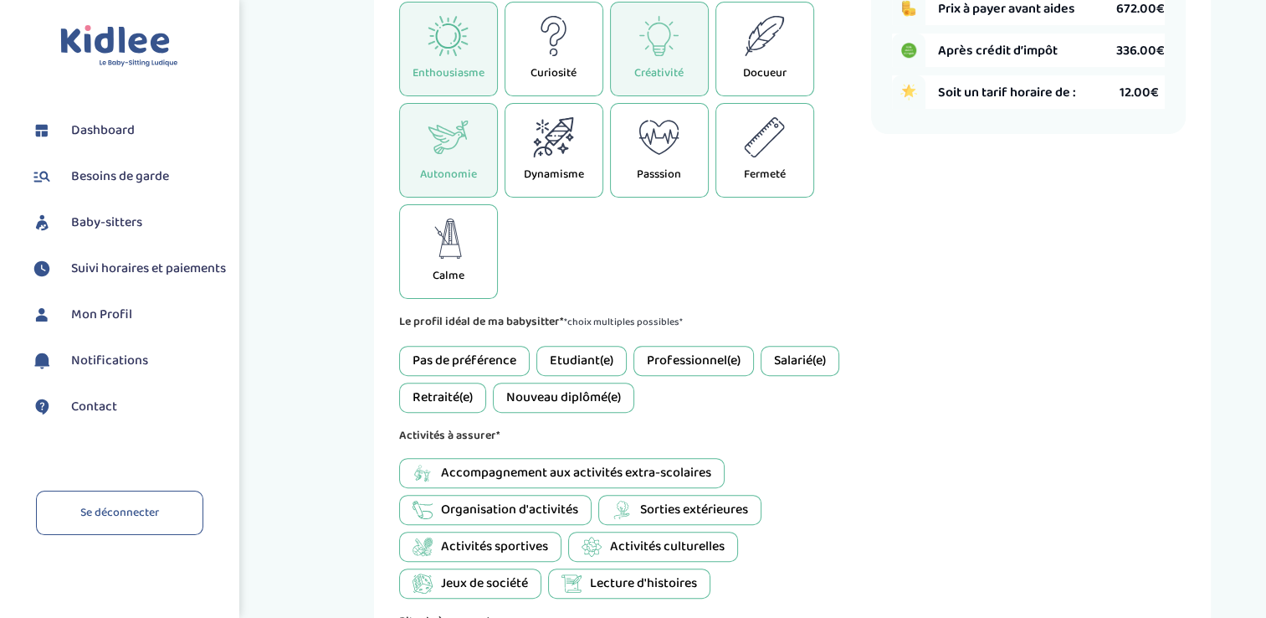
scroll to position [565, 0]
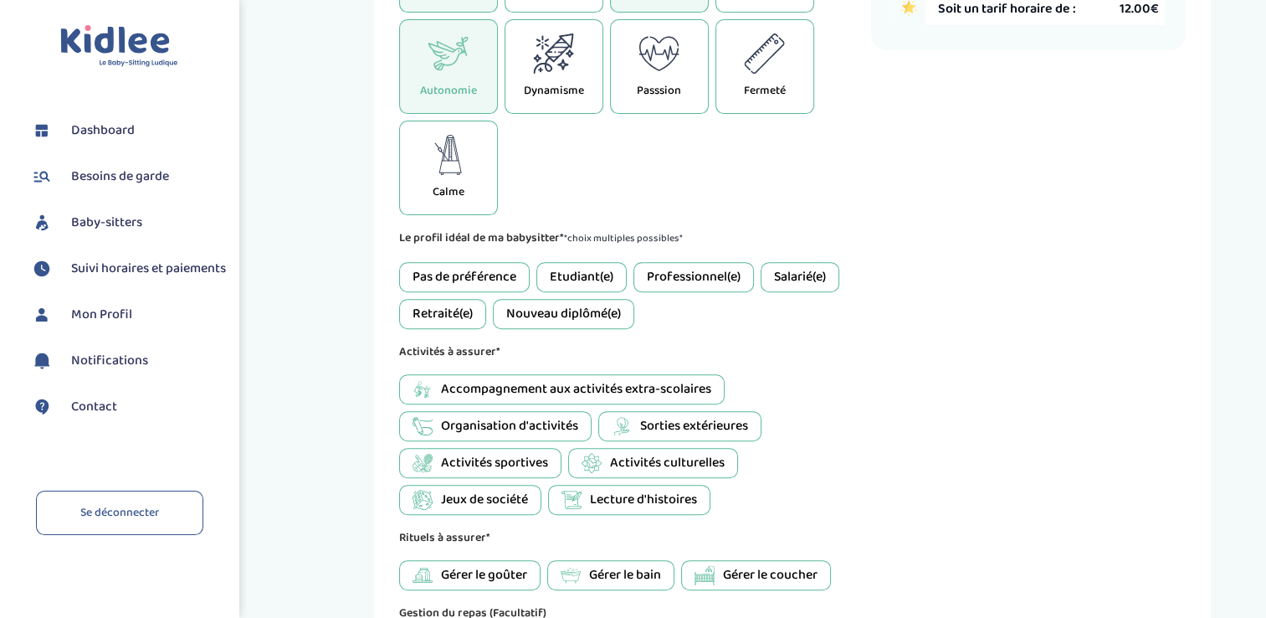
click at [592, 381] on span "Accompagnement aux activités extra-scolaires" at bounding box center [576, 389] width 270 height 20
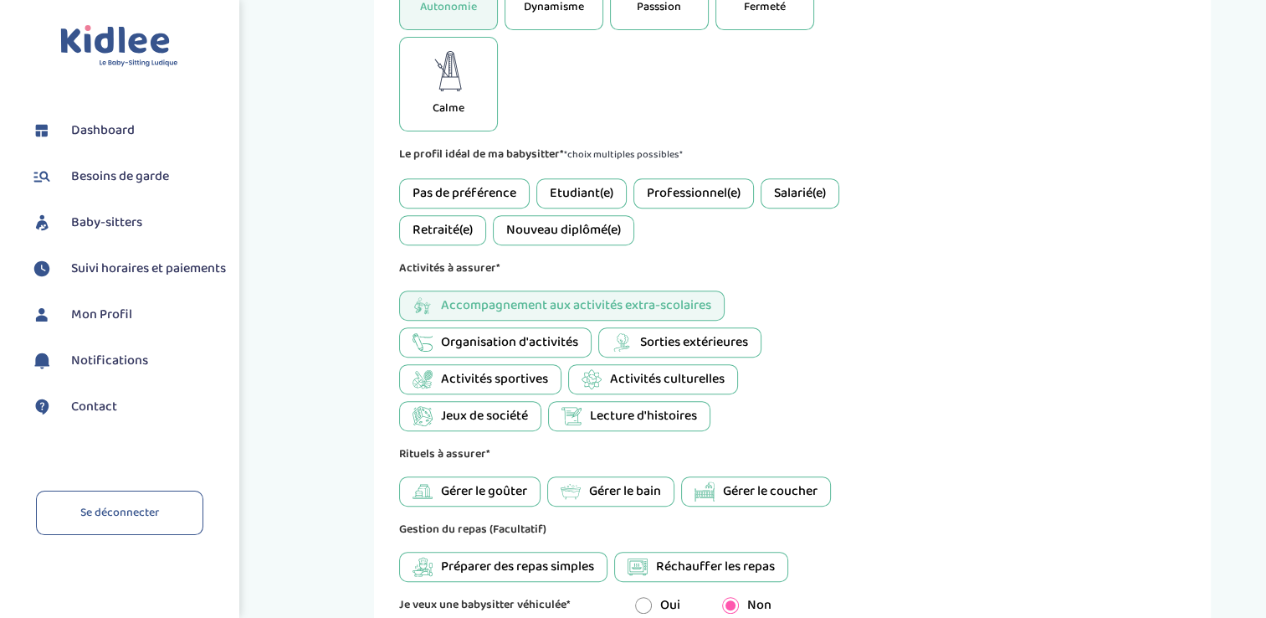
scroll to position [732, 0]
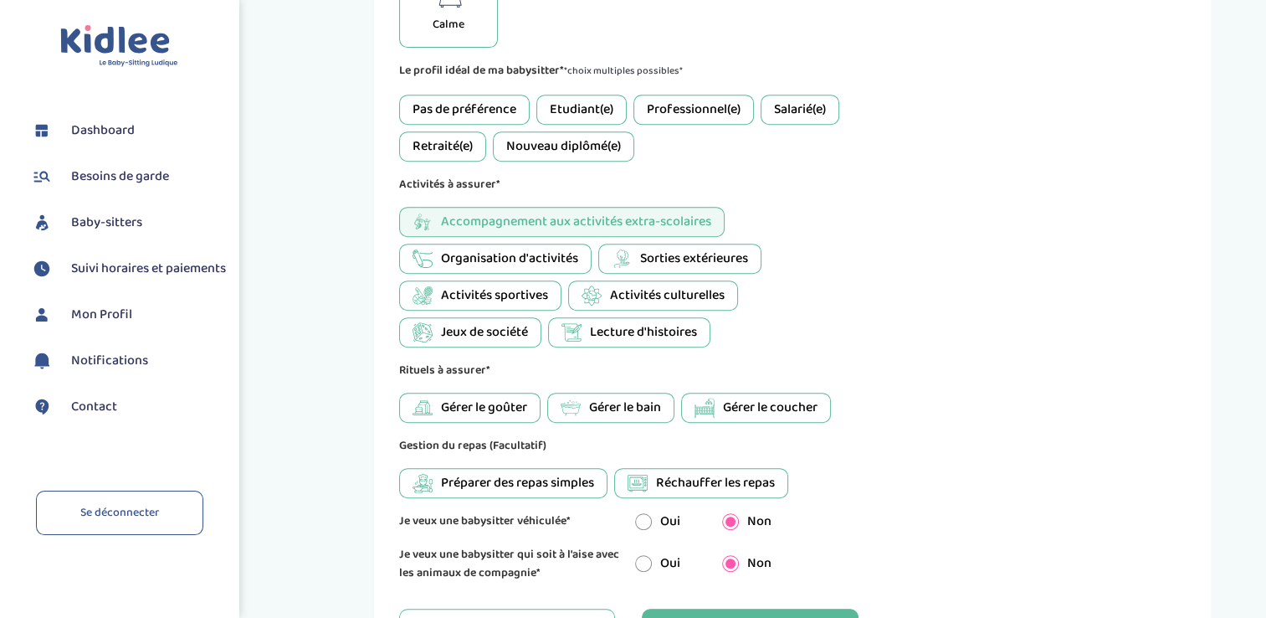
click at [509, 413] on span "Gérer le goûter" at bounding box center [484, 408] width 86 height 20
click at [592, 408] on span "Gérer le bain" at bounding box center [625, 408] width 72 height 20
click at [451, 151] on div "Retraité(e)" at bounding box center [442, 146] width 87 height 30
click at [812, 109] on div "Salarié(e)" at bounding box center [800, 110] width 79 height 30
click at [706, 113] on div "Professionnel(e)" at bounding box center [693, 110] width 121 height 30
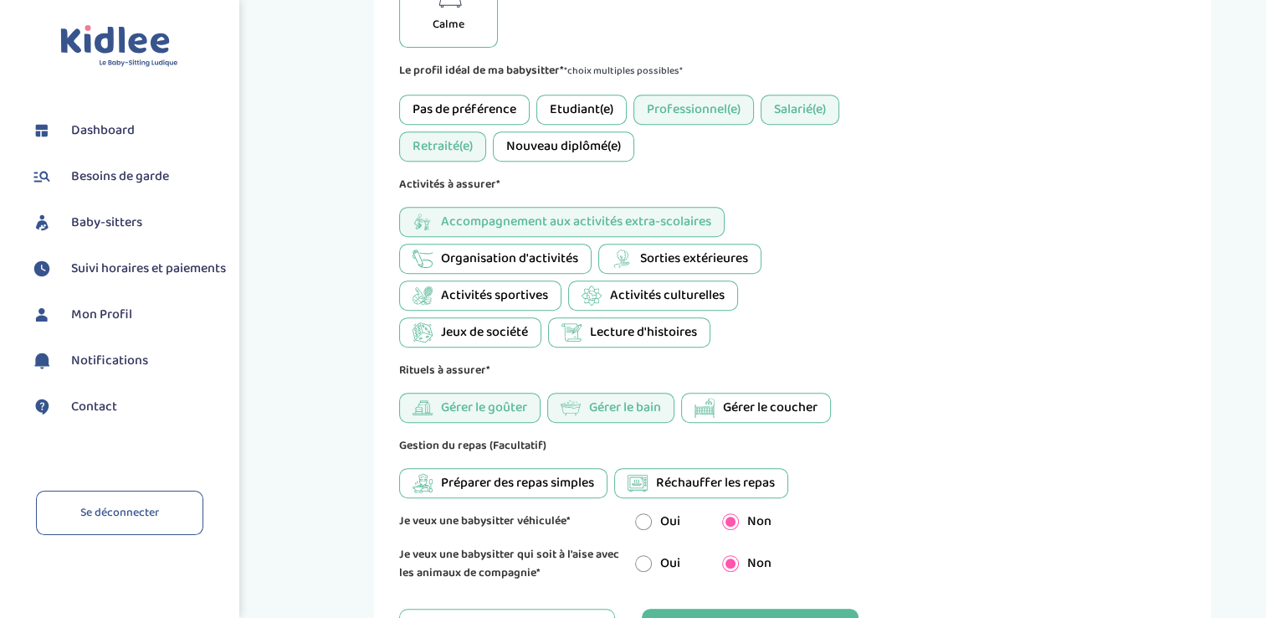
click at [594, 105] on div "Etudiant(e)" at bounding box center [581, 110] width 90 height 30
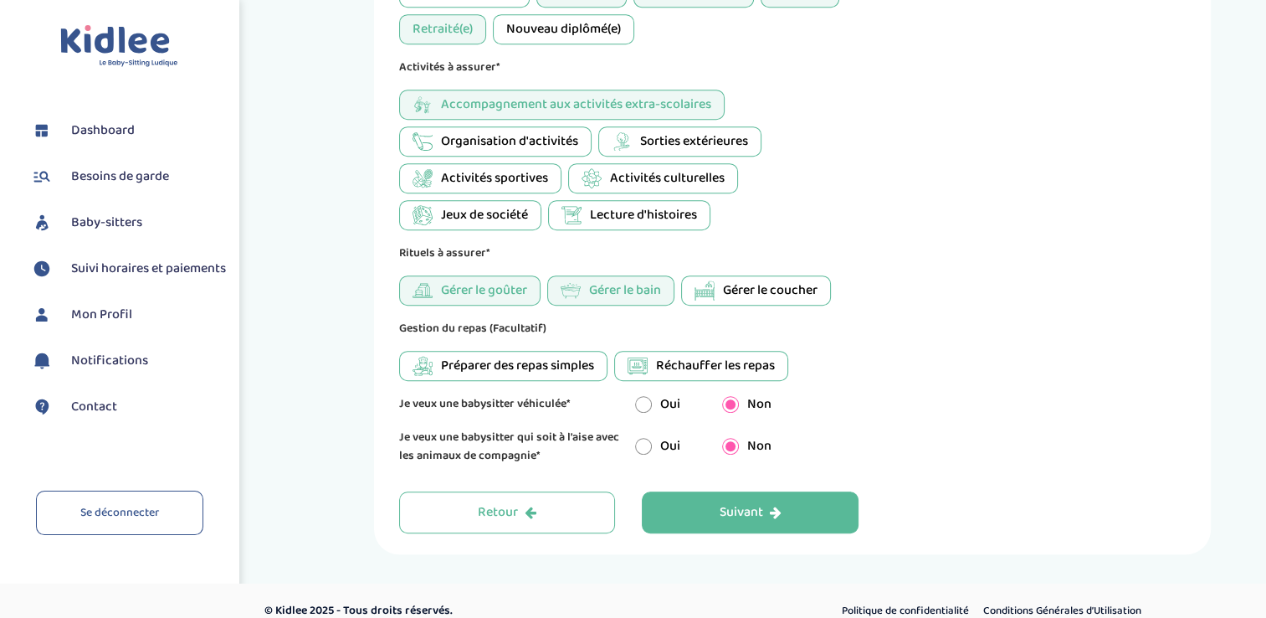
scroll to position [867, 0]
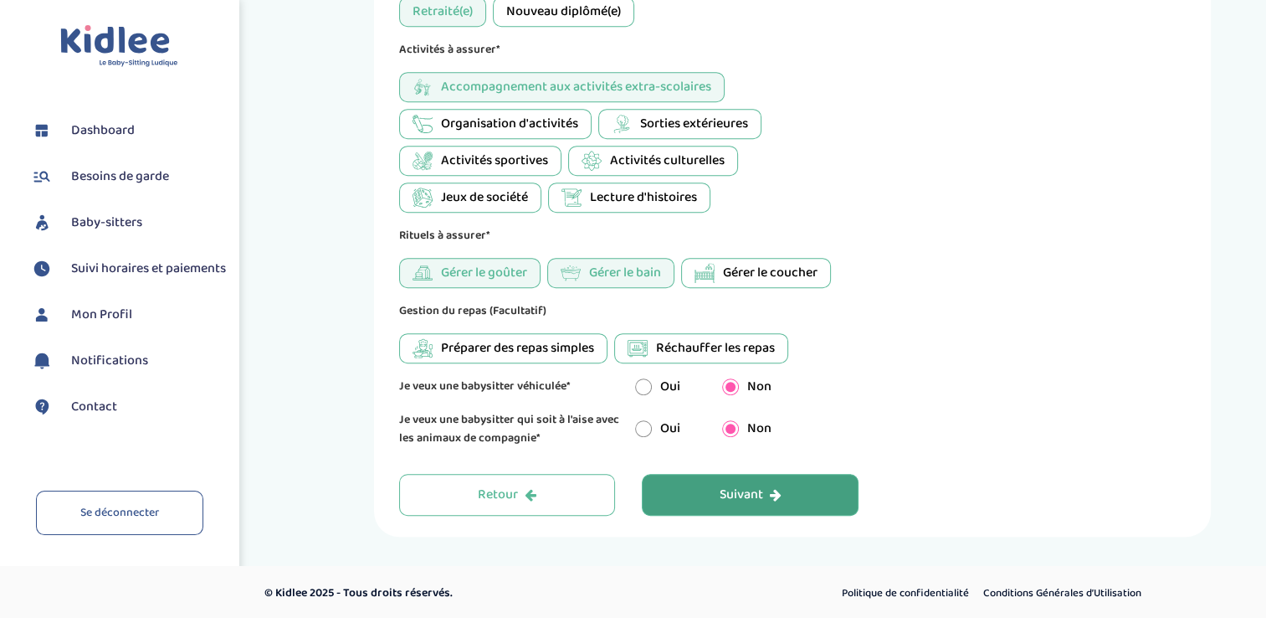
click at [723, 497] on div "Suivant" at bounding box center [751, 494] width 62 height 19
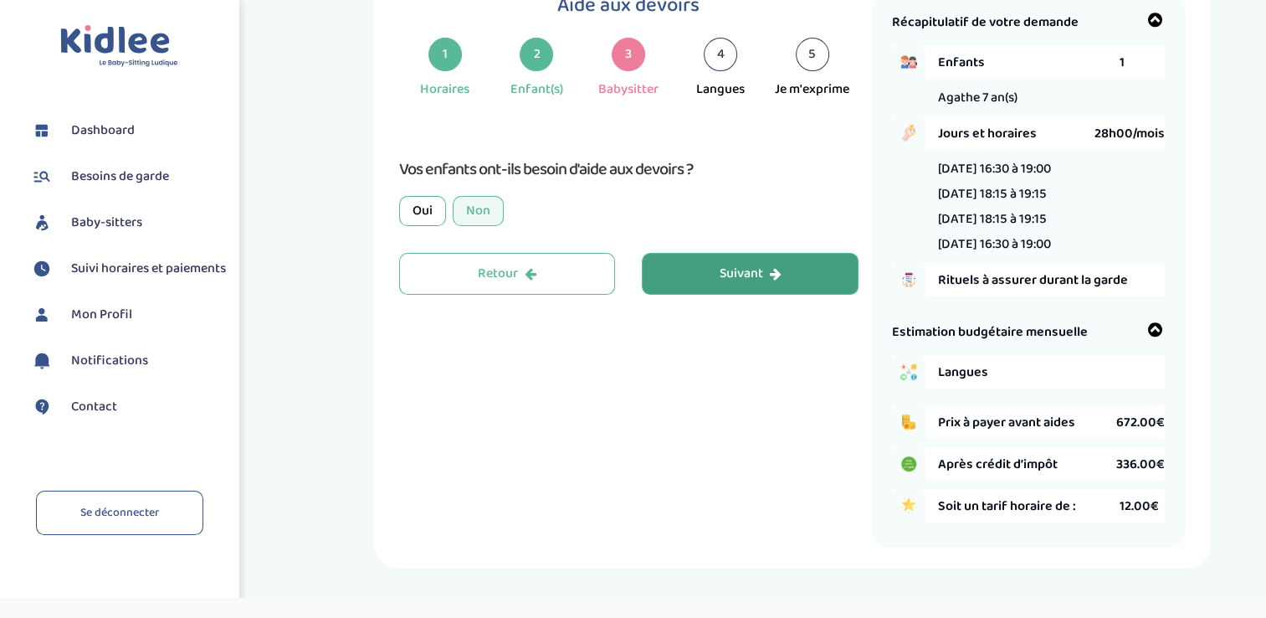
scroll to position [63, 0]
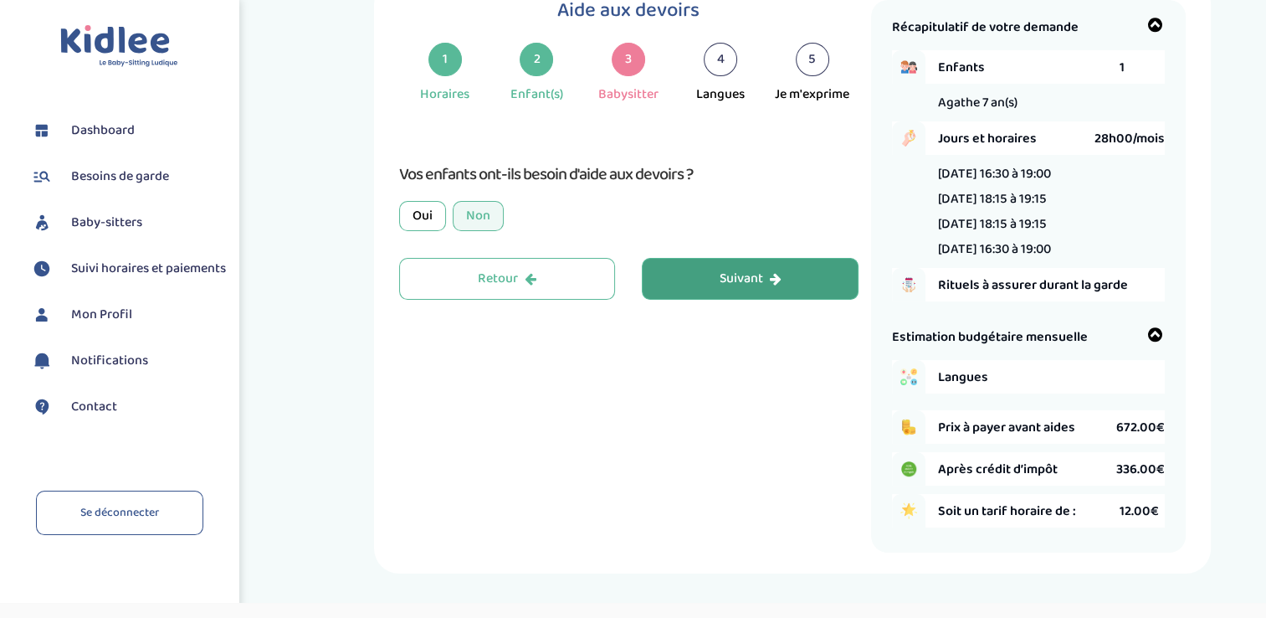
click at [695, 284] on button "Suivant" at bounding box center [750, 279] width 217 height 42
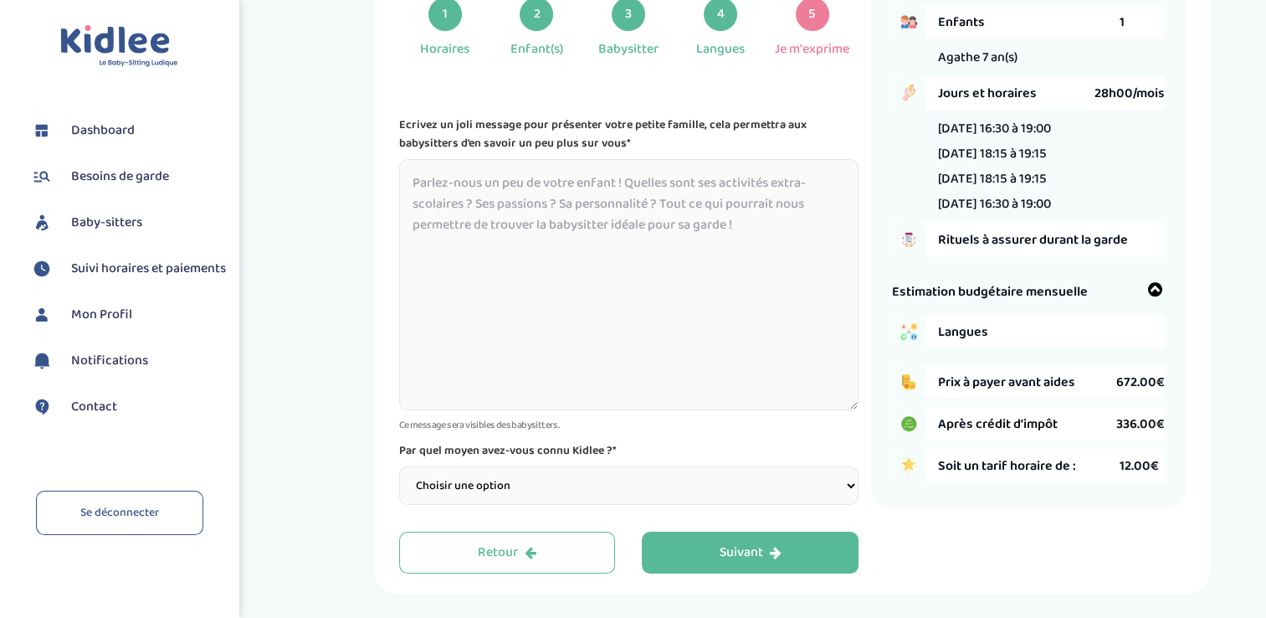
scroll to position [146, 0]
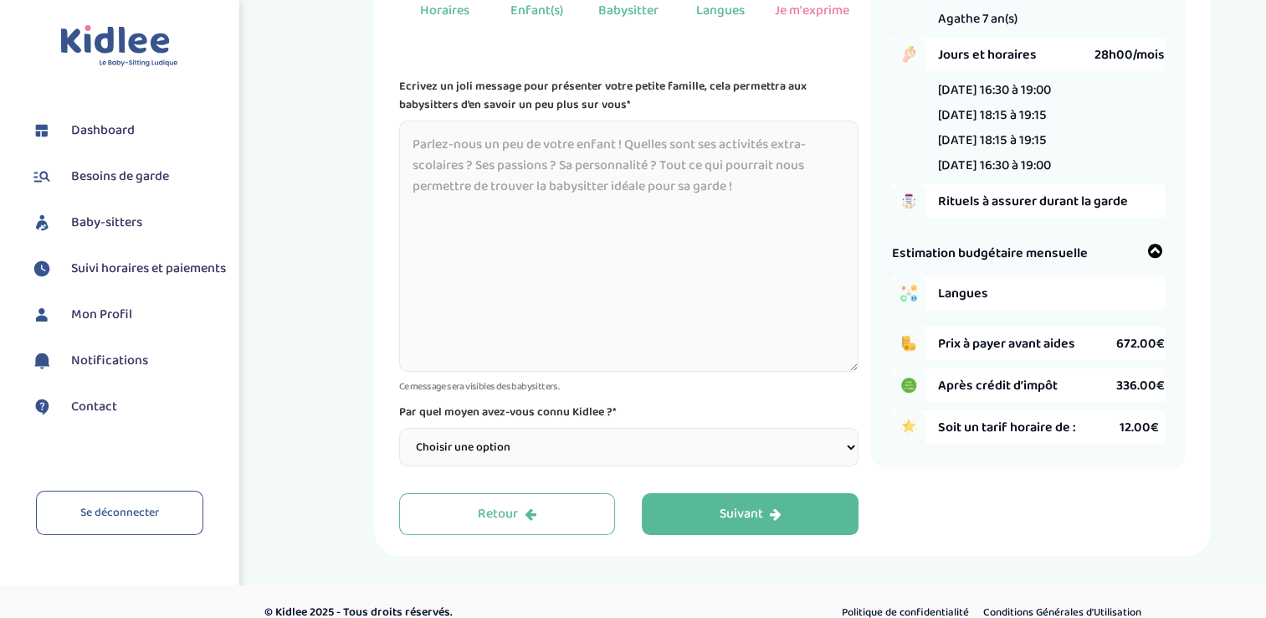
click at [613, 444] on select "Choisir une option Bouche à Oreille Google Plateforme Gens de confiance Faceboo…" at bounding box center [628, 447] width 459 height 38
select select "1"
click at [399, 428] on select "Choisir une option Bouche à Oreille Google Plateforme Gens de confiance Faceboo…" at bounding box center [628, 447] width 459 height 38
click at [590, 162] on textarea at bounding box center [628, 246] width 459 height 251
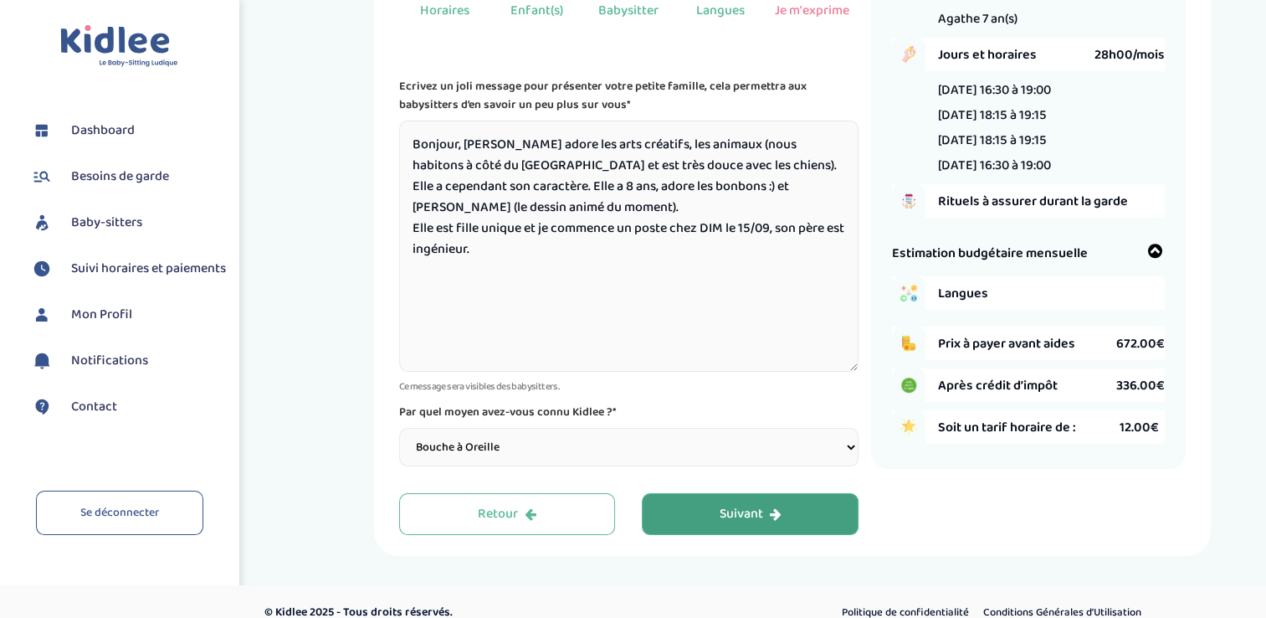
type textarea "Bonjour, Agathe adore les arts créatifs, les animaux (nous habitons à côté du b…"
click at [708, 514] on button "Suivant" at bounding box center [750, 514] width 217 height 42
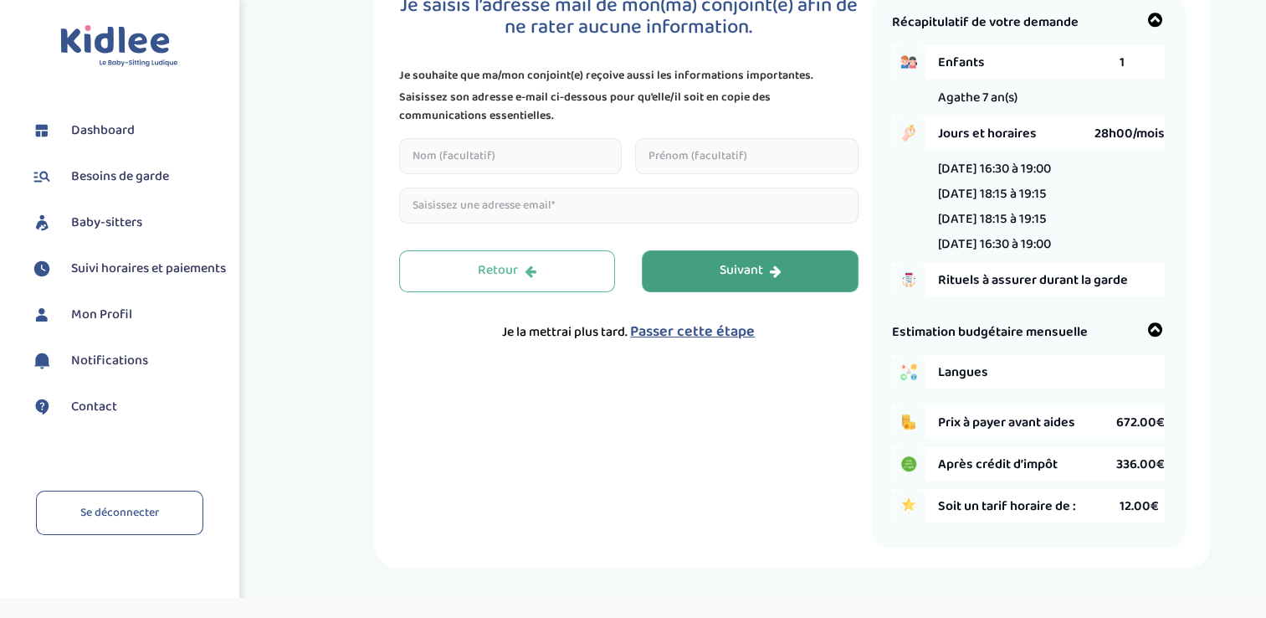
scroll to position [63, 0]
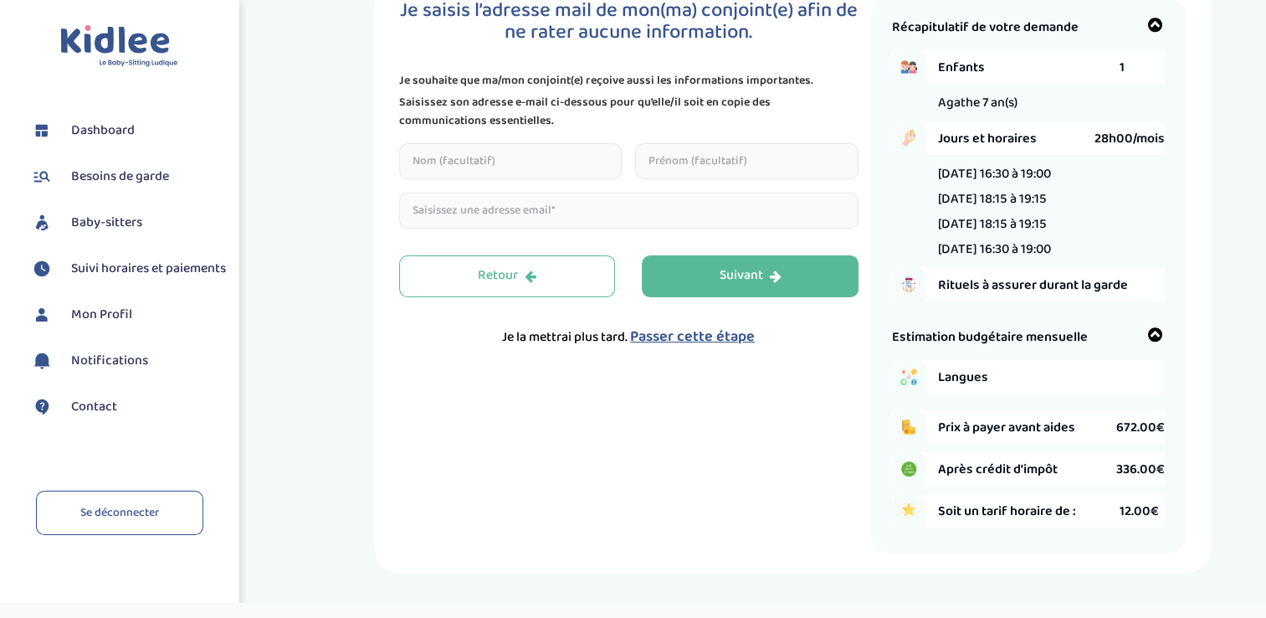
click at [512, 161] on input "text" at bounding box center [510, 161] width 223 height 36
type input "Desclodure"
type input "Rémi"
type input "[EMAIL_ADDRESS][DOMAIN_NAME]"
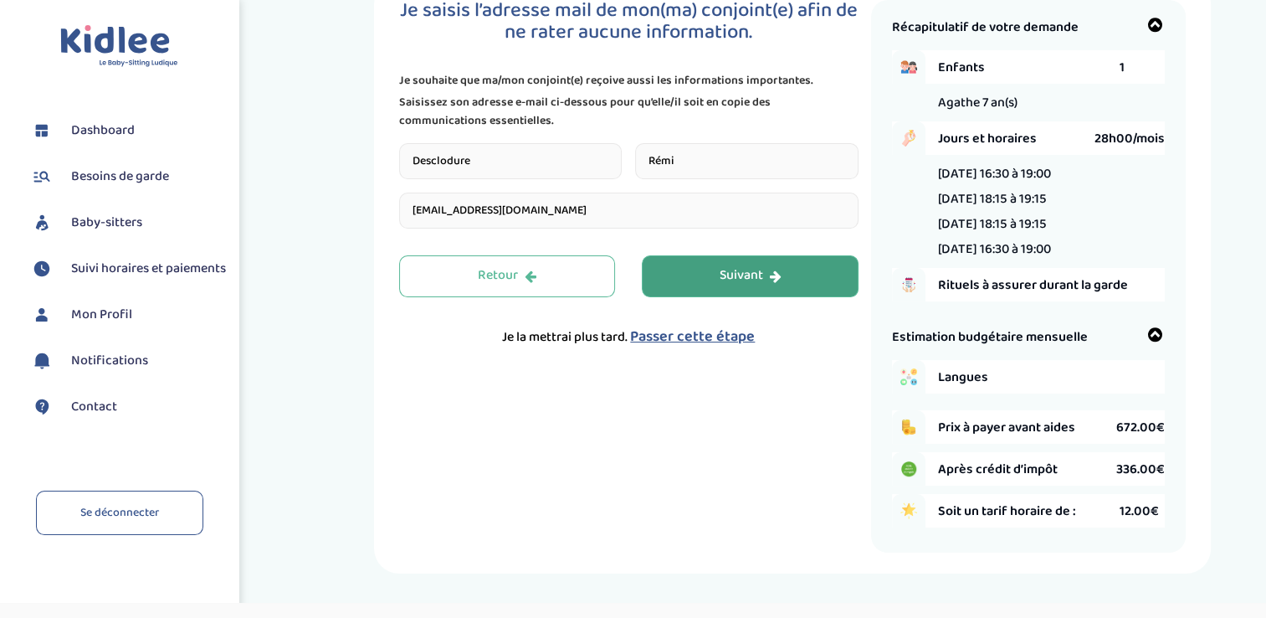
click at [780, 264] on button "Suivant" at bounding box center [750, 276] width 217 height 42
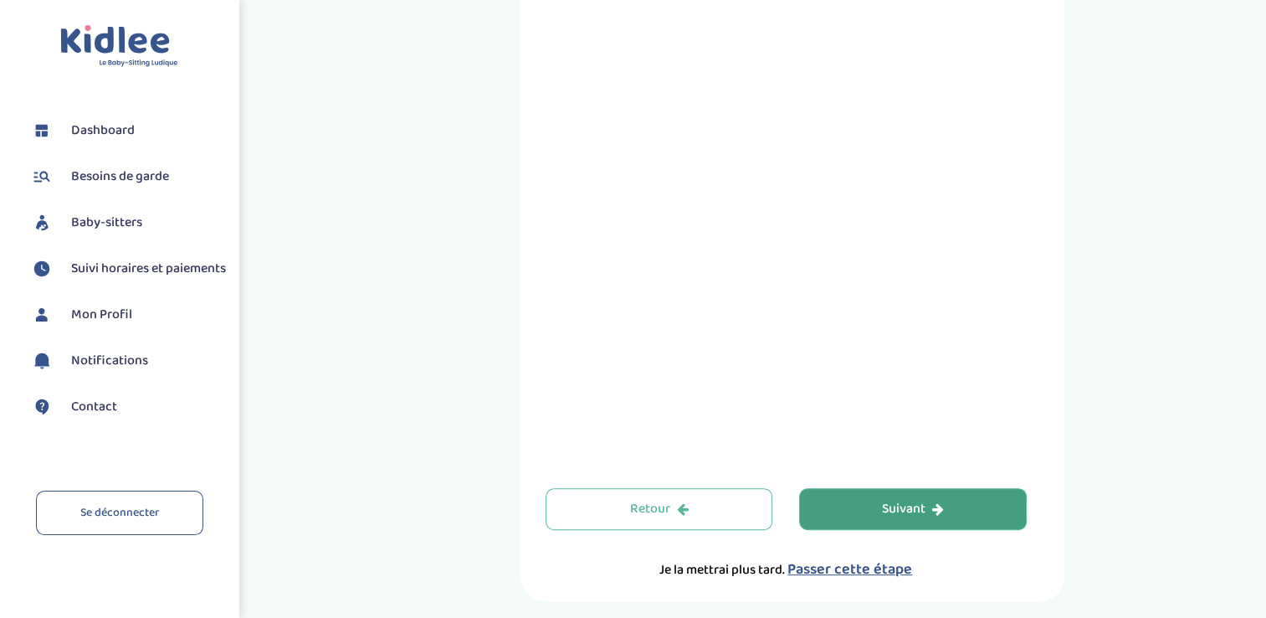
scroll to position [625, 0]
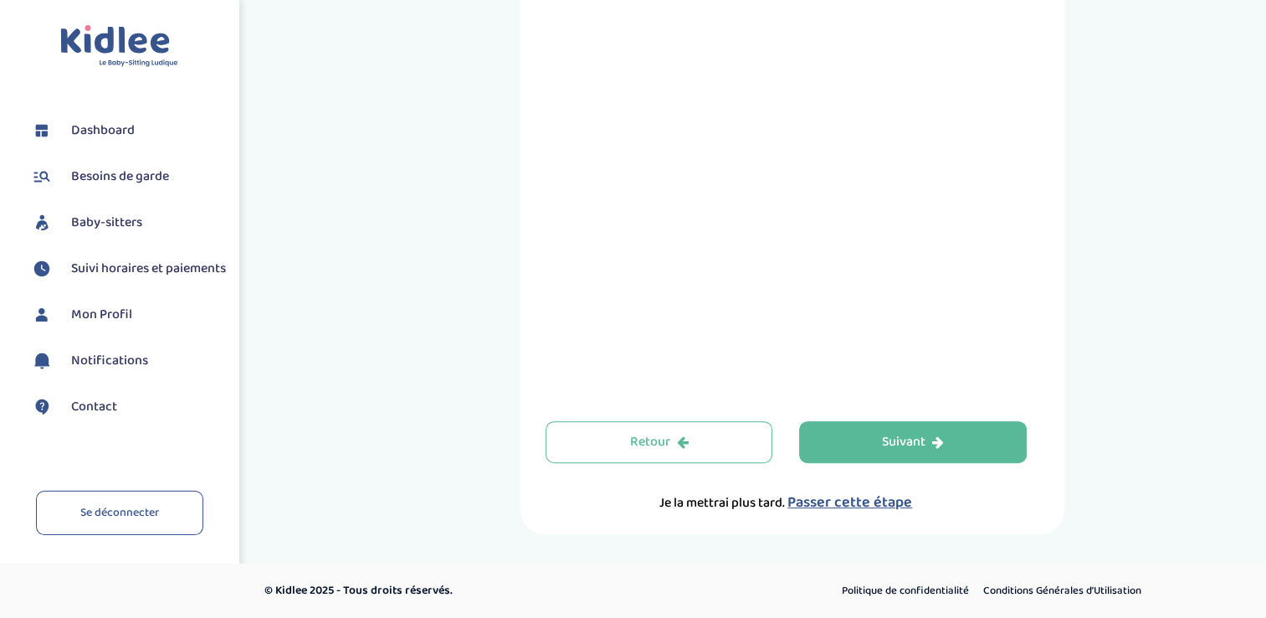
click at [820, 500] on span "Passer cette étape" at bounding box center [849, 501] width 125 height 23
